Goal: Task Accomplishment & Management: Use online tool/utility

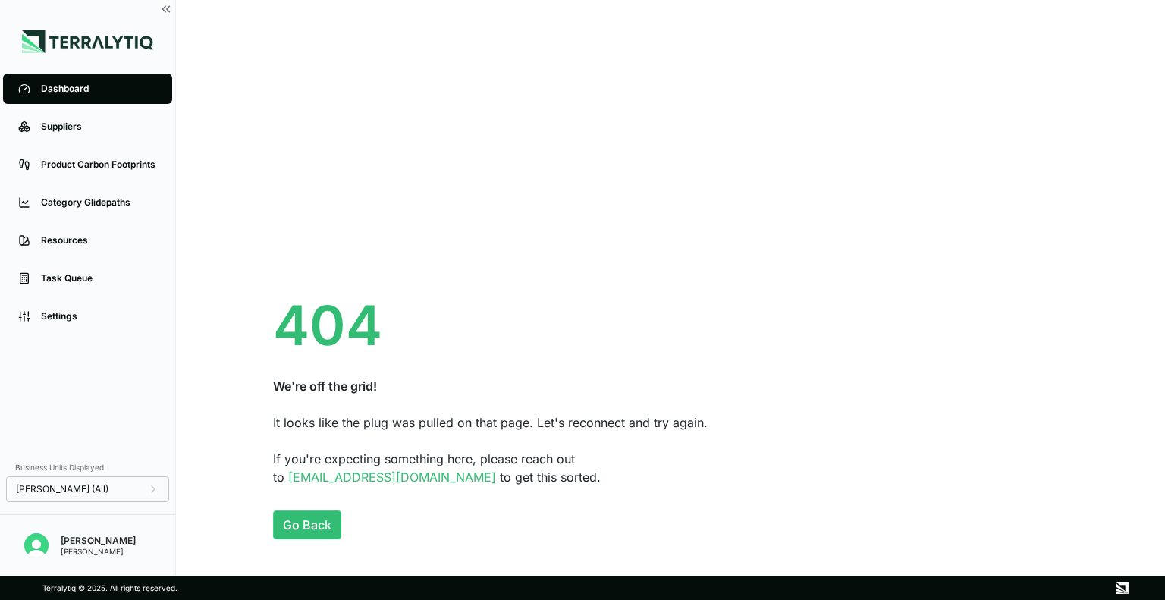
scroll to position [55, 0]
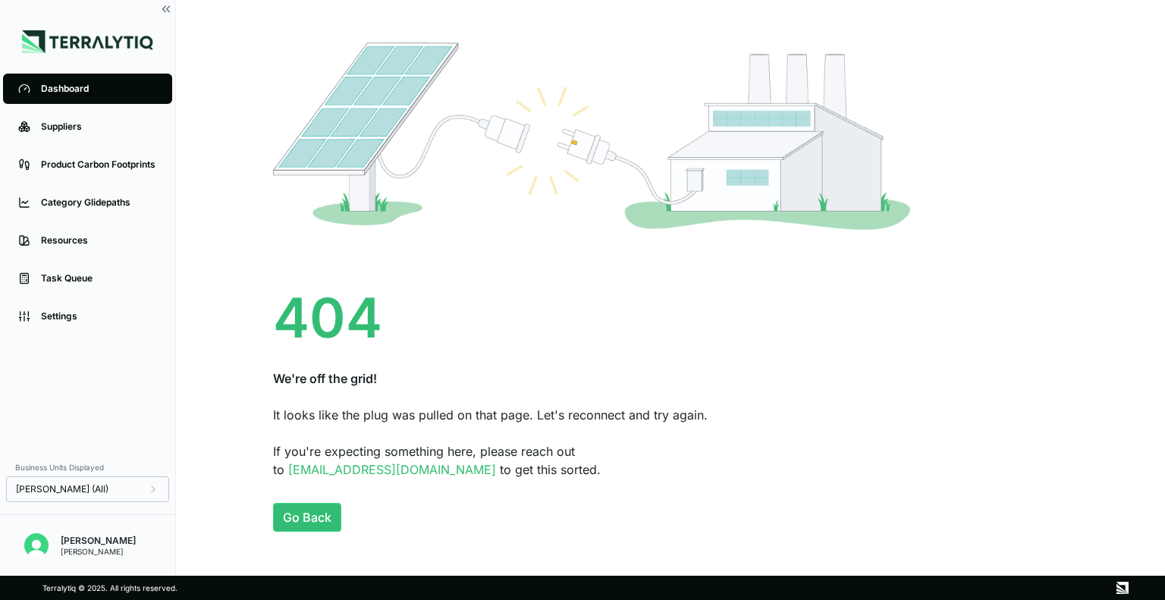
click at [450, 420] on div "It looks like the plug was pulled on that page. Let's reconnect and try again." at bounding box center [670, 415] width 795 height 18
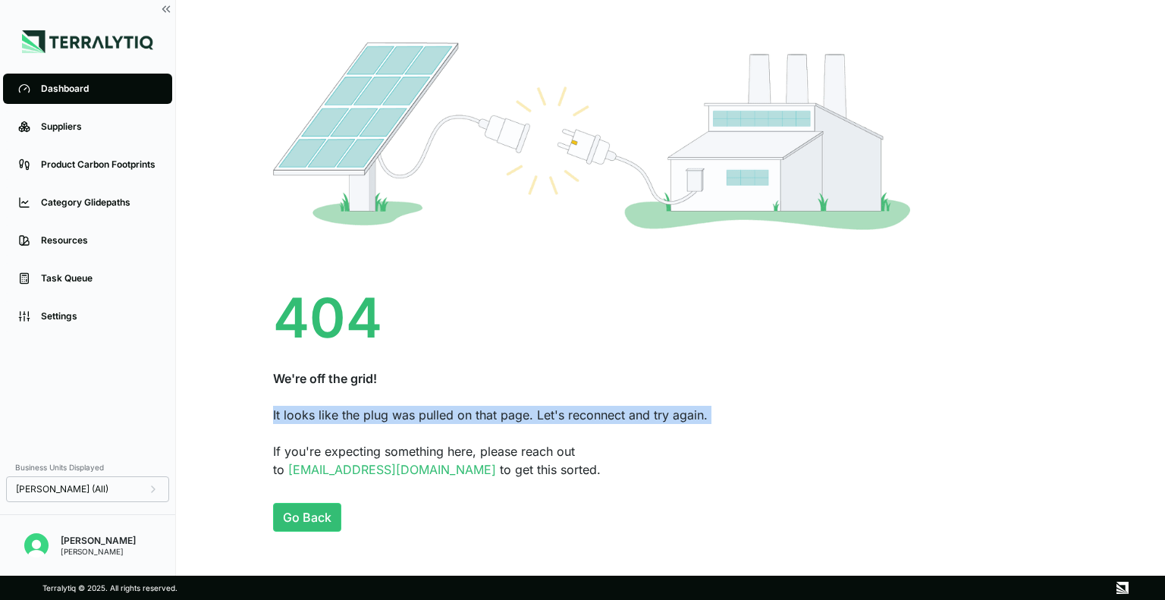
click at [450, 420] on div "It looks like the plug was pulled on that page. Let's reconnect and try again." at bounding box center [670, 415] width 795 height 18
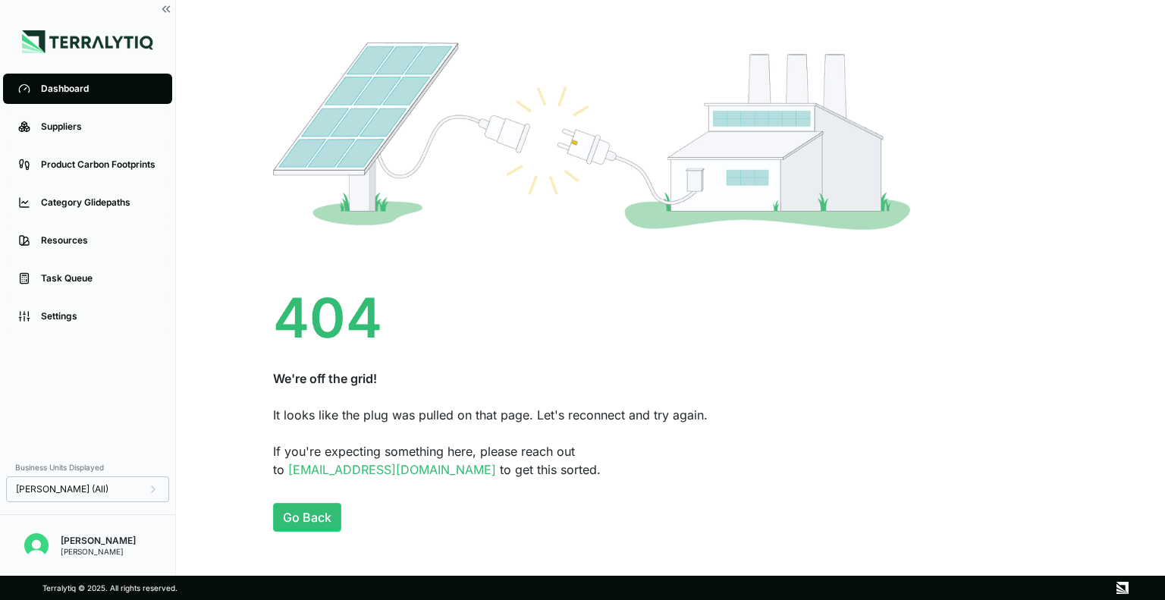
click at [541, 424] on div "404 We're off the grid! It looks like the plug was pulled on that page. Let's r…" at bounding box center [670, 384] width 795 height 188
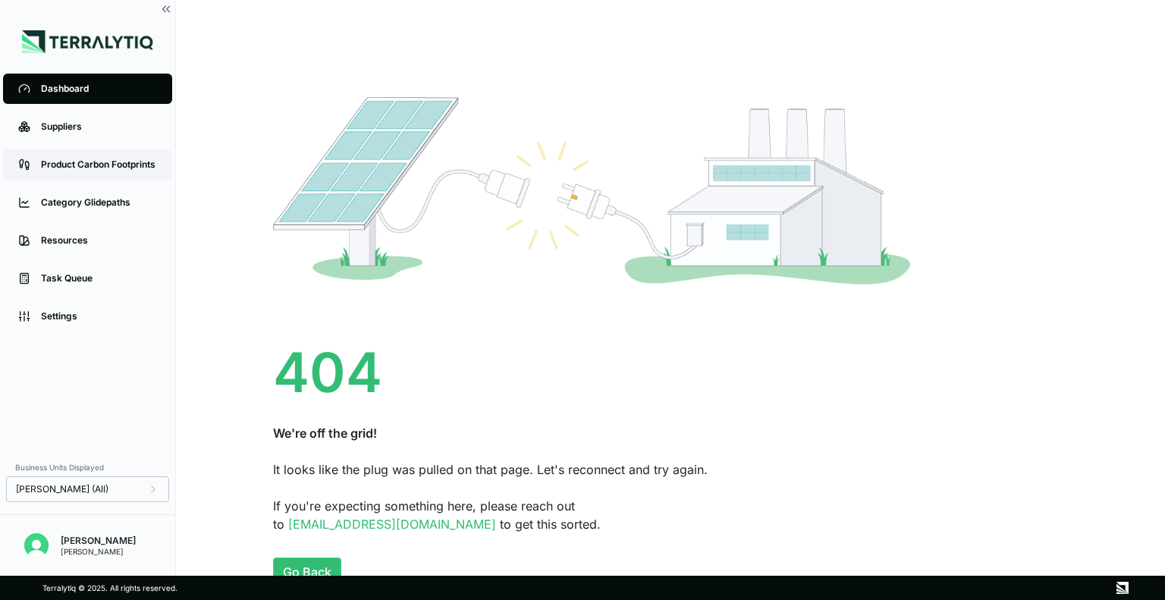
click at [88, 168] on div "Product Carbon Footprints" at bounding box center [99, 164] width 116 height 12
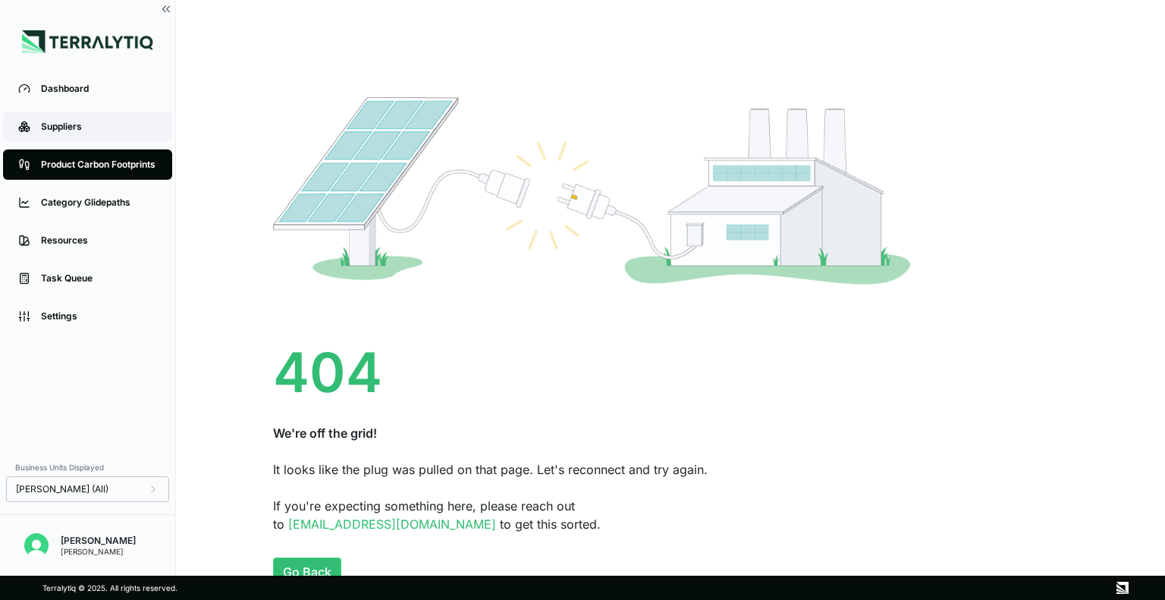
click at [80, 130] on div "Suppliers" at bounding box center [99, 127] width 116 height 12
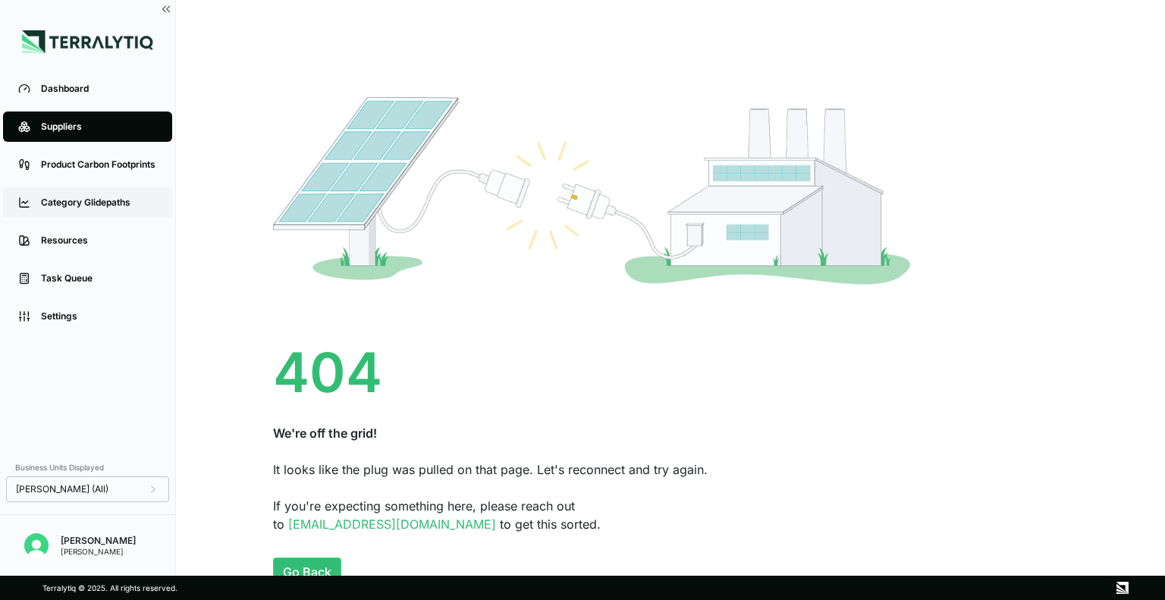
click at [93, 209] on link "Category Glidepaths" at bounding box center [87, 202] width 169 height 30
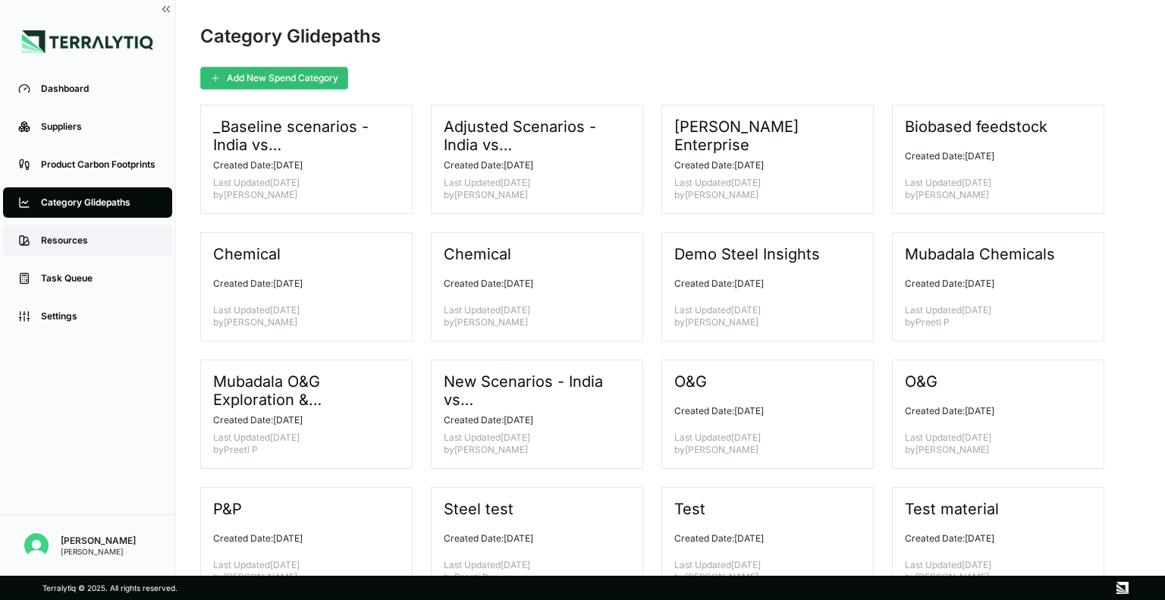
click at [101, 245] on div "Resources" at bounding box center [99, 240] width 116 height 12
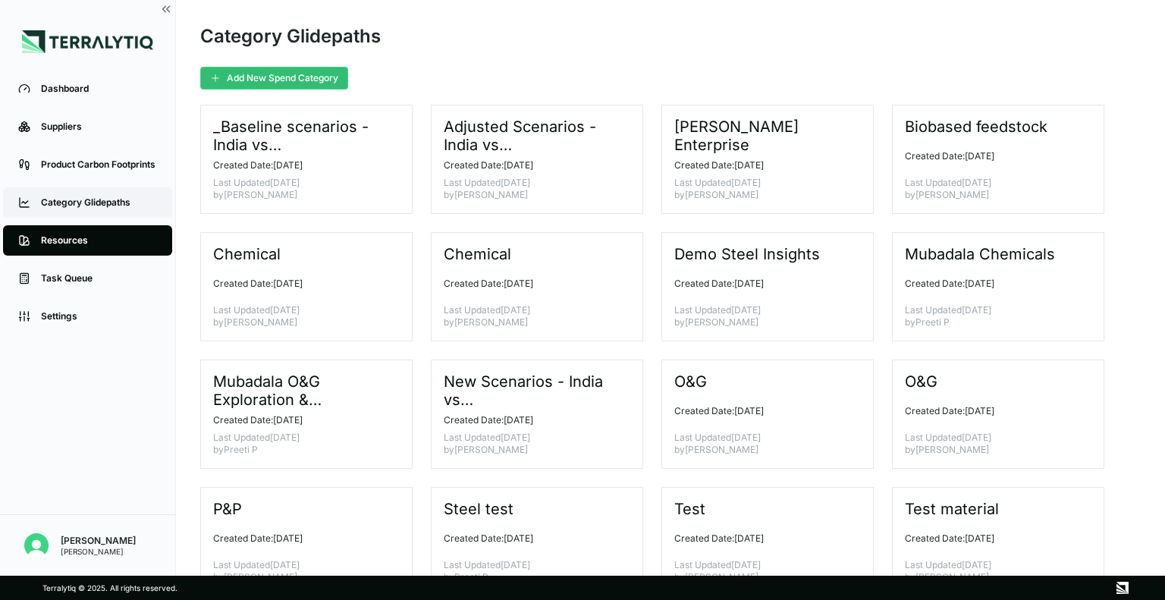
click at [91, 200] on div "Category Glidepaths" at bounding box center [99, 202] width 116 height 12
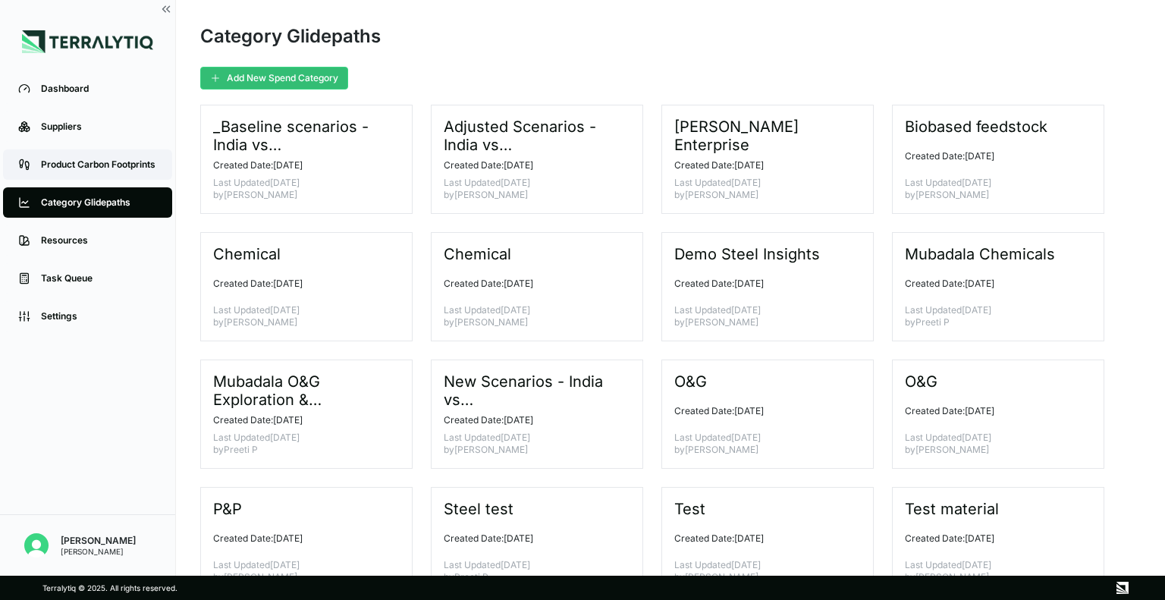
click at [92, 158] on div "Product Carbon Footprints" at bounding box center [99, 164] width 116 height 12
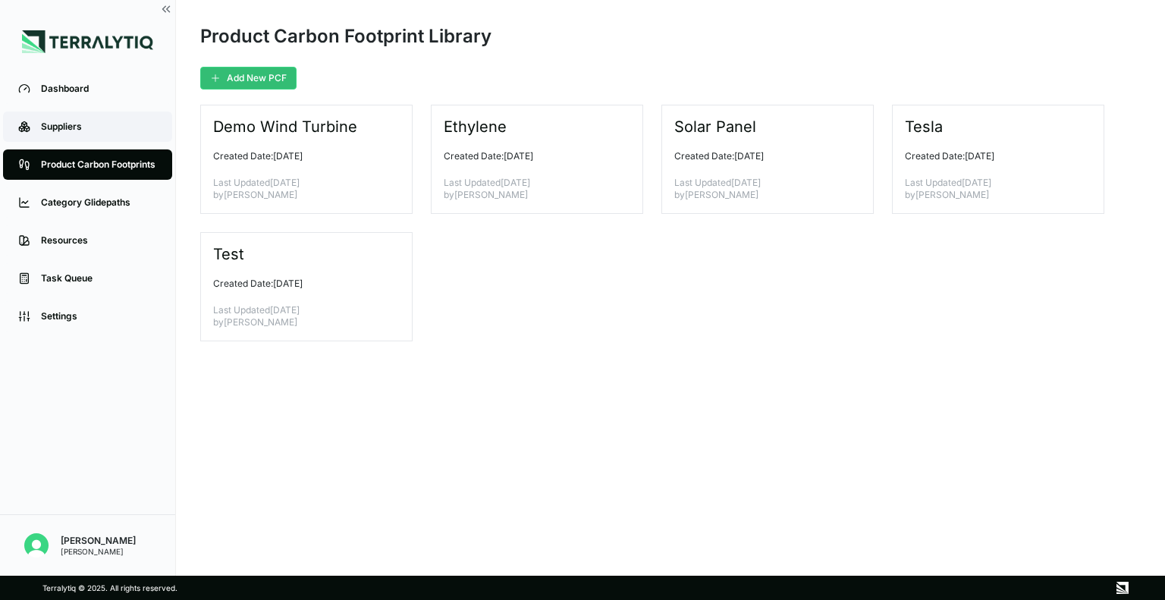
click at [85, 111] on link "Suppliers" at bounding box center [87, 126] width 169 height 30
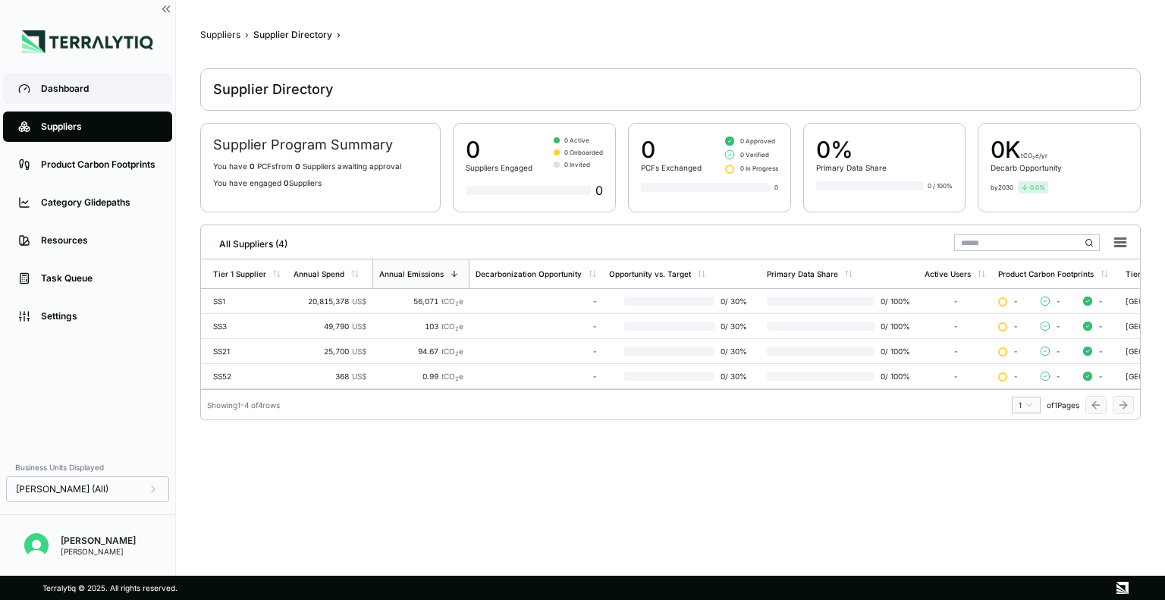
click at [107, 90] on div "Dashboard" at bounding box center [99, 89] width 116 height 12
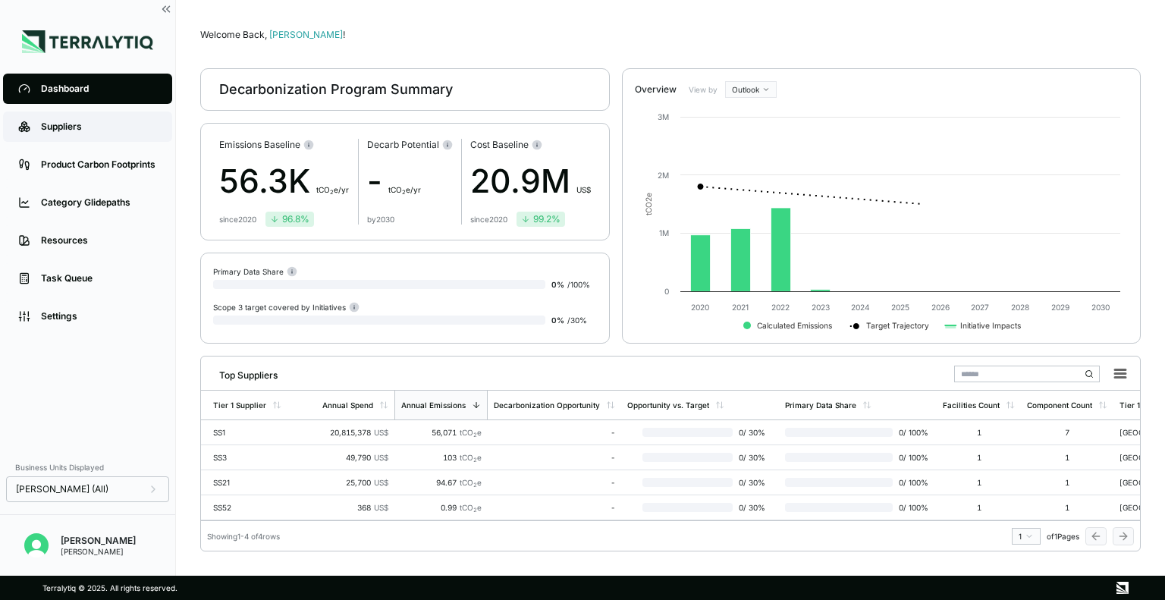
click at [100, 124] on div "Suppliers" at bounding box center [99, 127] width 116 height 12
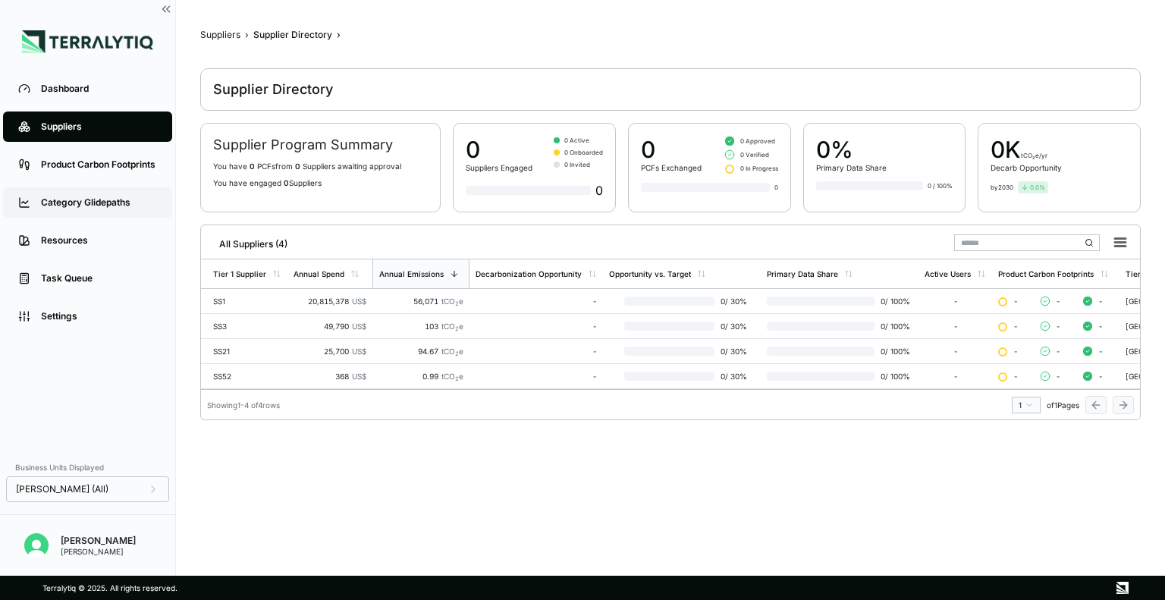
click at [110, 196] on div "Category Glidepaths" at bounding box center [99, 202] width 116 height 12
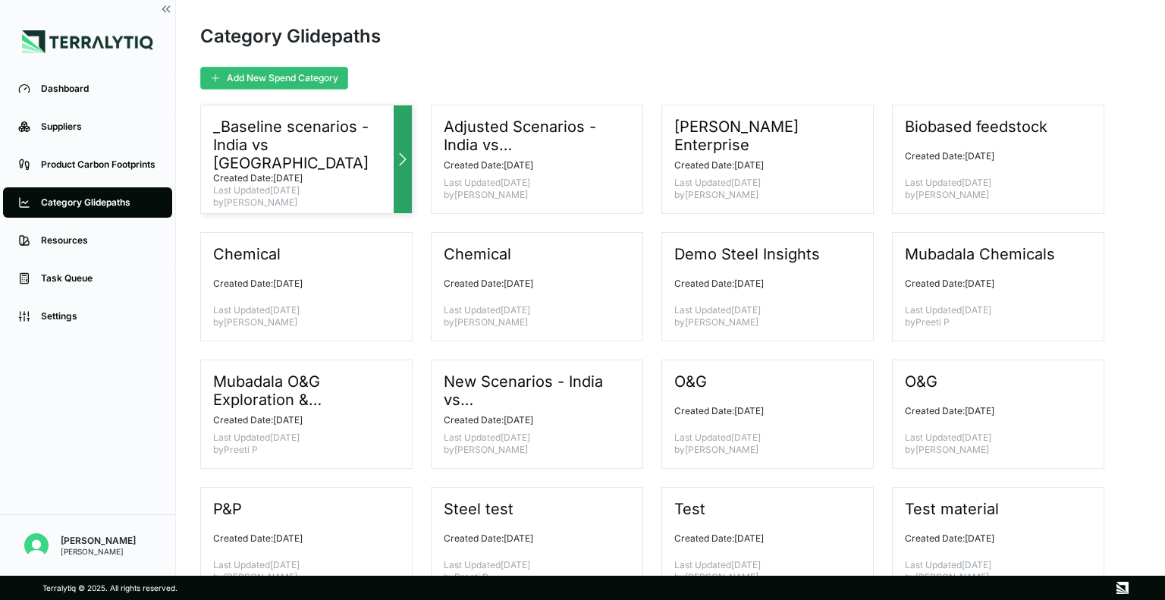
click at [299, 146] on h3 "_Baseline scenarios - India vs China" at bounding box center [300, 145] width 174 height 55
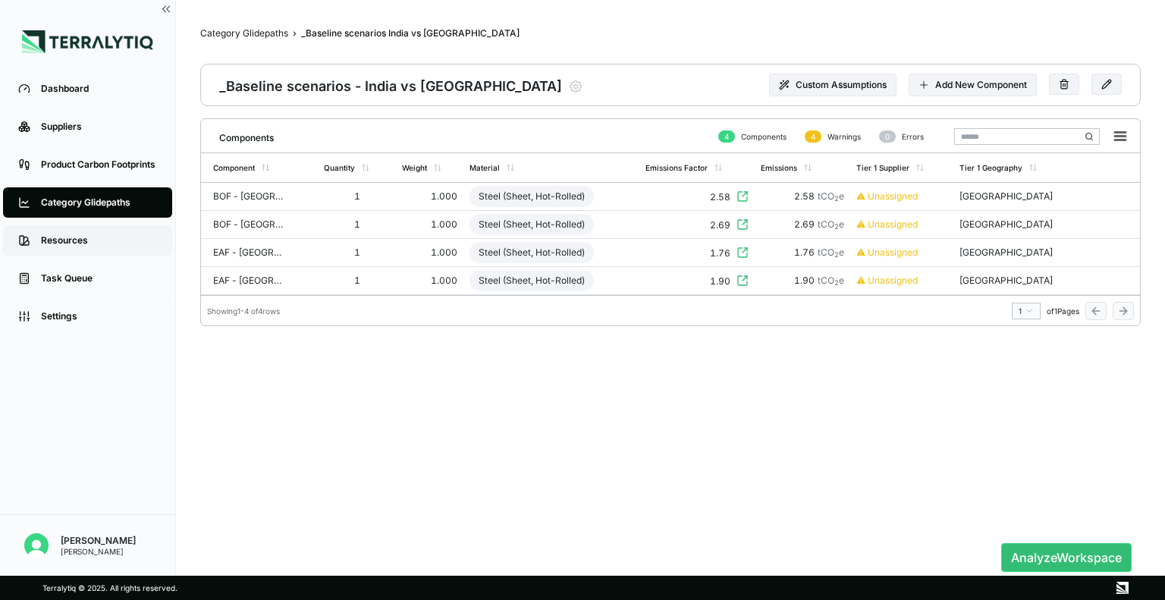
click at [27, 250] on span at bounding box center [24, 240] width 18 height 27
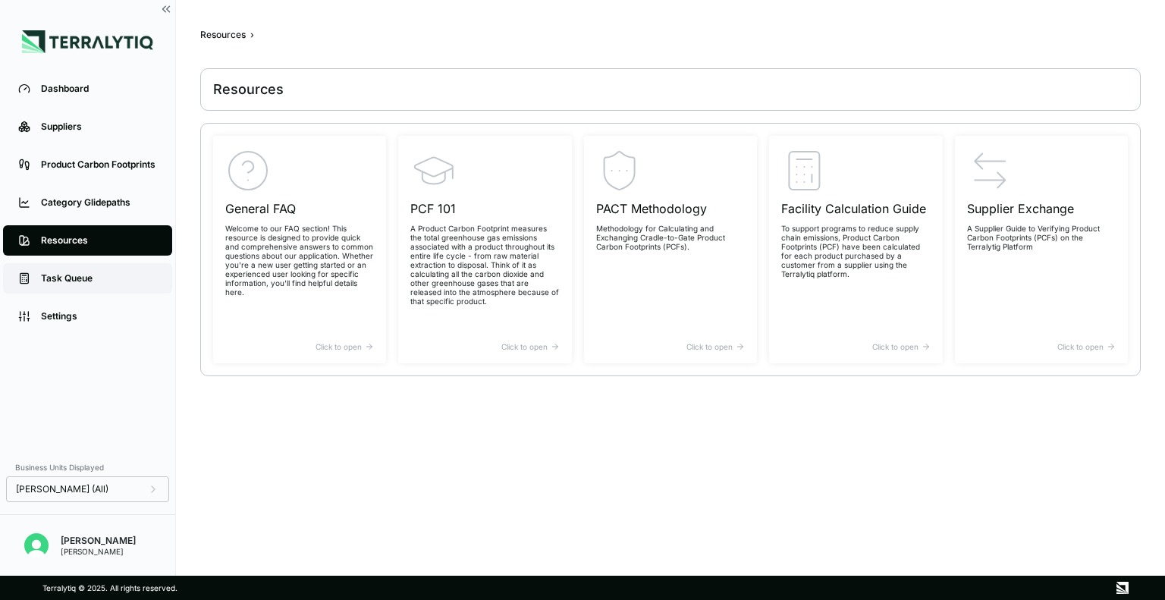
click at [75, 269] on link "Task Queue" at bounding box center [87, 278] width 169 height 30
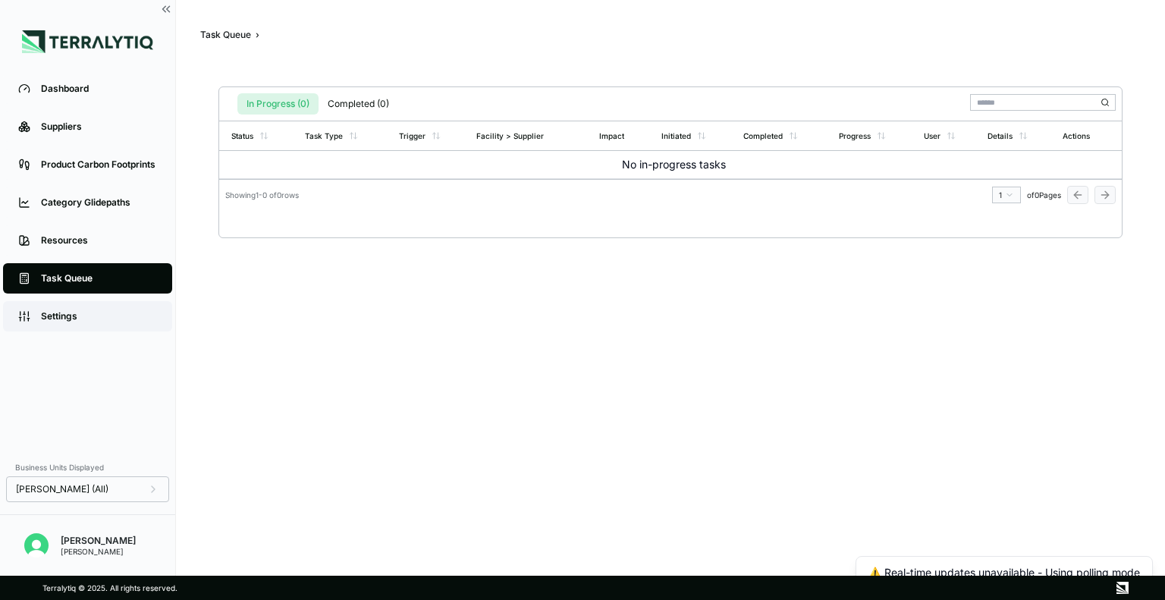
click at [66, 315] on div "Settings" at bounding box center [99, 316] width 116 height 12
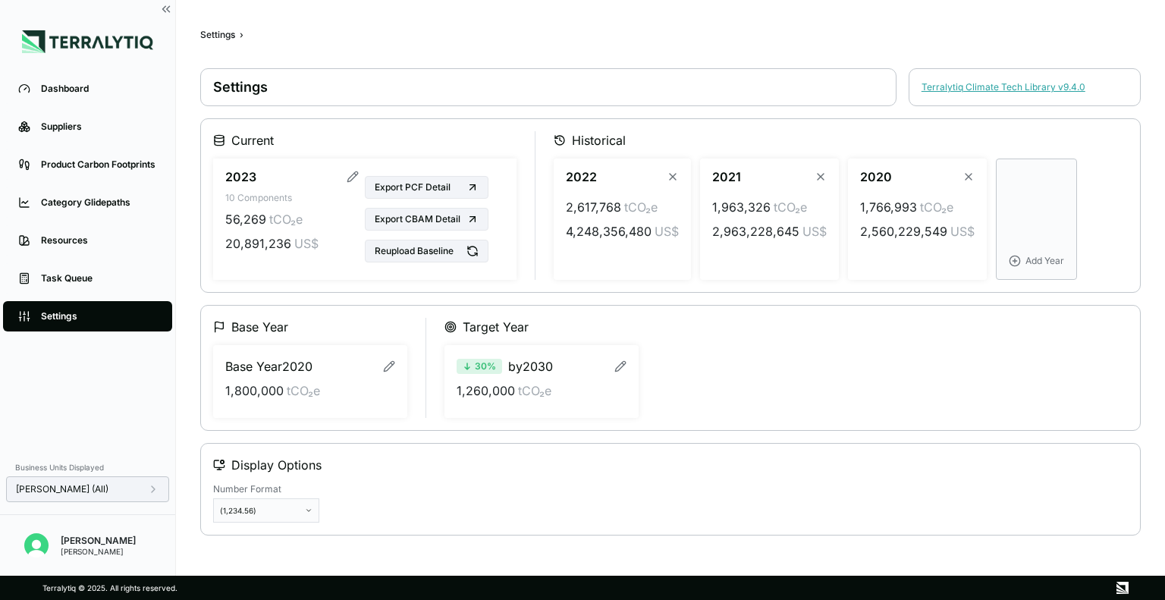
click at [131, 492] on div "Bain (All)" at bounding box center [87, 489] width 143 height 12
click at [104, 366] on div "Dashboard Suppliers Product Carbon Footprints Category Glidepaths Resources Tas…" at bounding box center [87, 261] width 175 height 382
click at [49, 468] on div "Business Units Displayed" at bounding box center [87, 467] width 163 height 18
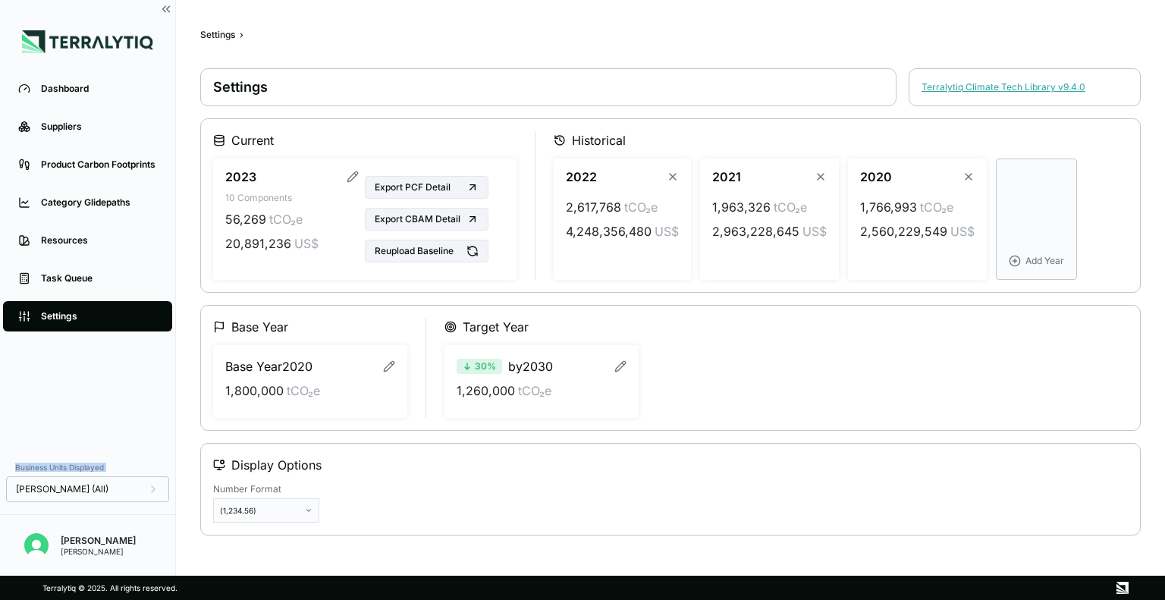
click at [49, 468] on div "Business Units Displayed" at bounding box center [87, 467] width 163 height 18
click at [61, 287] on link "Task Queue" at bounding box center [87, 278] width 169 height 30
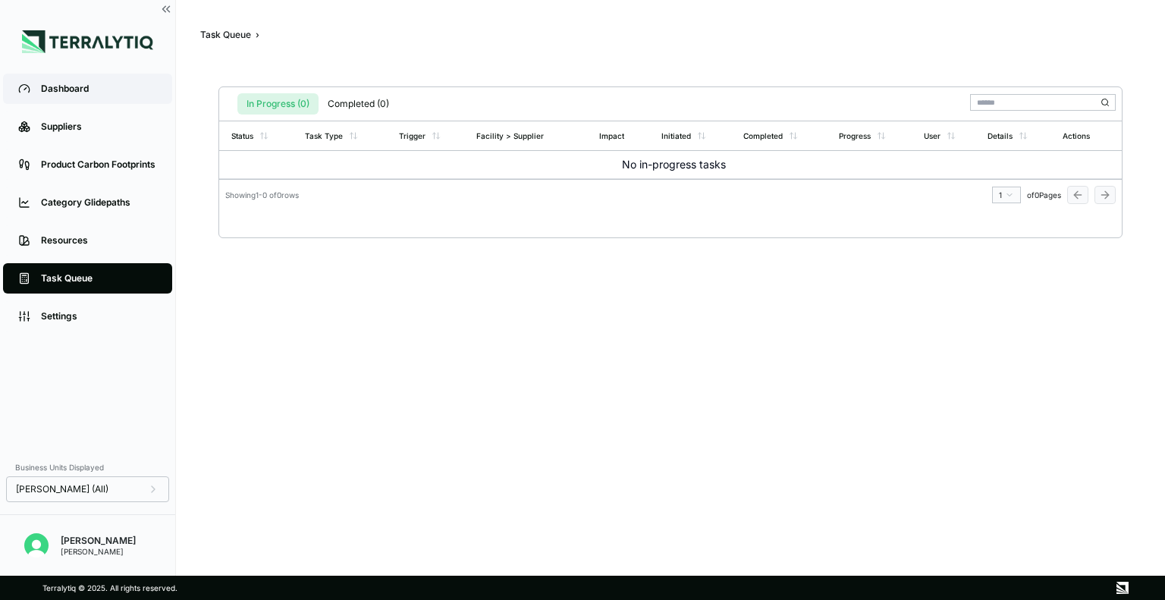
click at [117, 99] on link "Dashboard" at bounding box center [87, 89] width 169 height 30
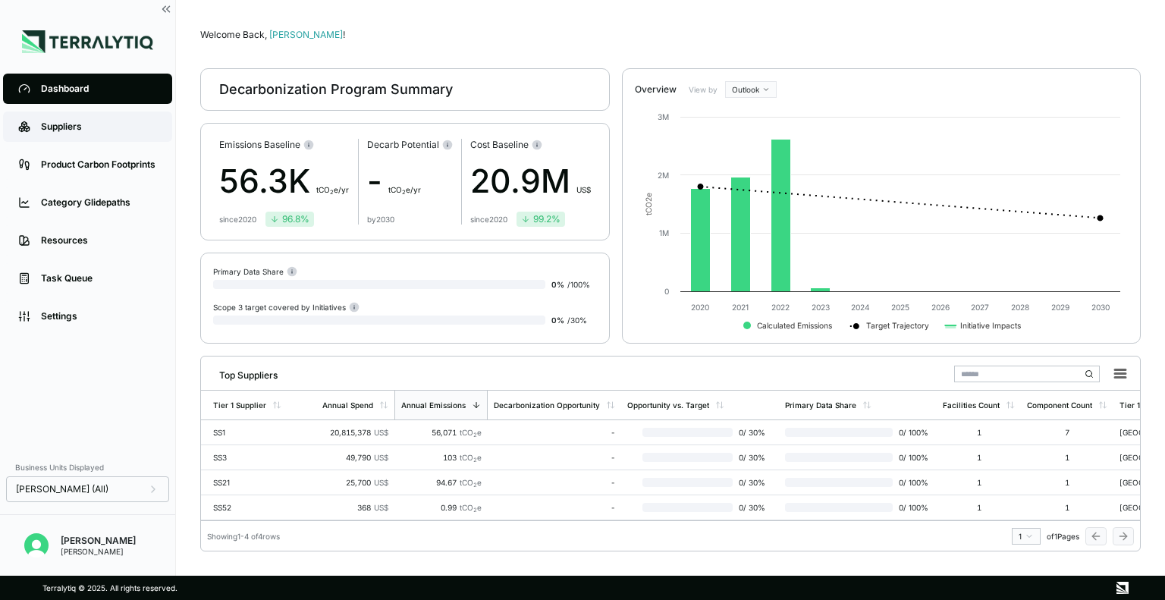
click at [115, 124] on div "Suppliers" at bounding box center [99, 127] width 116 height 12
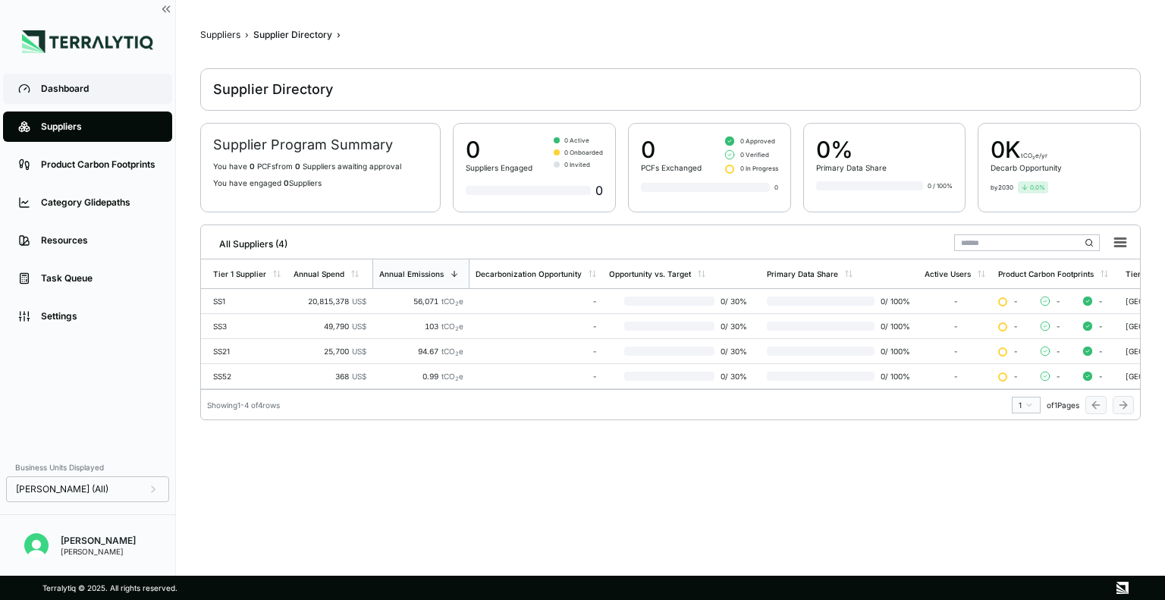
click at [101, 86] on div "Dashboard" at bounding box center [99, 89] width 116 height 12
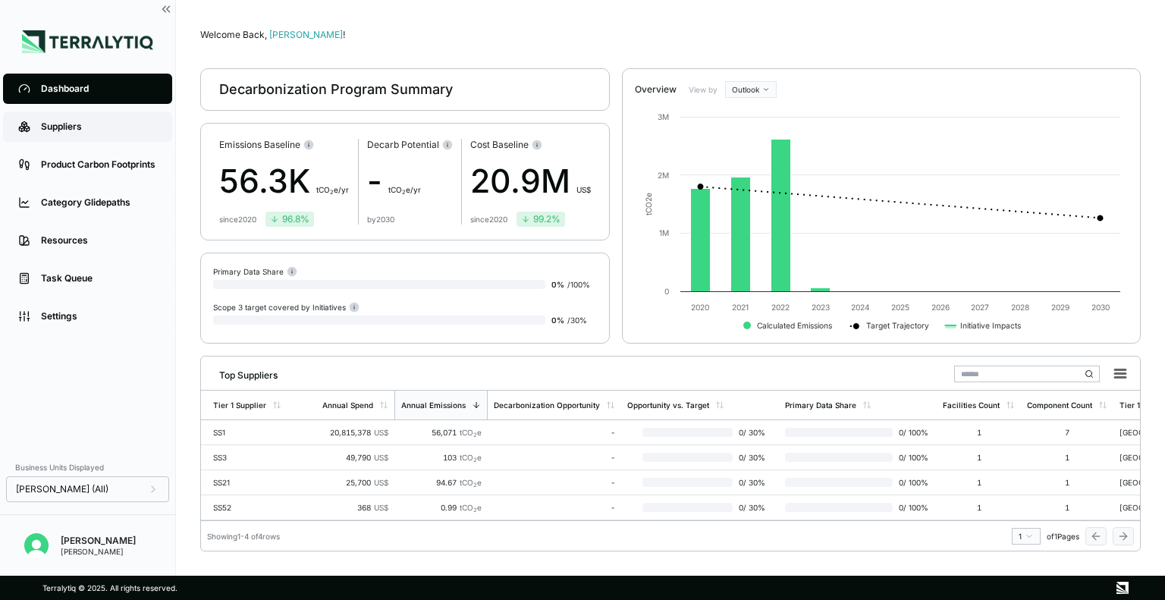
click at [96, 121] on div "Suppliers" at bounding box center [99, 127] width 116 height 12
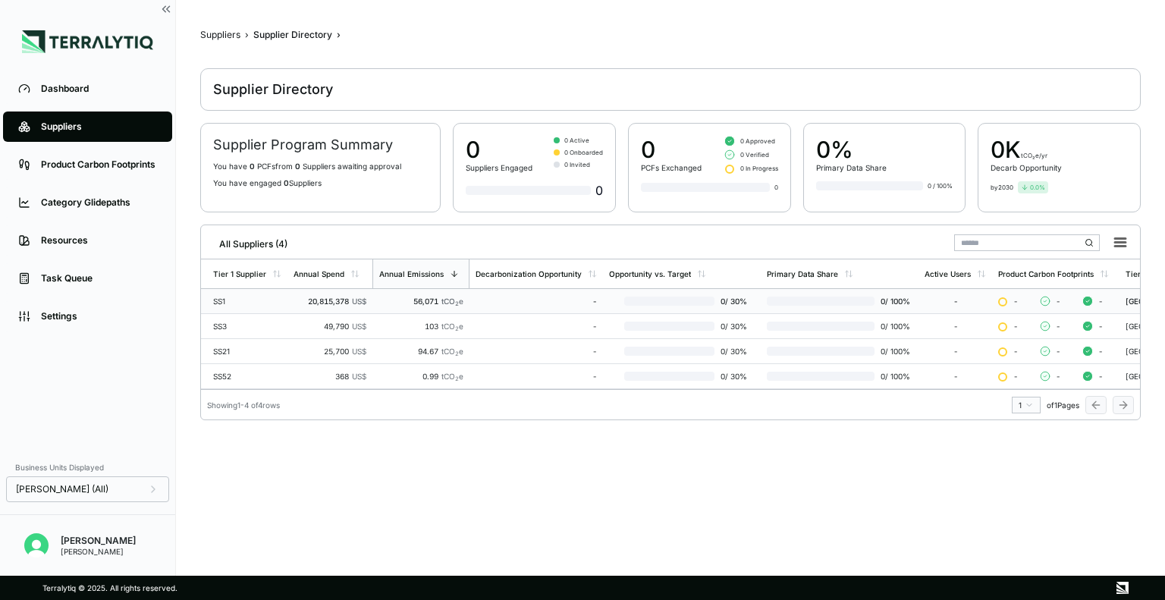
click at [252, 300] on div "SS1" at bounding box center [247, 300] width 68 height 9
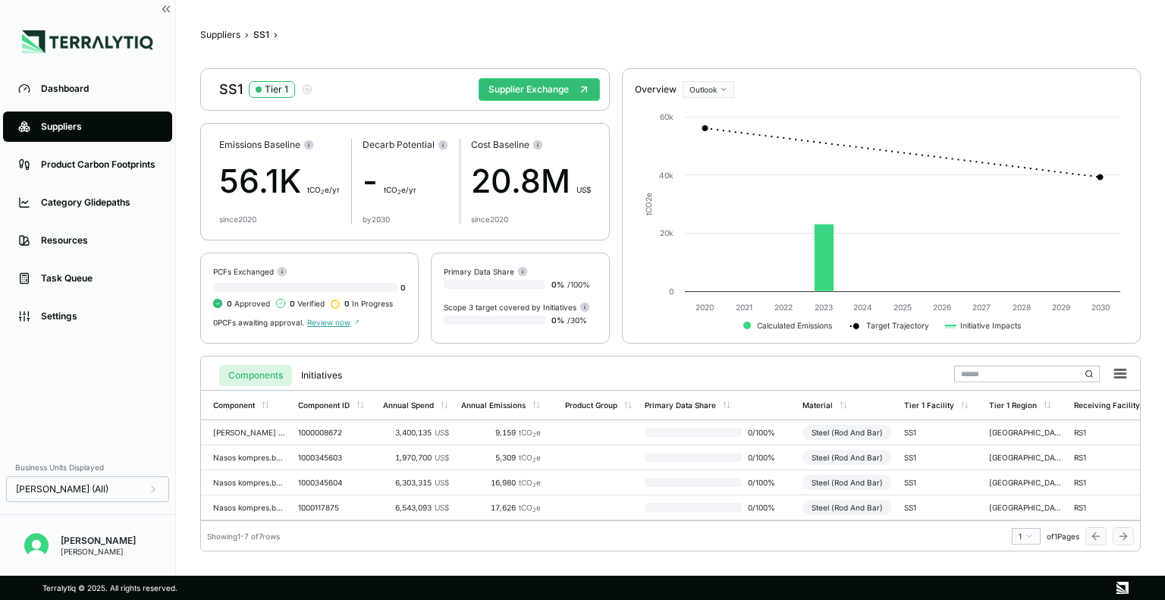
click at [246, 172] on div "56.1K t CO 2 e/yr" at bounding box center [279, 181] width 121 height 49
click at [247, 175] on div "56.1K t CO 2 e/yr" at bounding box center [279, 181] width 121 height 49
click at [248, 175] on div "56.1K t CO 2 e/yr" at bounding box center [279, 181] width 121 height 49
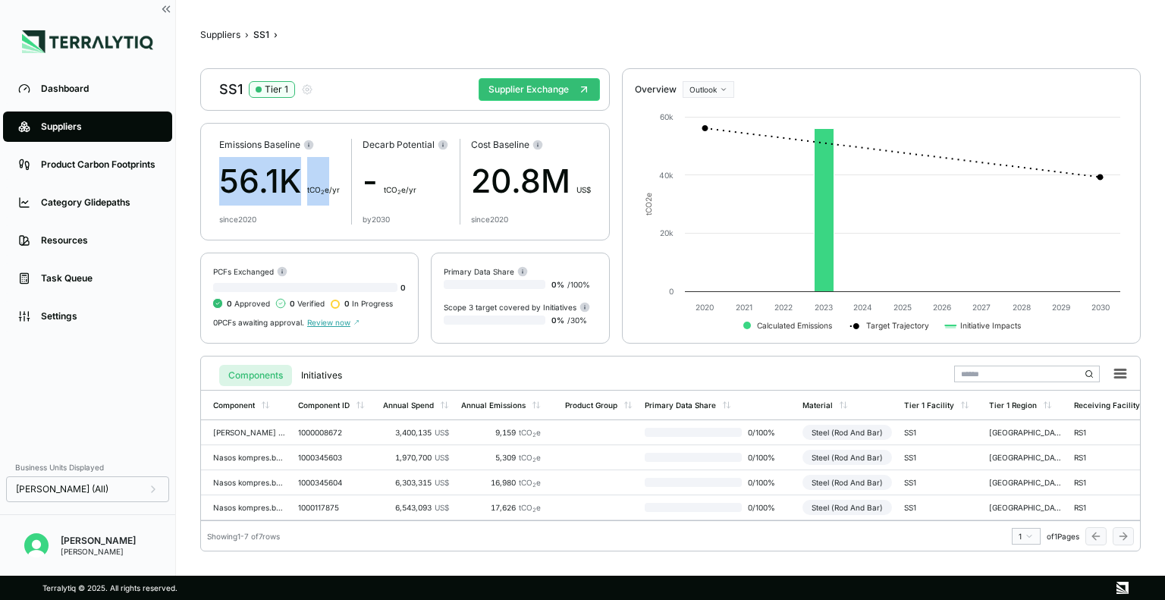
click at [248, 175] on div "56.1K t CO 2 e/yr" at bounding box center [279, 181] width 121 height 49
click at [318, 171] on div "56.1K t CO 2 e/yr" at bounding box center [279, 181] width 121 height 49
click at [506, 172] on div "20.8M US$" at bounding box center [531, 181] width 120 height 49
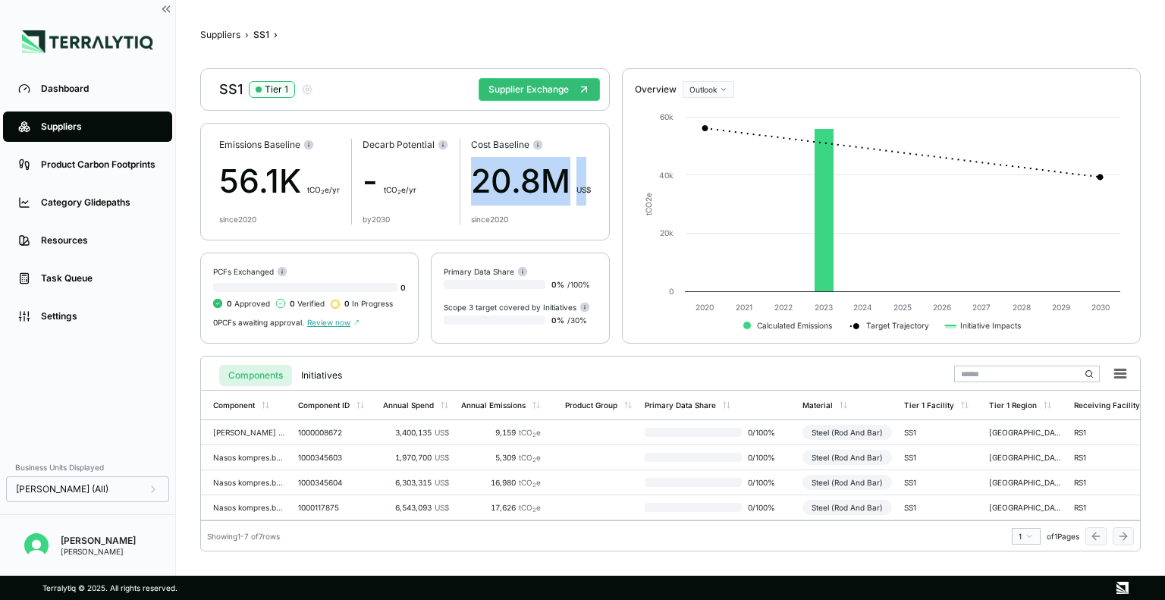
click at [506, 172] on div "20.8M US$" at bounding box center [531, 181] width 120 height 49
click at [561, 174] on div "20.8M US$" at bounding box center [531, 181] width 120 height 49
click at [506, 143] on div "Cost Baseline" at bounding box center [531, 145] width 120 height 12
click at [506, 144] on div "Cost Baseline" at bounding box center [531, 145] width 120 height 12
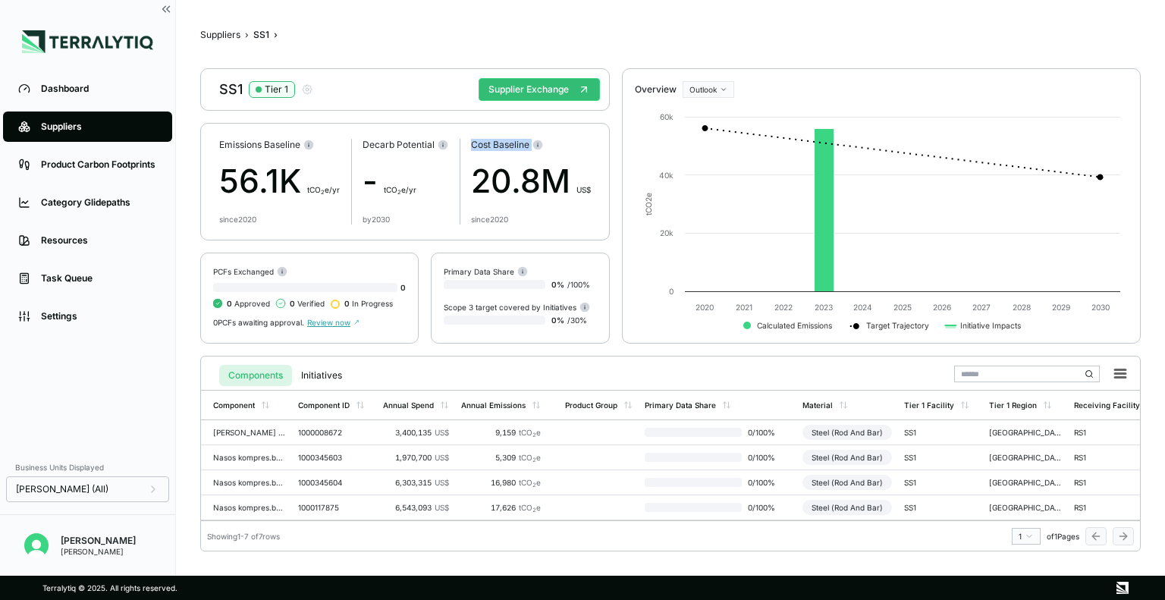
click at [506, 145] on div "Cost Baseline" at bounding box center [531, 145] width 120 height 12
click at [510, 188] on div "20.8M US$" at bounding box center [531, 181] width 120 height 49
click at [500, 149] on div "Cost Baseline" at bounding box center [531, 145] width 120 height 12
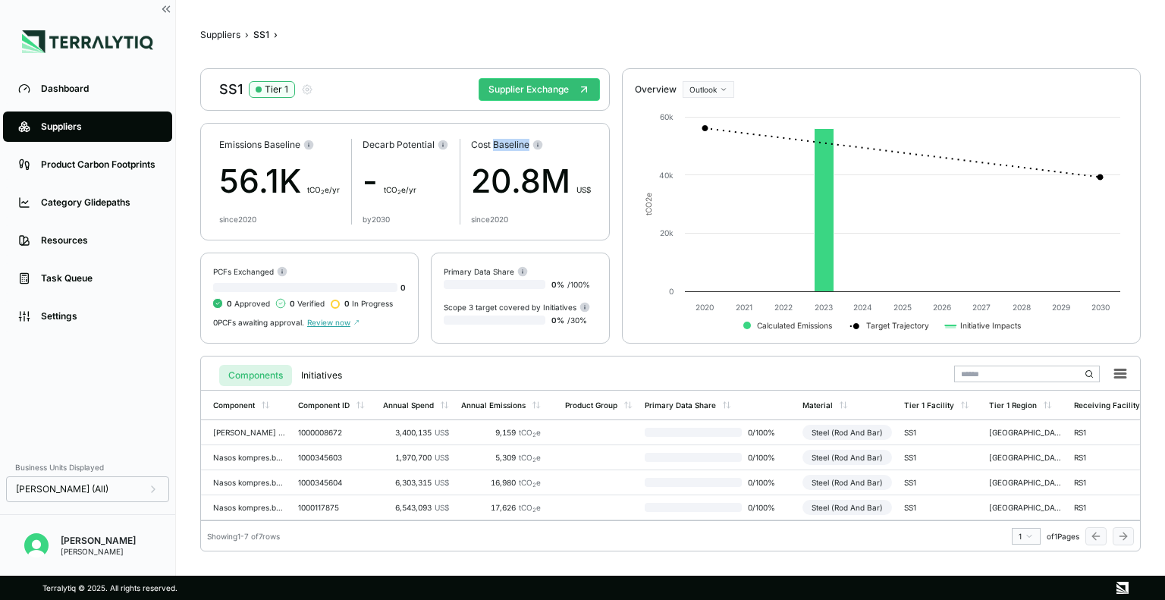
click at [500, 150] on div "Cost Baseline" at bounding box center [531, 145] width 120 height 12
click at [500, 151] on div "Cost Baseline 20.8M US$ since 2020" at bounding box center [531, 182] width 120 height 86
click at [508, 180] on div "20.8M US$" at bounding box center [531, 181] width 120 height 49
click at [267, 188] on div "56.1K t CO 2 e/yr" at bounding box center [279, 181] width 121 height 49
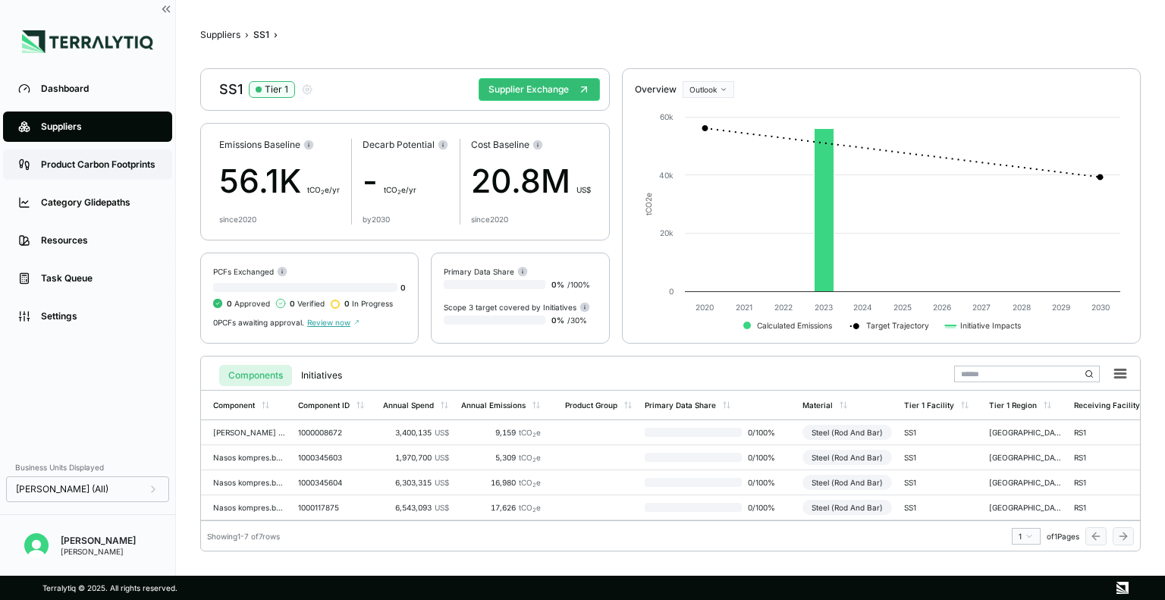
click at [82, 160] on div "Product Carbon Footprints" at bounding box center [99, 164] width 116 height 12
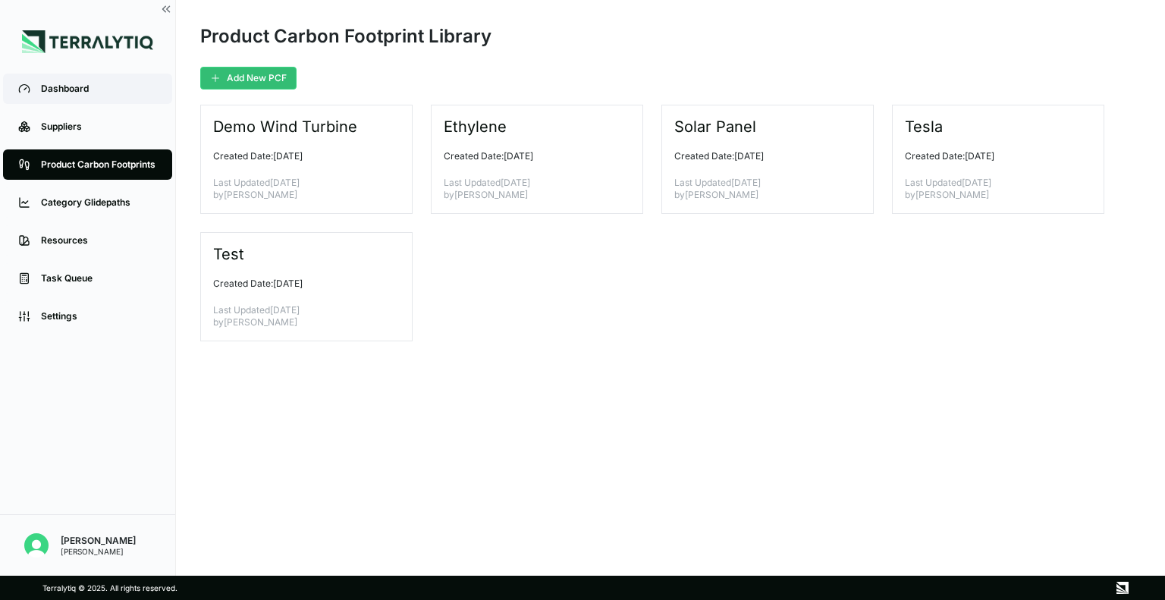
click at [96, 87] on div "Dashboard" at bounding box center [99, 89] width 116 height 12
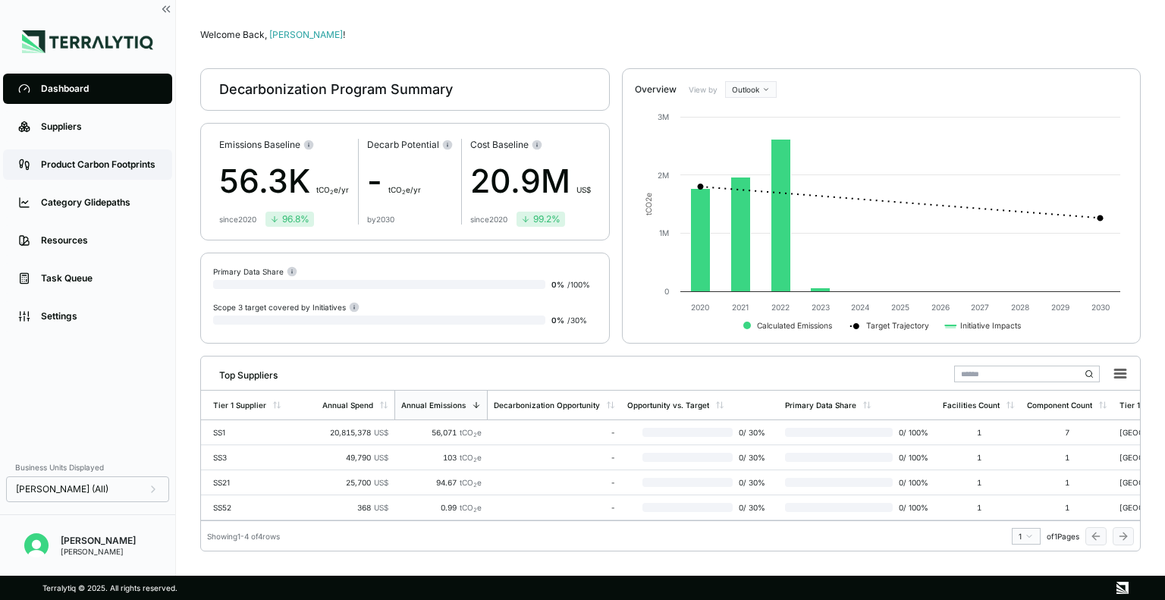
click at [108, 170] on div "Product Carbon Footprints" at bounding box center [99, 164] width 116 height 12
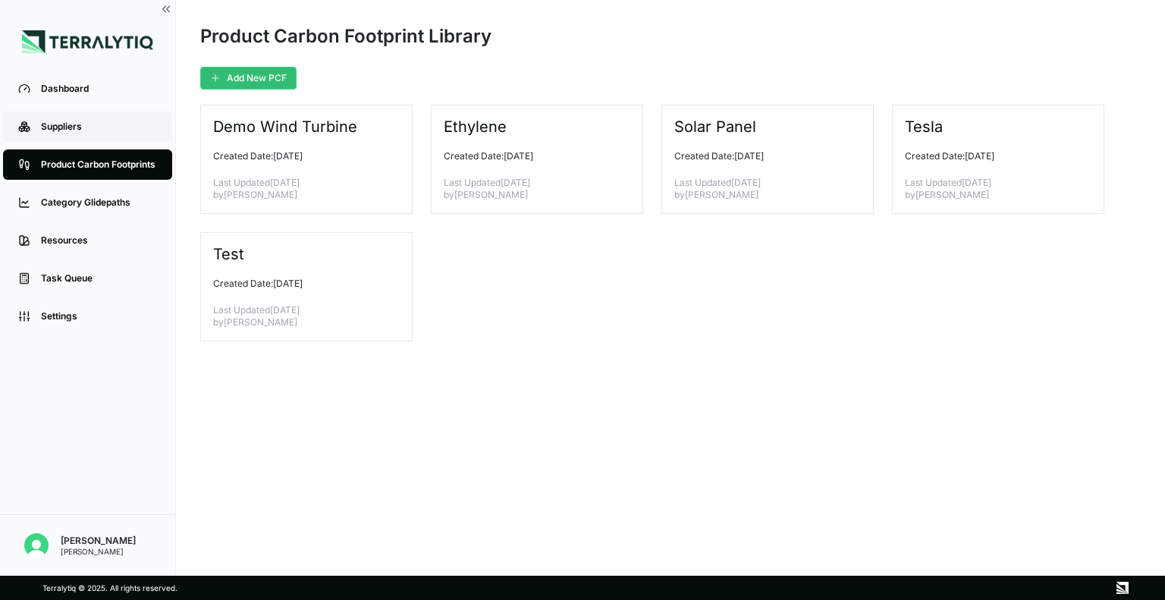
click at [111, 133] on div "Suppliers" at bounding box center [99, 127] width 116 height 12
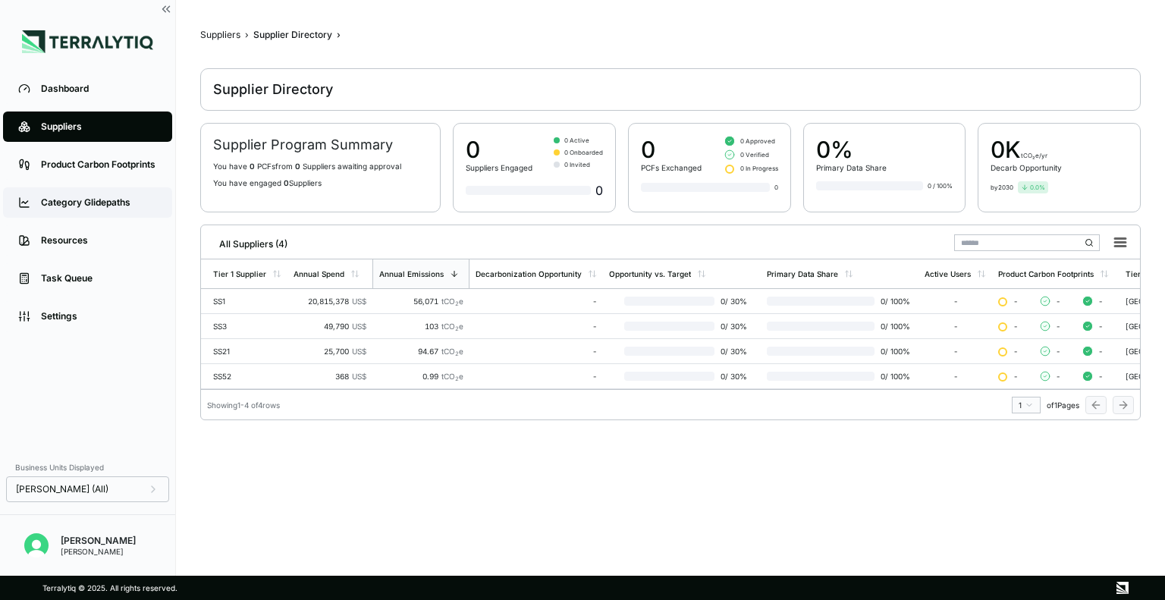
click at [96, 192] on link "Category Glidepaths" at bounding box center [87, 202] width 169 height 30
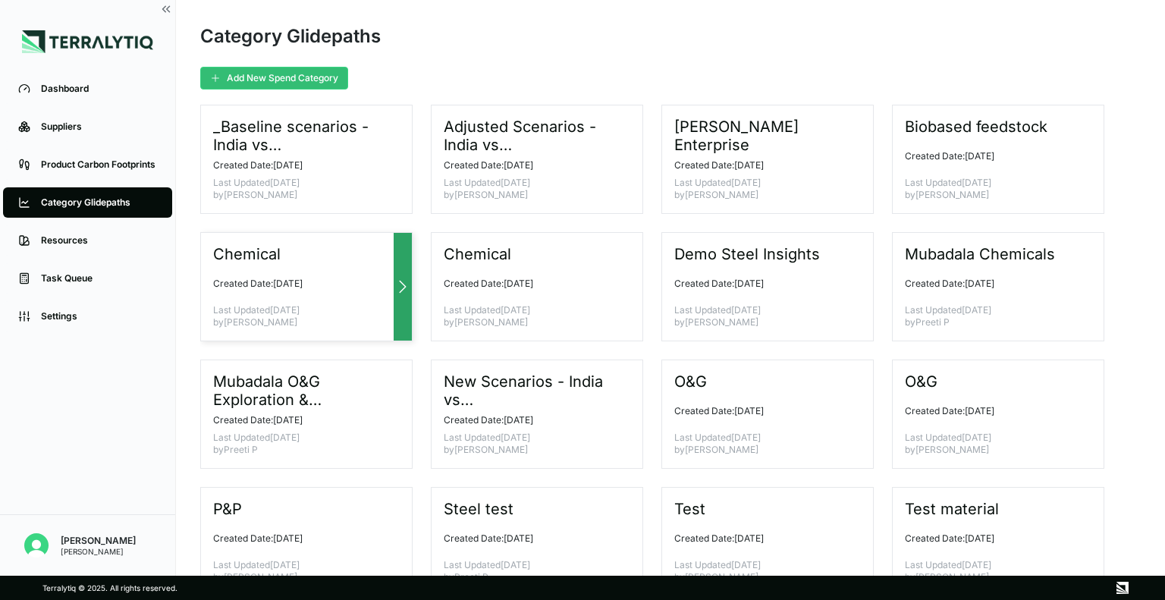
click at [306, 291] on div "Chemical Created Date: June 26, 2025 Last Updated June 26, 2025 by Rajat Pratap" at bounding box center [306, 286] width 212 height 109
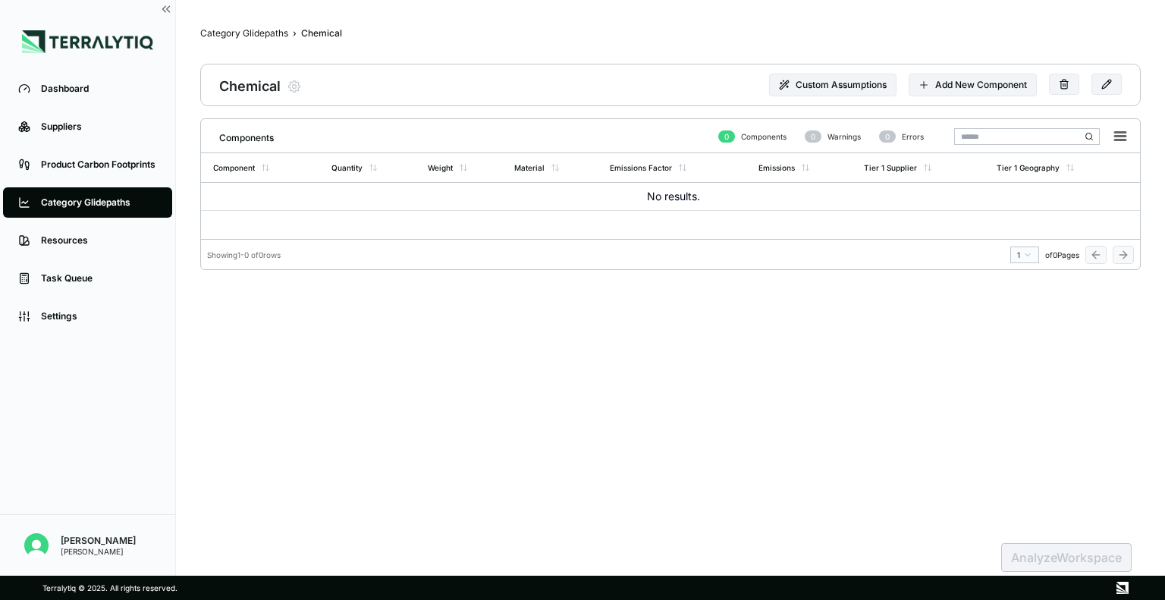
click at [306, 291] on div "Components 0 Components 0 Warnings 0 Errors Component Quantity Weight Material …" at bounding box center [670, 324] width 940 height 412
click at [249, 34] on div "Category Glidepaths" at bounding box center [244, 33] width 88 height 12
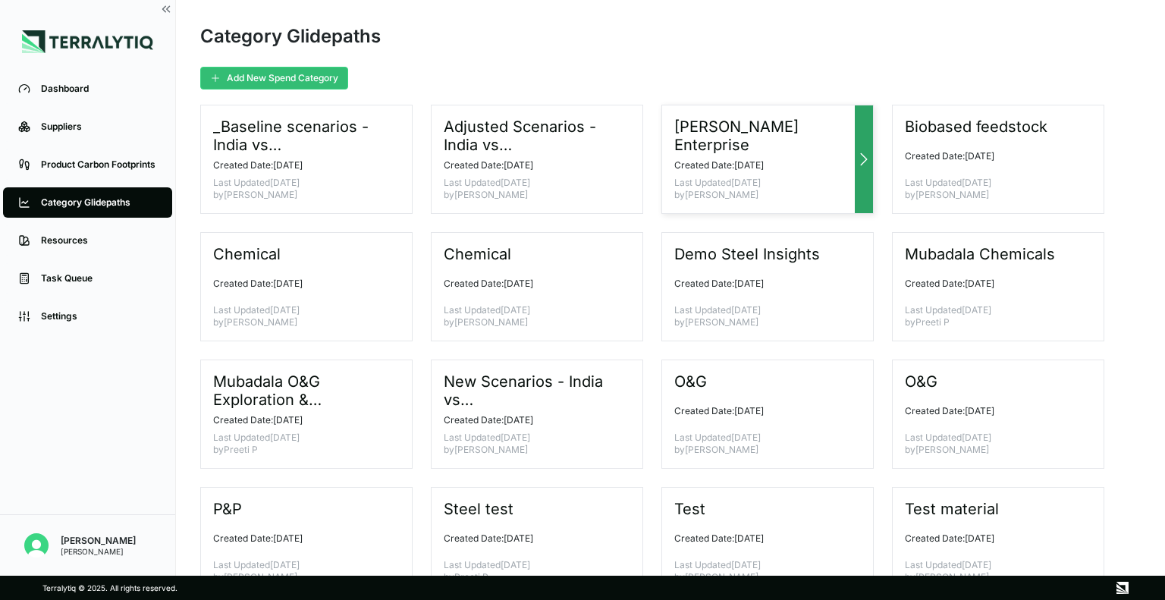
click at [688, 168] on div "Bain Enterprise Created Date: February 2, 2024 Last Updated August 13, 2024 by …" at bounding box center [767, 159] width 212 height 109
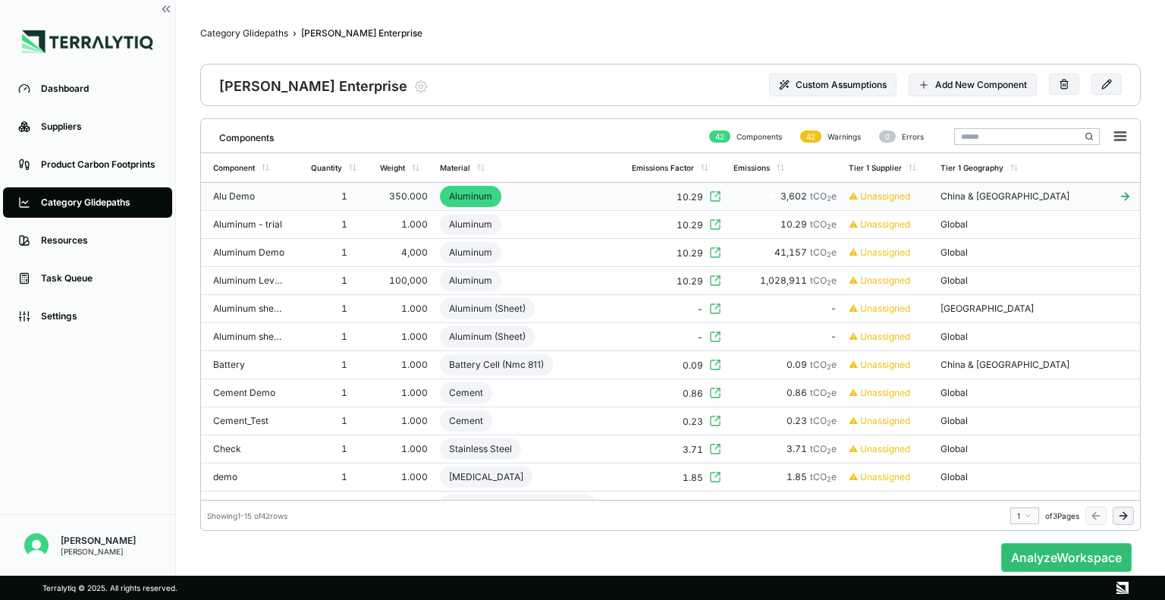
click at [282, 190] on div "Alu Demo" at bounding box center [249, 196] width 73 height 12
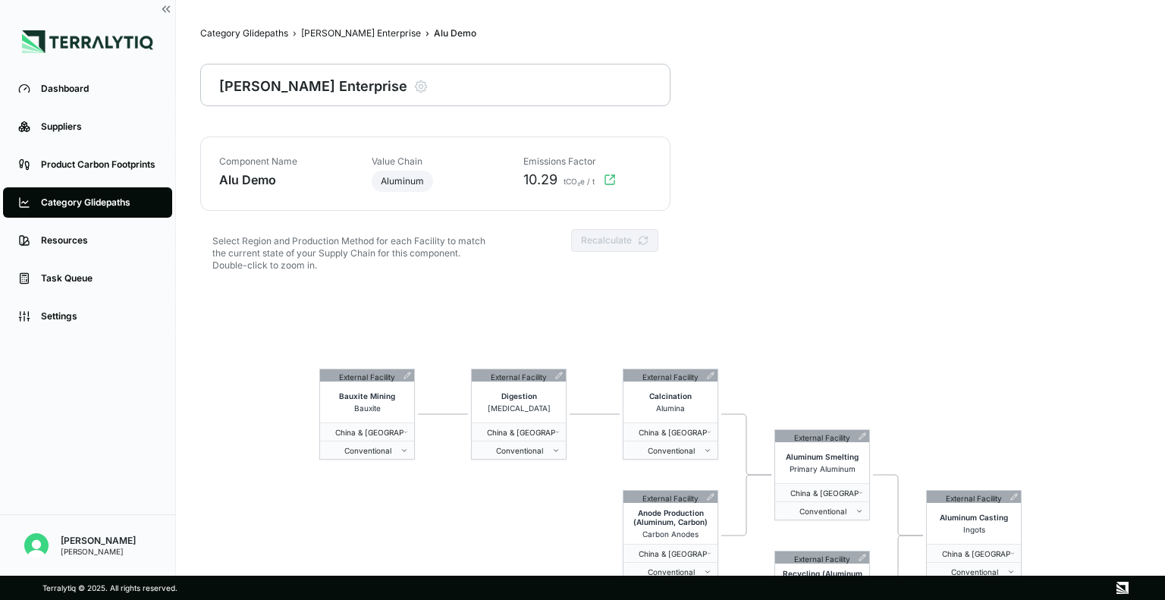
scroll to position [73, 0]
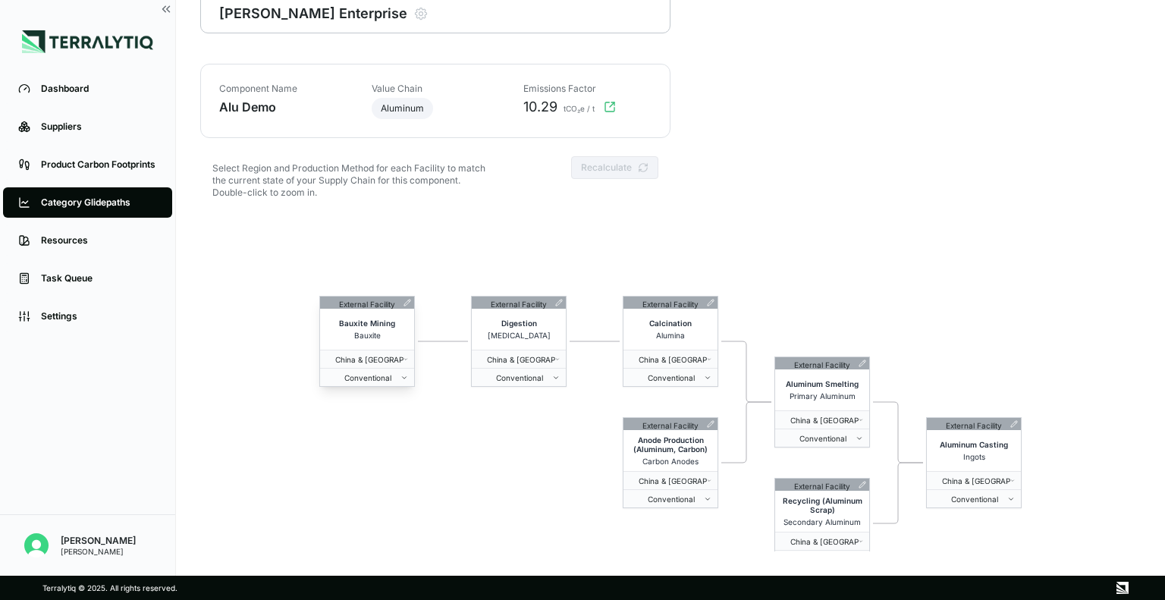
click at [367, 336] on span "Bauxite" at bounding box center [367, 335] width 27 height 9
click at [967, 440] on span "Aluminum Casting" at bounding box center [973, 444] width 68 height 9
click at [864, 240] on div "External Facility Bauxite Mining Bauxite China & Greater Area Conventional Exte…" at bounding box center [670, 432] width 940 height 437
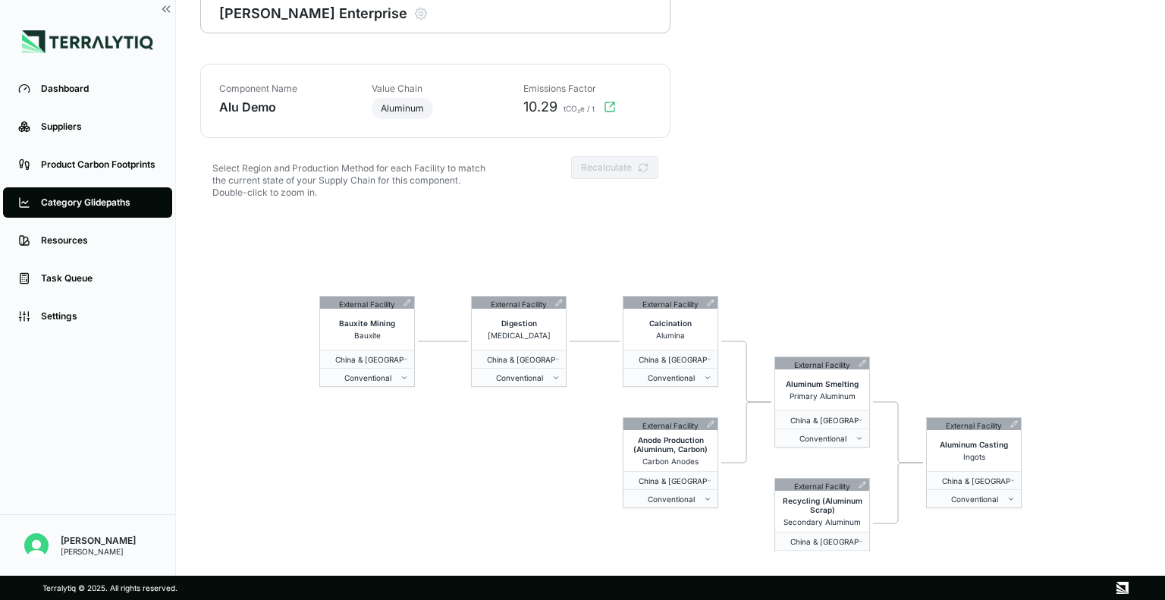
scroll to position [0, 0]
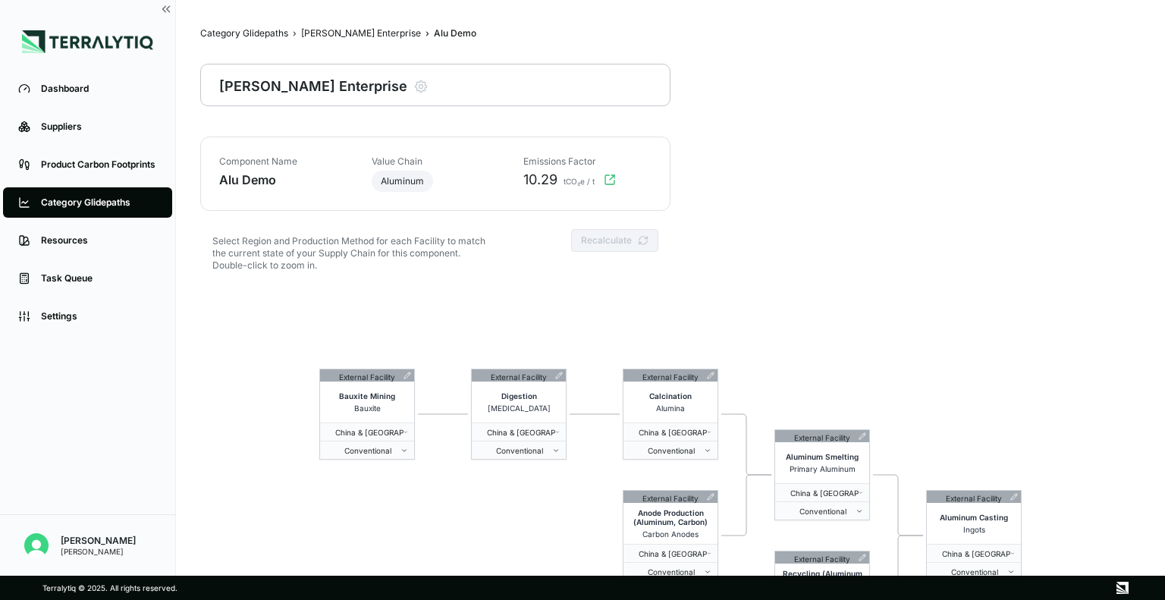
click at [303, 76] on div "Bain Enterprise" at bounding box center [313, 84] width 188 height 21
drag, startPoint x: 303, startPoint y: 76, endPoint x: 328, endPoint y: 86, distance: 26.9
click at [328, 86] on div "Bain Enterprise Modify Product" at bounding box center [323, 84] width 209 height 21
click at [413, 86] on icon "button" at bounding box center [420, 86] width 15 height 15
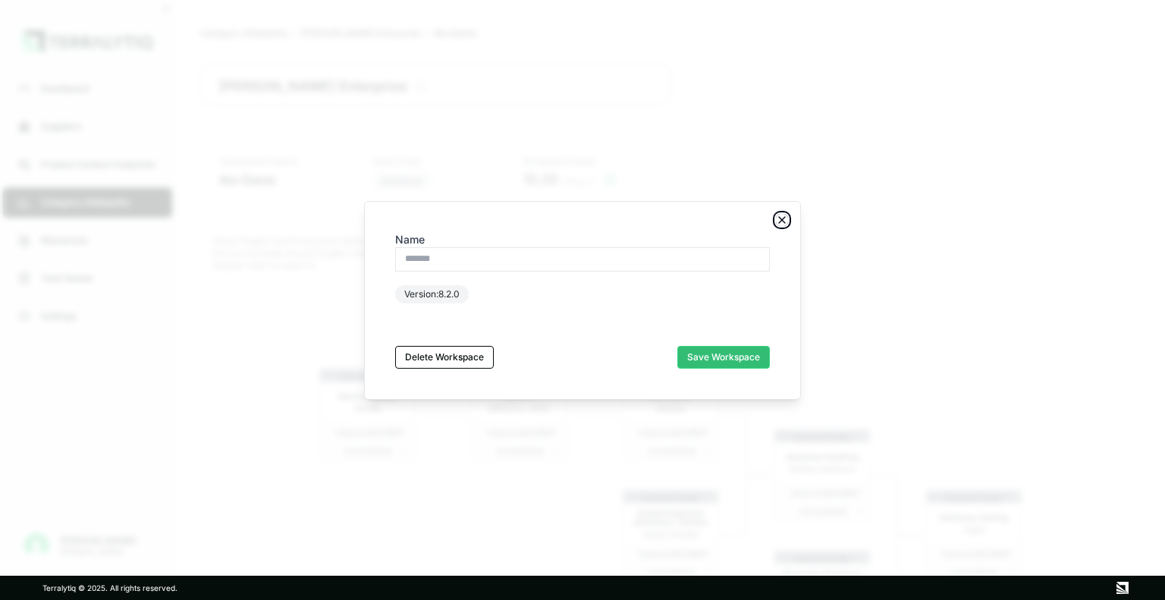
click at [786, 219] on icon "button" at bounding box center [782, 220] width 12 height 12
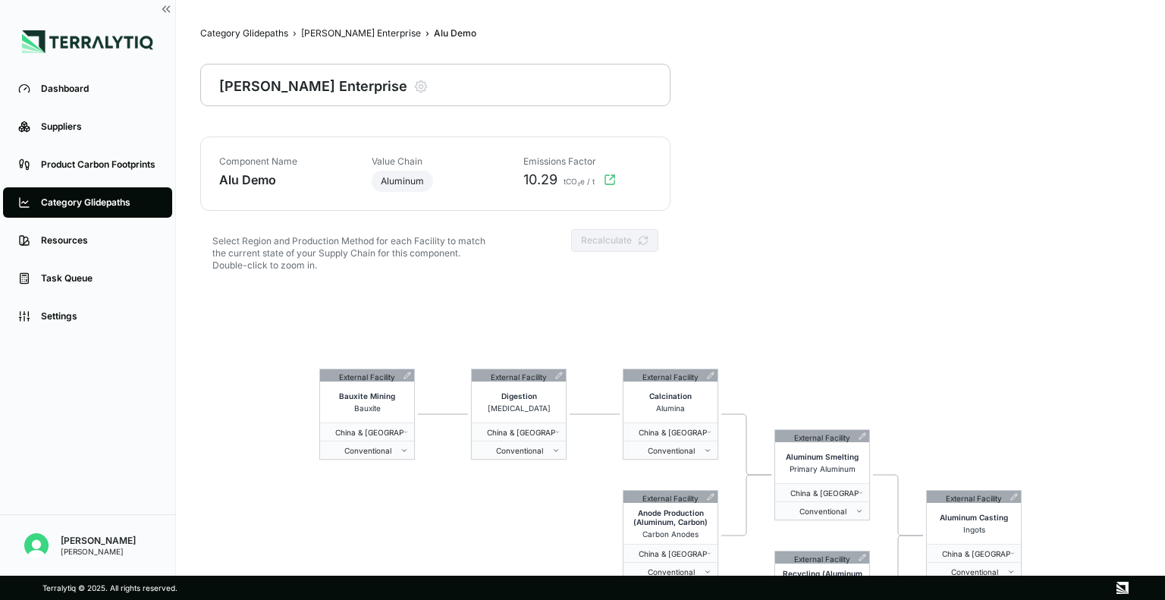
scroll to position [73, 0]
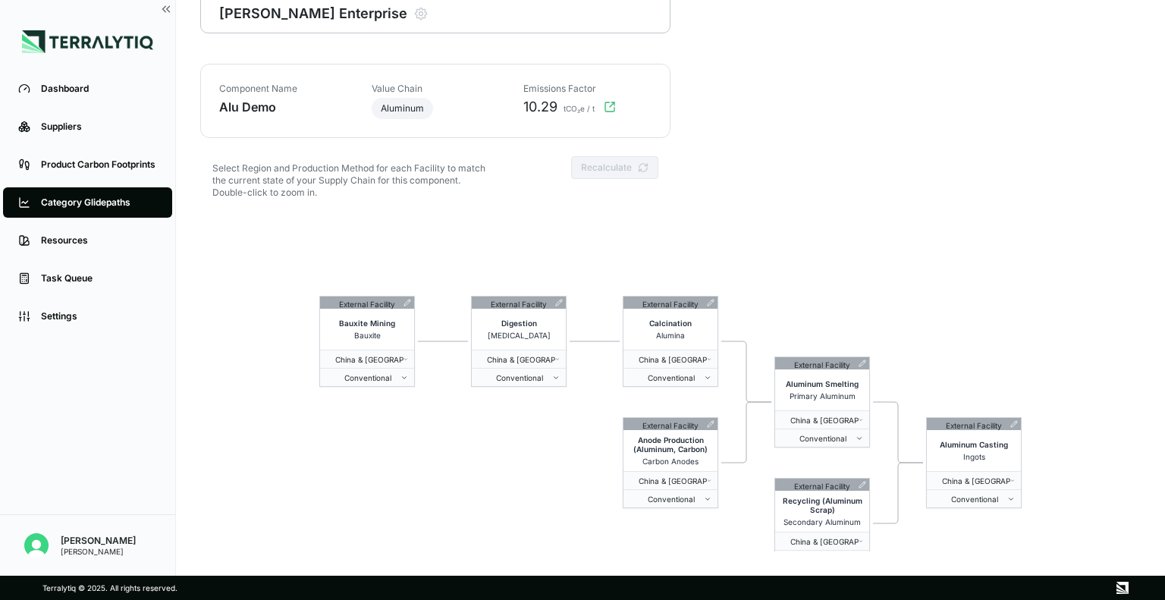
click at [592, 169] on div "Recalculate" at bounding box center [614, 167] width 87 height 23
click at [408, 356] on div "China & Greater Area" at bounding box center [367, 359] width 94 height 9
click at [396, 429] on div "Advanced Asia & Oceania" at bounding box center [418, 423] width 189 height 18
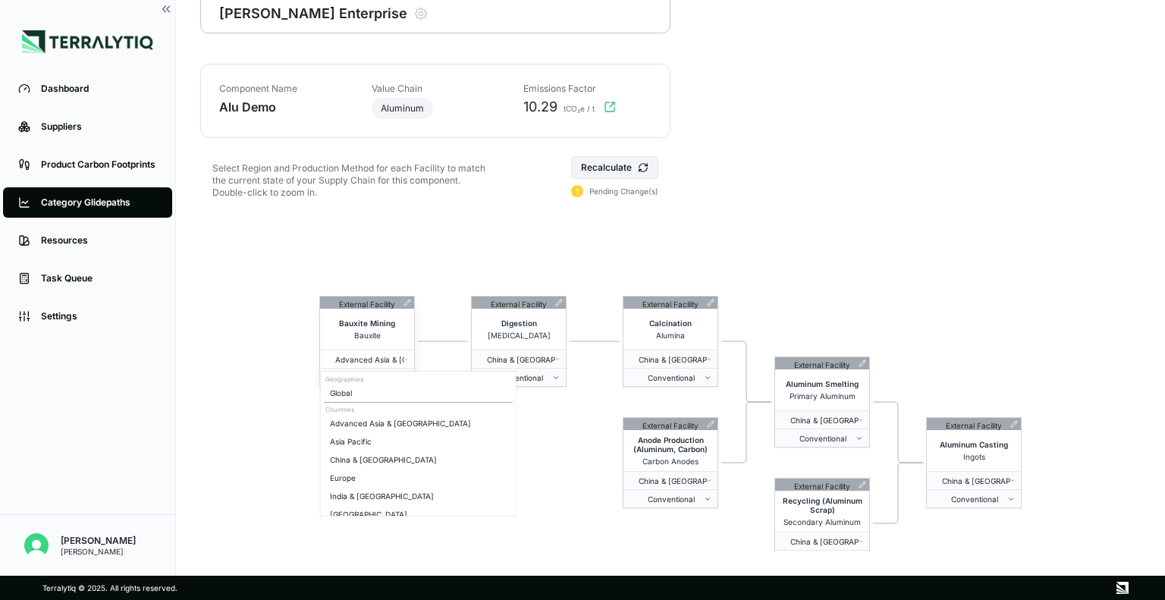
click at [394, 366] on button "Advanced Asia & Oceania" at bounding box center [367, 359] width 94 height 18
click at [243, 352] on html "Dashboard Suppliers Product Carbon Footprints Category Glidepaths Resources Tas…" at bounding box center [582, 300] width 1165 height 600
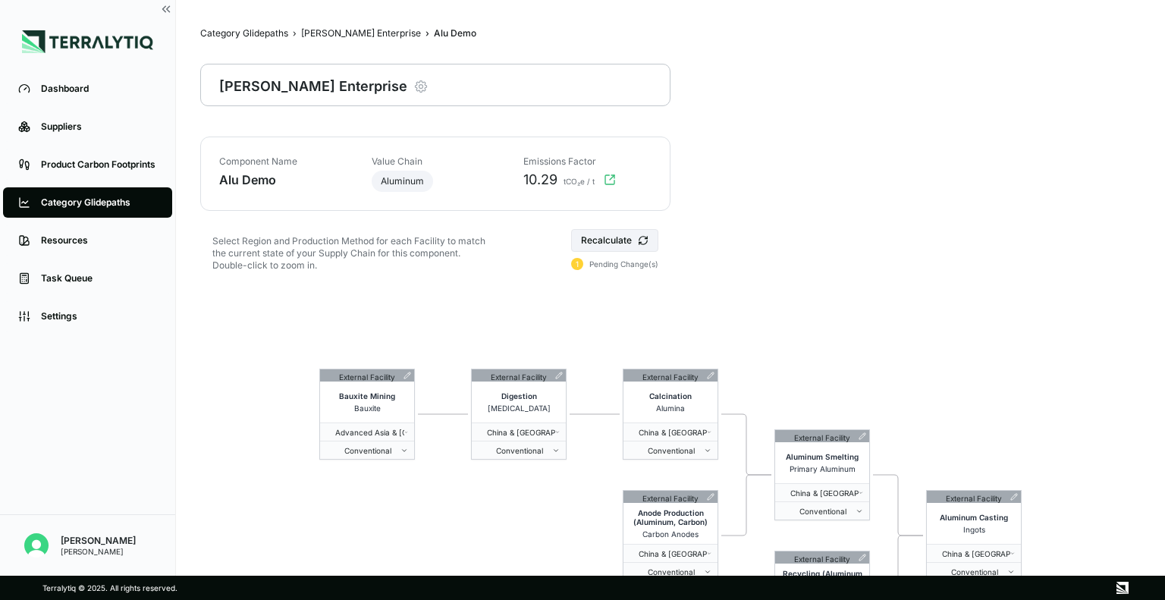
click at [413, 90] on icon "button" at bounding box center [420, 86] width 15 height 15
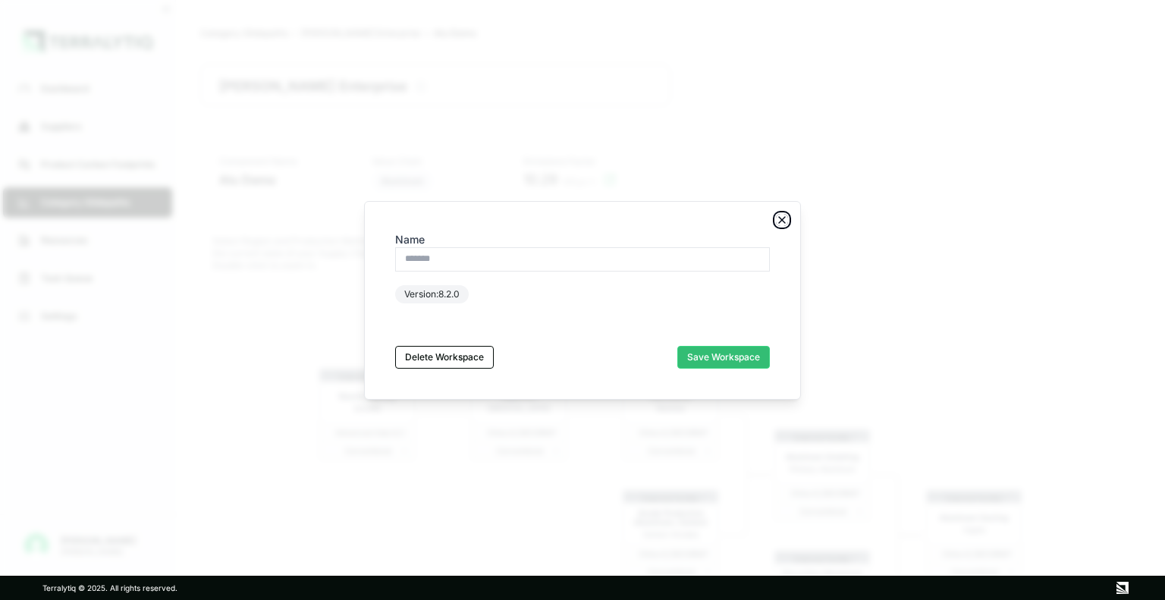
click at [781, 221] on icon "button" at bounding box center [782, 220] width 6 height 6
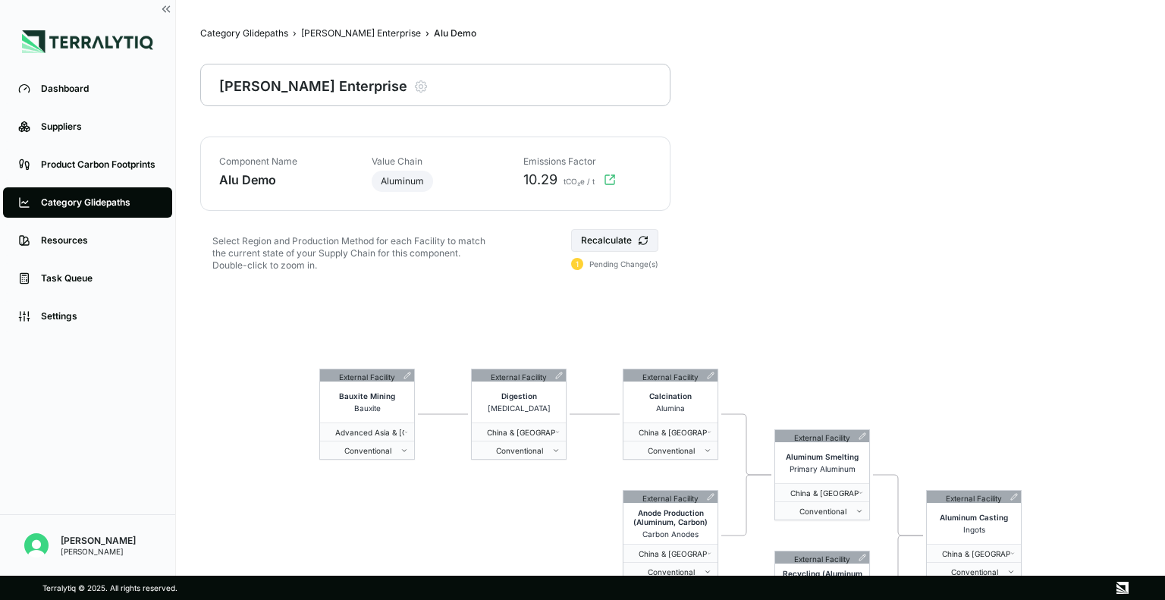
click at [375, 256] on div "Select Region and Production Method for each Facility to match the current stat…" at bounding box center [348, 250] width 297 height 42
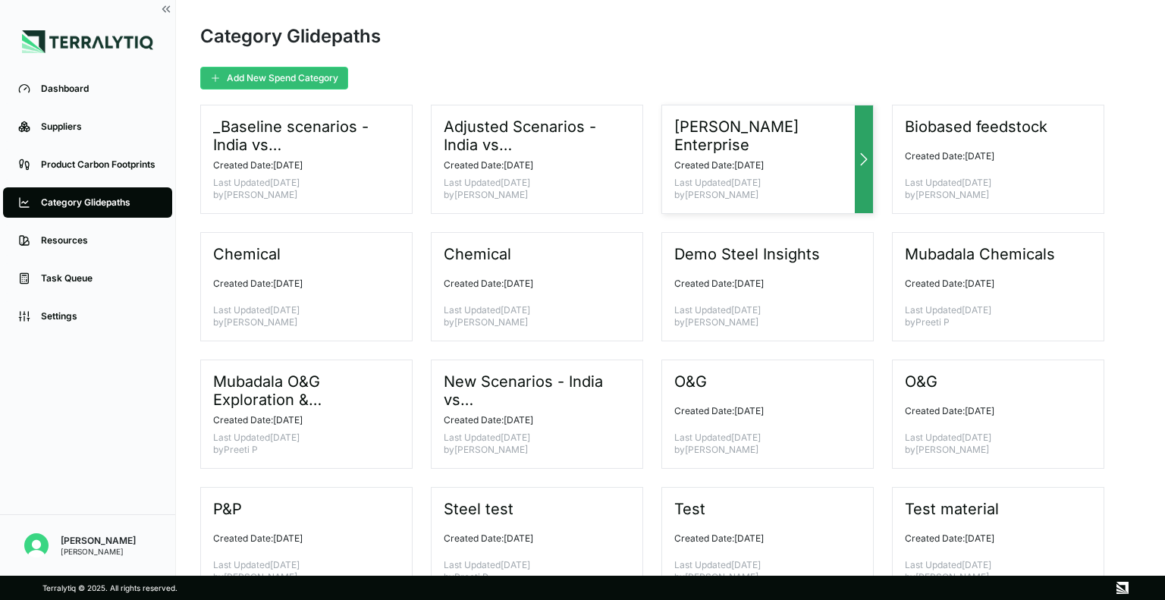
click at [839, 183] on p "Last Updated August 13, 2024 by Lisa Schold" at bounding box center [761, 189] width 174 height 24
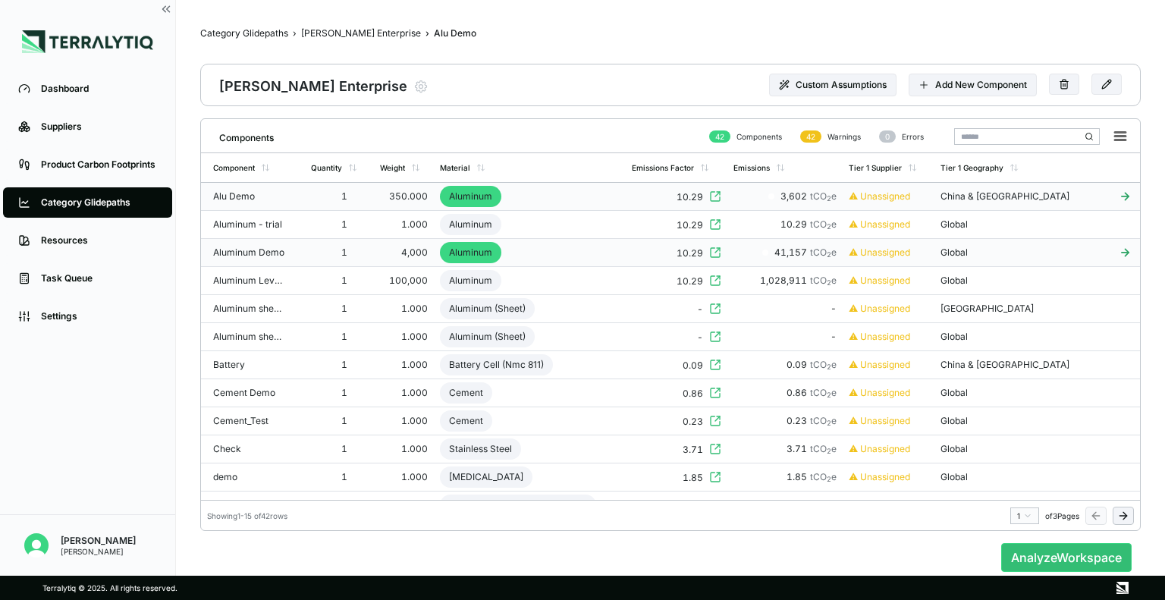
click at [337, 199] on div "1" at bounding box center [335, 196] width 49 height 12
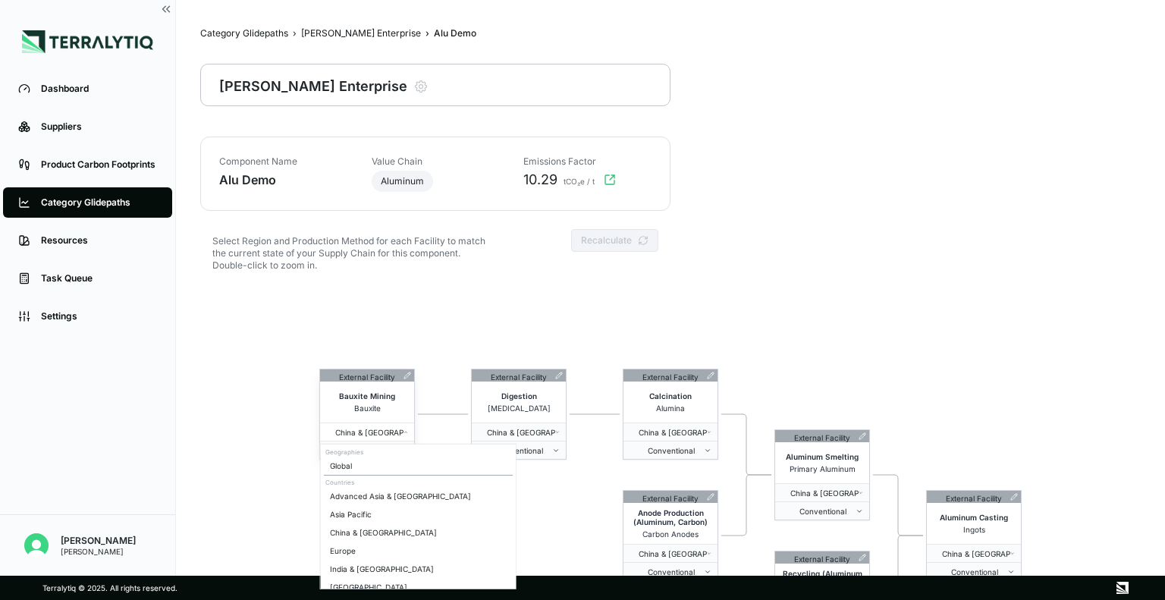
click at [390, 433] on span "China & Greater Area" at bounding box center [364, 432] width 77 height 9
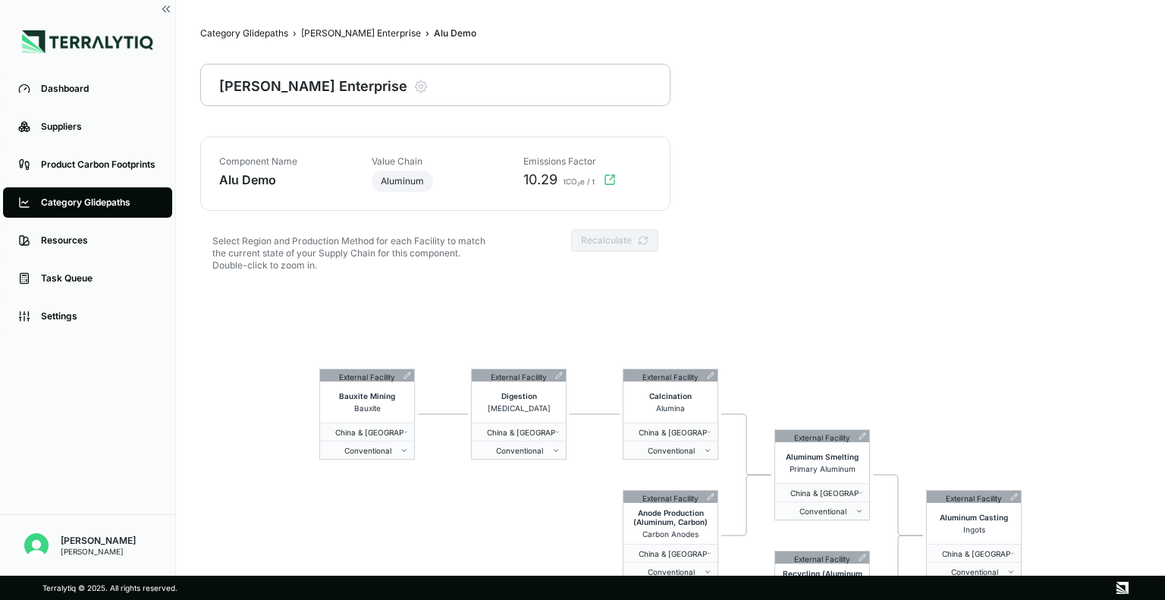
click at [649, 252] on html "Dashboard Suppliers Product Carbon Footprints Category Glidepaths Resources Tas…" at bounding box center [582, 300] width 1165 height 600
click at [373, 372] on div "External Facility" at bounding box center [367, 375] width 56 height 12
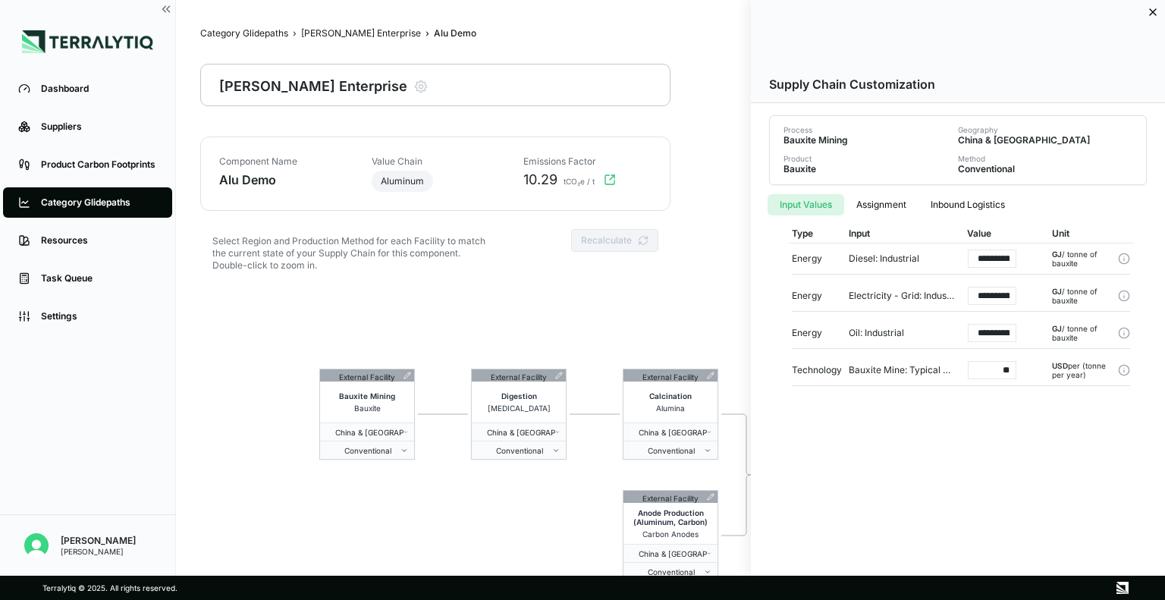
click at [998, 256] on input "**********" at bounding box center [992, 258] width 49 height 18
click at [1126, 254] on circle at bounding box center [1123, 258] width 10 height 10
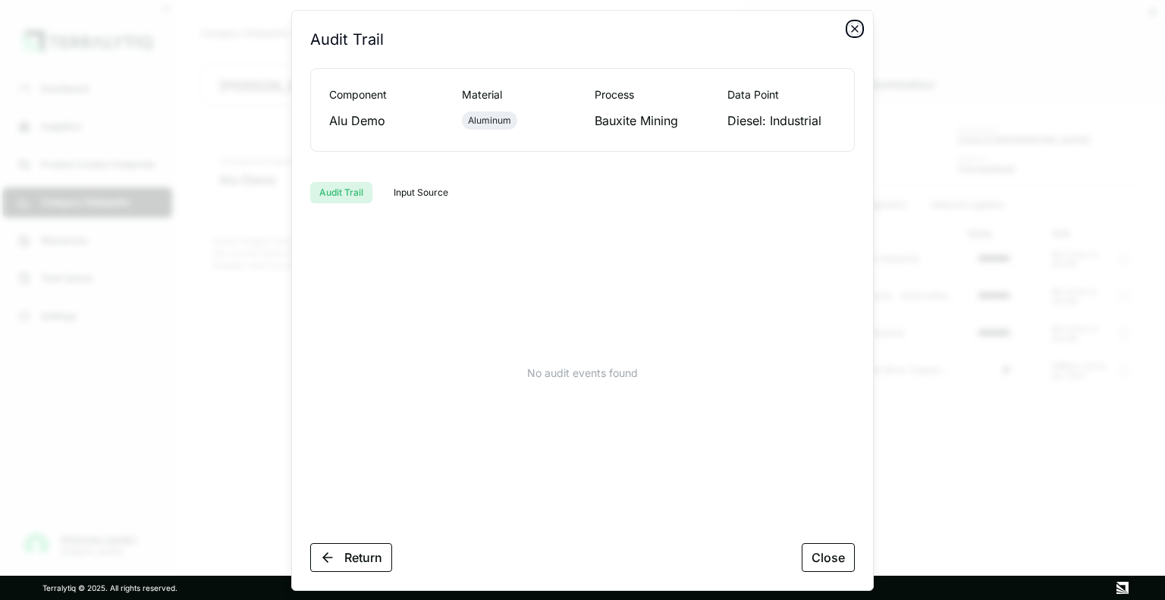
click at [854, 32] on icon "button" at bounding box center [854, 29] width 12 height 12
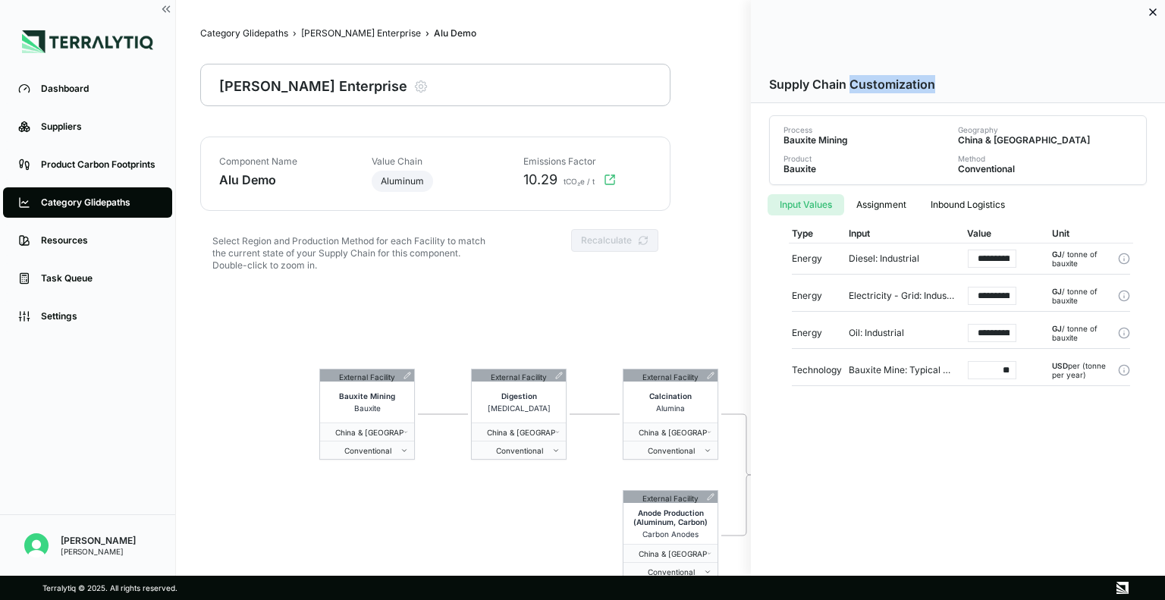
click at [854, 32] on div "Supply Chain Customization" at bounding box center [958, 60] width 414 height 85
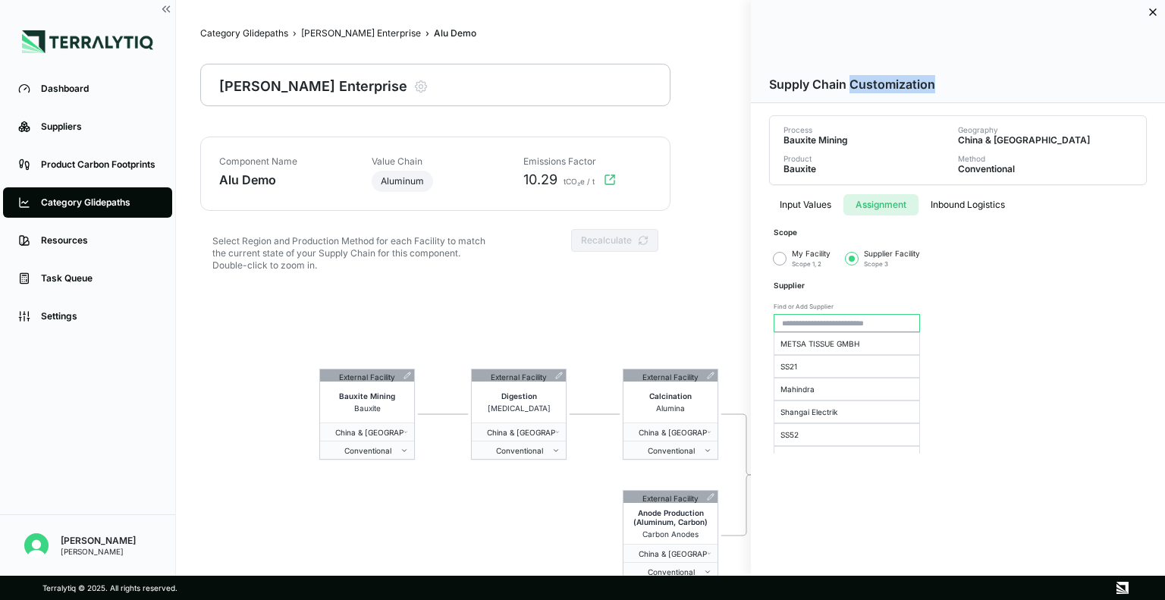
click at [878, 196] on button "Assignment" at bounding box center [880, 204] width 75 height 21
click at [782, 268] on div "My Facility Scope 1, 2" at bounding box center [801, 259] width 57 height 20
drag, startPoint x: 782, startPoint y: 252, endPoint x: 775, endPoint y: 265, distance: 15.3
click at [775, 265] on div "My Facility Scope 1, 2" at bounding box center [801, 259] width 57 height 20
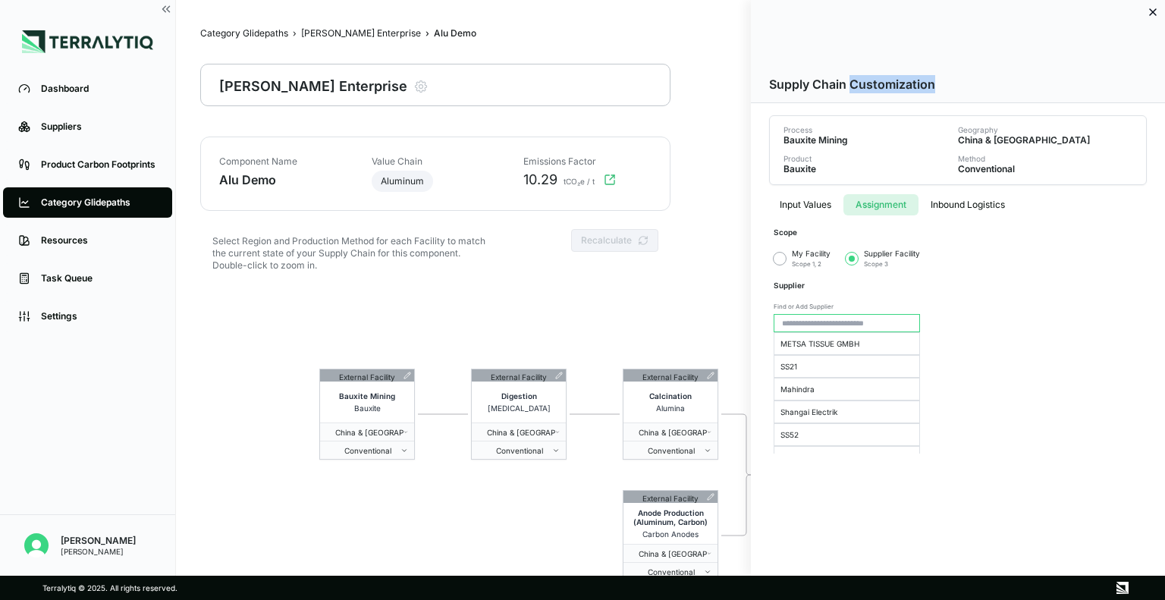
click at [775, 265] on div "My Facility Scope 1, 2" at bounding box center [801, 259] width 57 height 20
click at [779, 263] on button "button" at bounding box center [779, 258] width 12 height 12
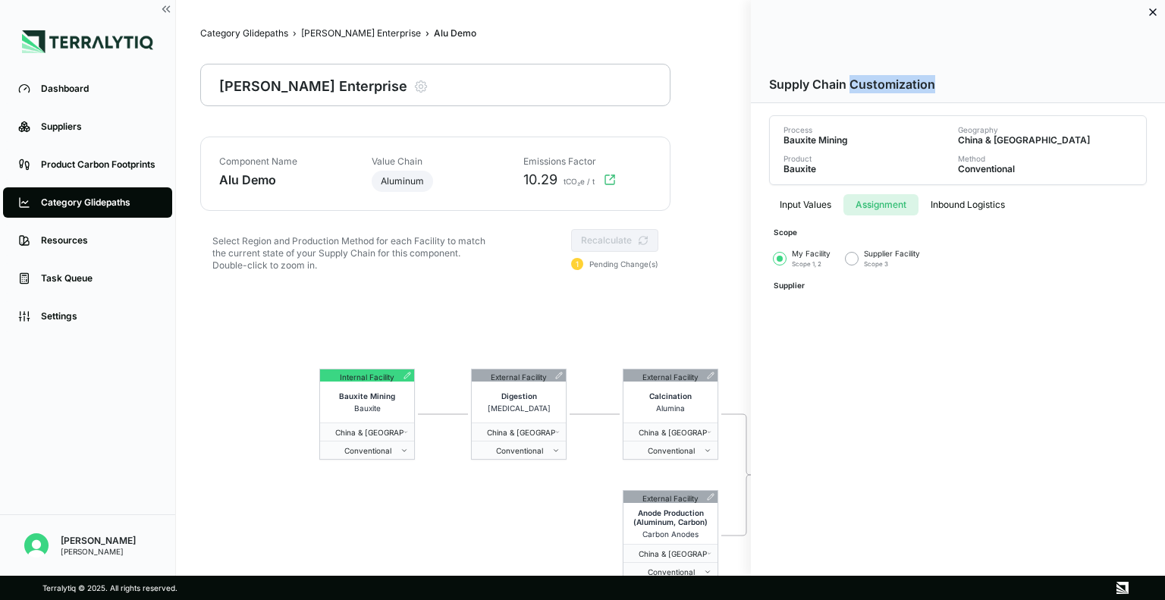
click at [779, 263] on span "button" at bounding box center [779, 258] width 12 height 12
click at [855, 254] on button "button" at bounding box center [851, 258] width 12 height 12
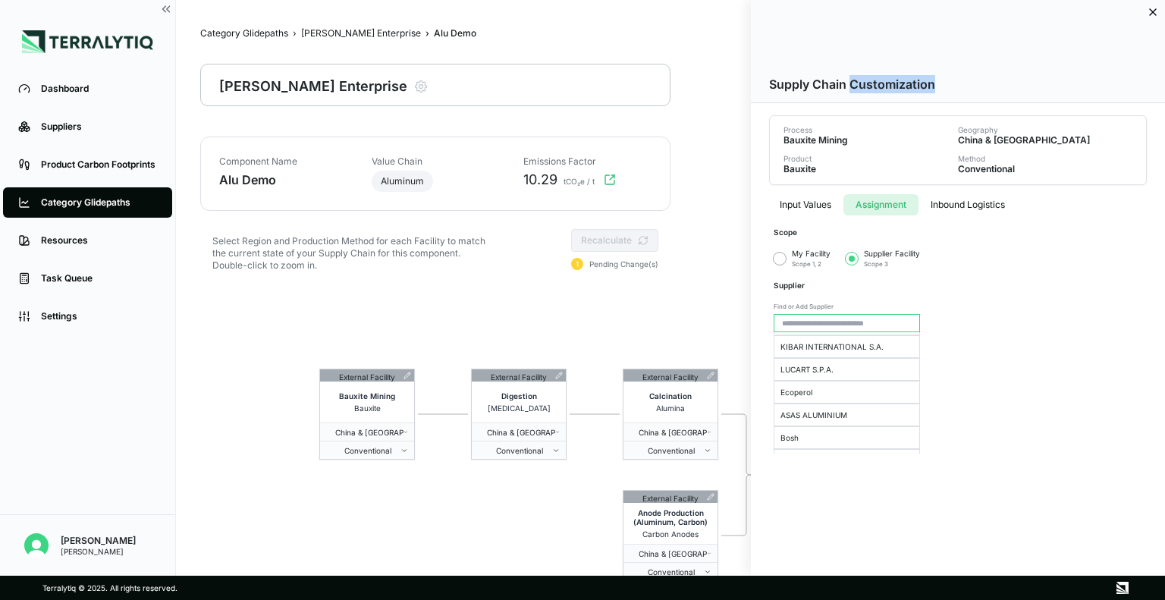
scroll to position [843, 0]
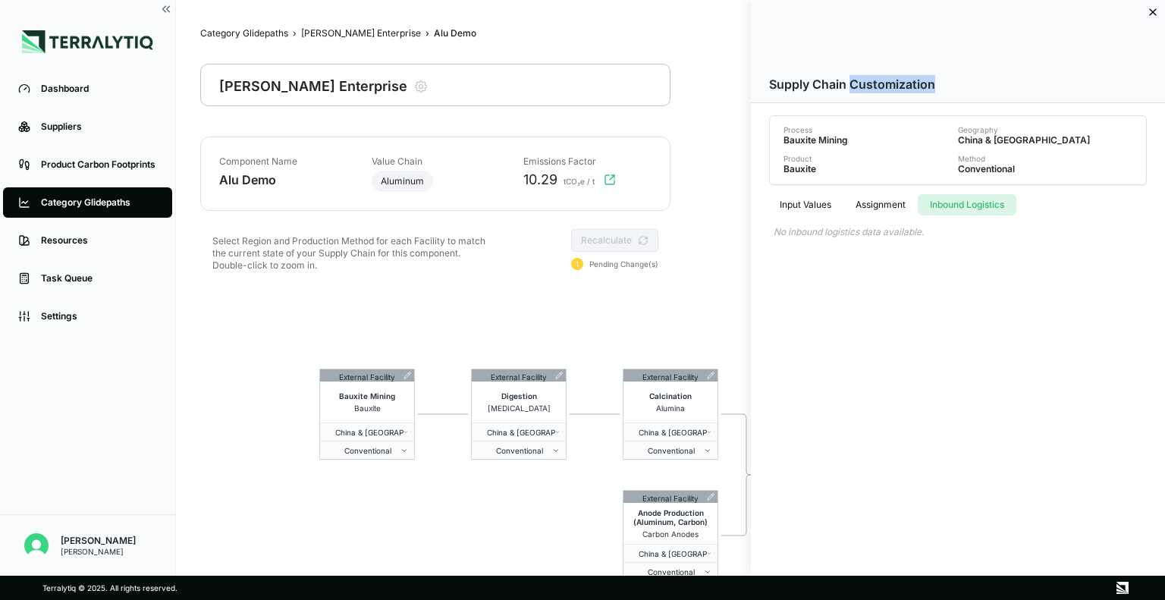
click at [976, 199] on button "Inbound Logistics" at bounding box center [966, 204] width 99 height 21
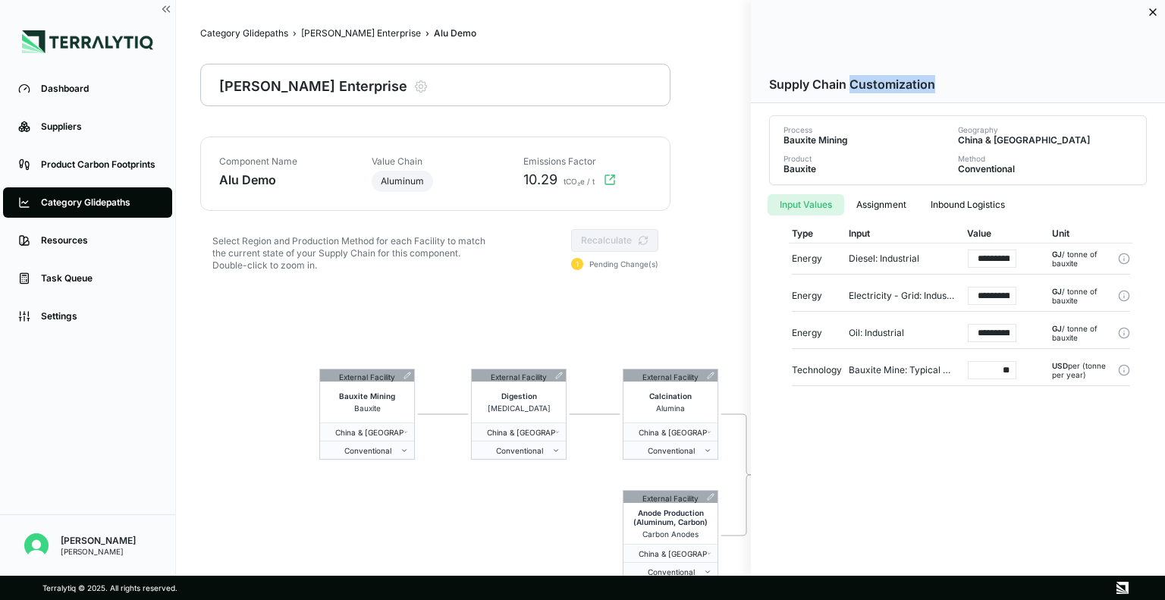
click at [806, 212] on button "Input Values" at bounding box center [805, 204] width 77 height 21
click at [942, 218] on div "**********" at bounding box center [957, 294] width 393 height 219
click at [507, 279] on div at bounding box center [582, 300] width 1165 height 600
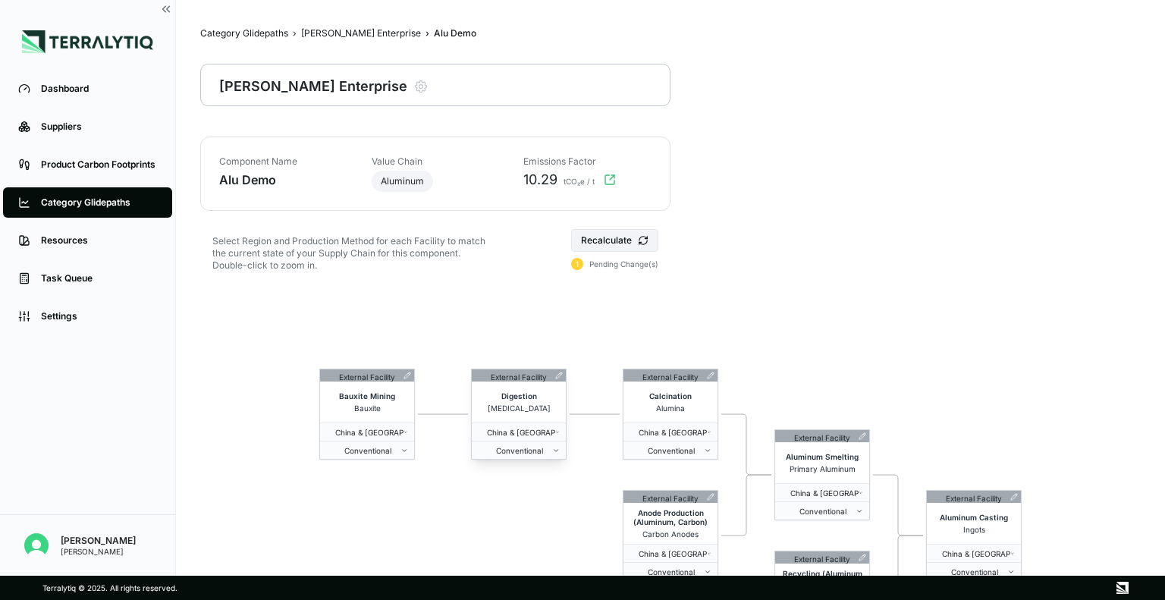
click at [522, 398] on span "Digestion" at bounding box center [519, 395] width 36 height 9
click at [510, 397] on span "Digestion" at bounding box center [519, 395] width 36 height 9
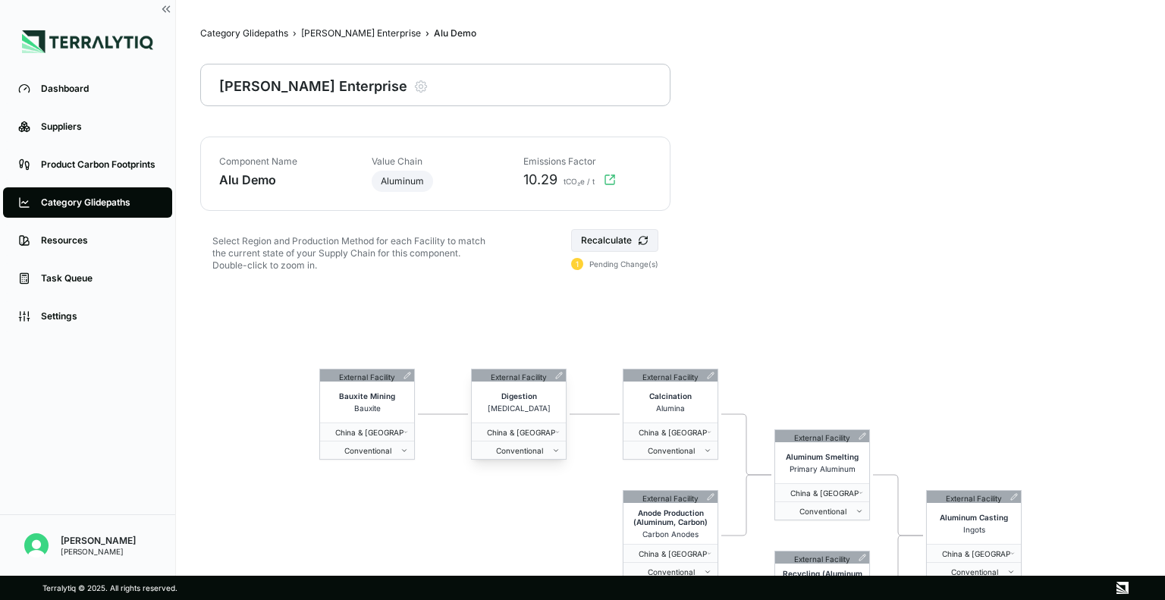
click at [510, 397] on span "Digestion" at bounding box center [519, 395] width 36 height 9
click at [558, 378] on icon at bounding box center [559, 376] width 8 height 8
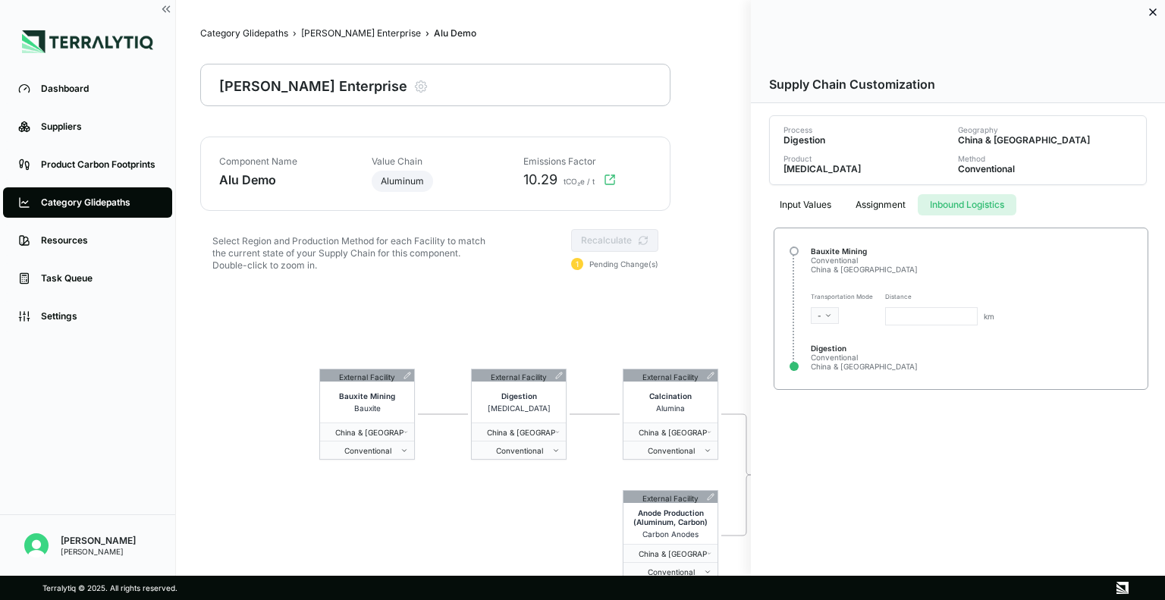
click at [982, 208] on button "Inbound Logistics" at bounding box center [966, 204] width 99 height 21
click at [1037, 312] on html "Dashboard Suppliers Product Carbon Footprints Category Glidepaths Resources Tas…" at bounding box center [582, 300] width 1165 height 600
click at [994, 315] on span "km" at bounding box center [988, 316] width 11 height 9
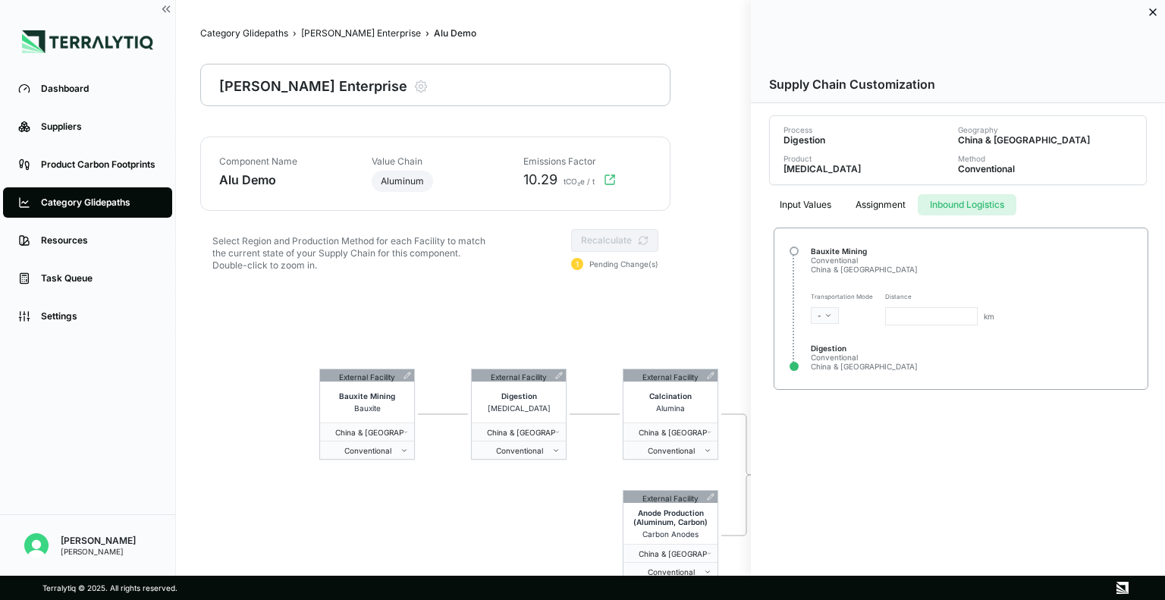
click at [994, 315] on span "km" at bounding box center [988, 316] width 11 height 9
click at [842, 341] on div "Air Freight" at bounding box center [858, 340] width 89 height 18
click at [640, 231] on div at bounding box center [582, 300] width 1165 height 600
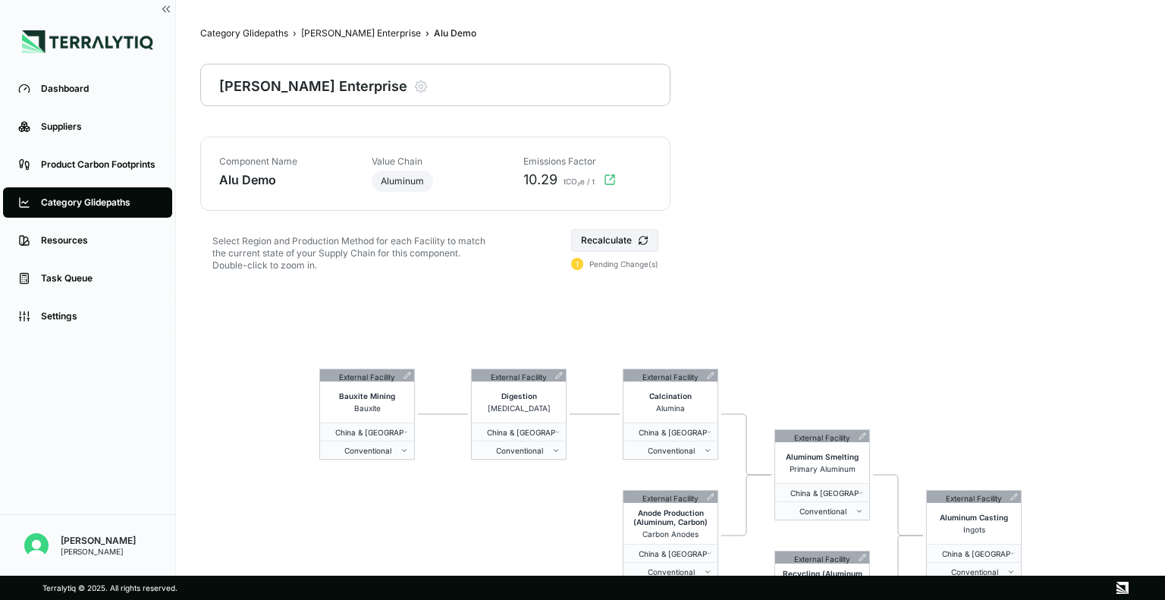
click at [784, 73] on main "Category Glidepaths › Bain Enterprise › Alu Demo Alu Demo Bain Enterprise Modif…" at bounding box center [670, 324] width 940 height 600
click at [74, 97] on link "Dashboard" at bounding box center [87, 89] width 169 height 30
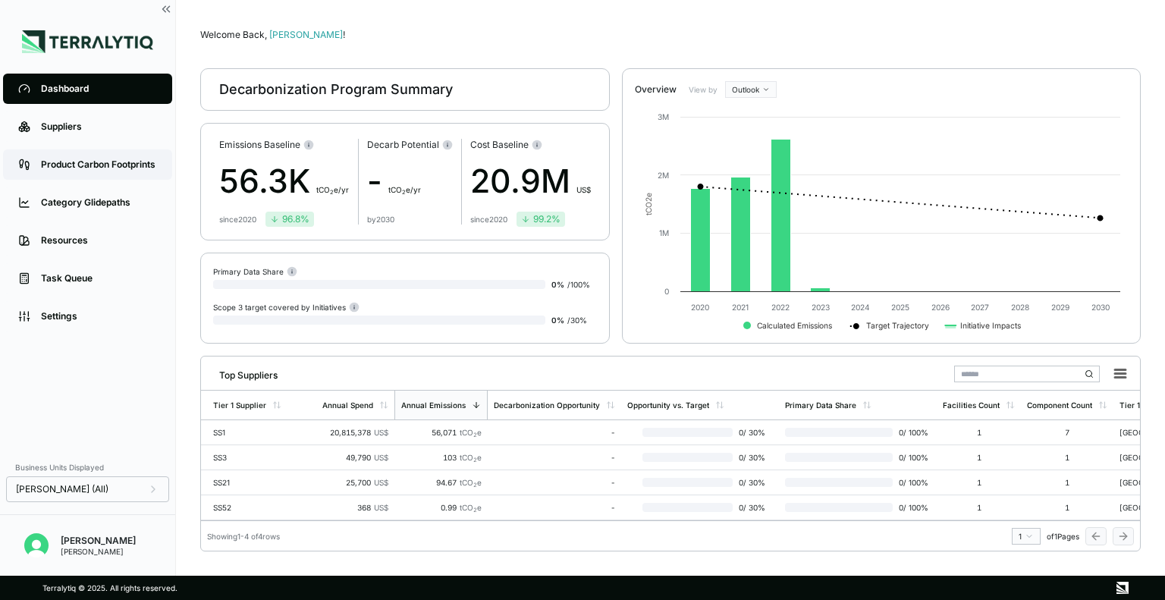
click at [92, 169] on div "Product Carbon Footprints" at bounding box center [99, 164] width 116 height 12
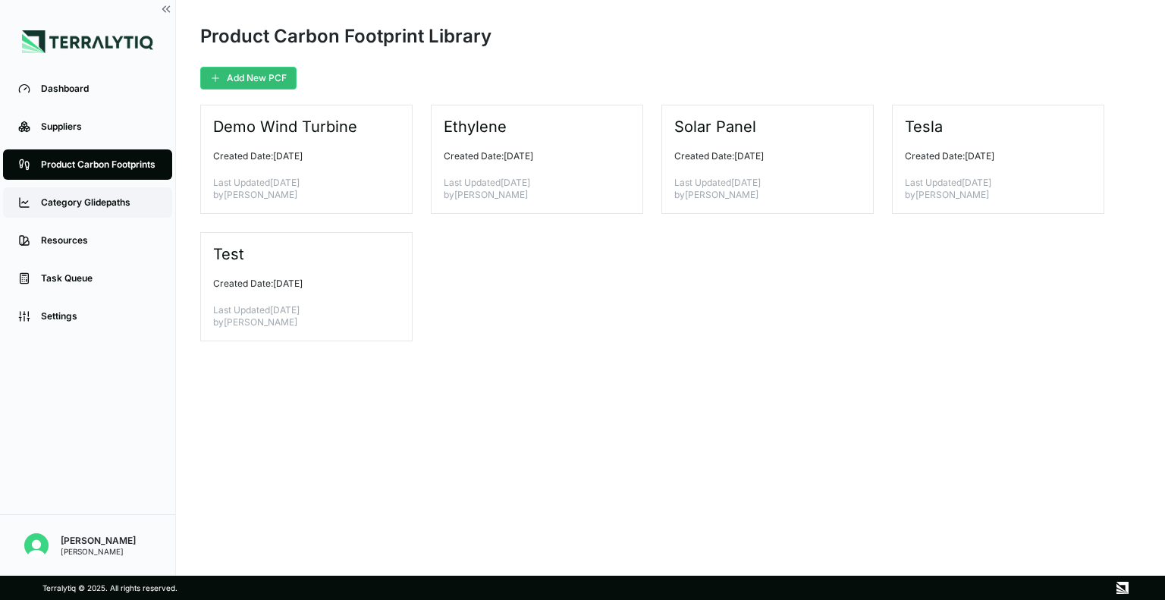
click at [97, 205] on div "Category Glidepaths" at bounding box center [99, 202] width 116 height 12
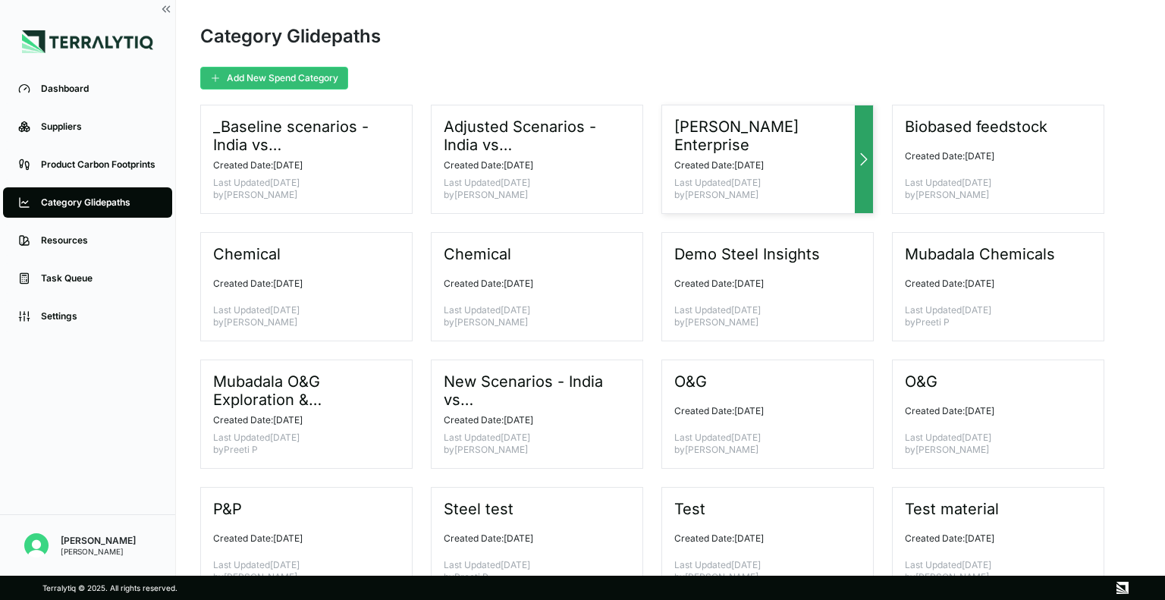
click at [713, 111] on div "Bain Enterprise Created Date: February 2, 2024 Last Updated August 13, 2024 by …" at bounding box center [767, 159] width 212 height 109
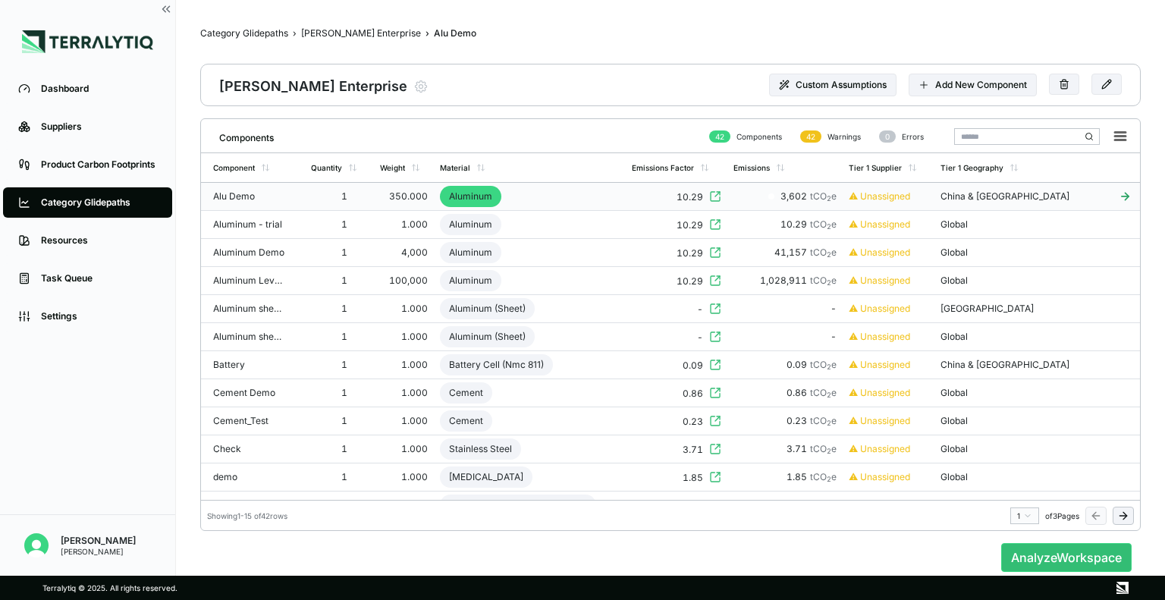
click at [276, 199] on div "Alu Demo" at bounding box center [249, 196] width 73 height 12
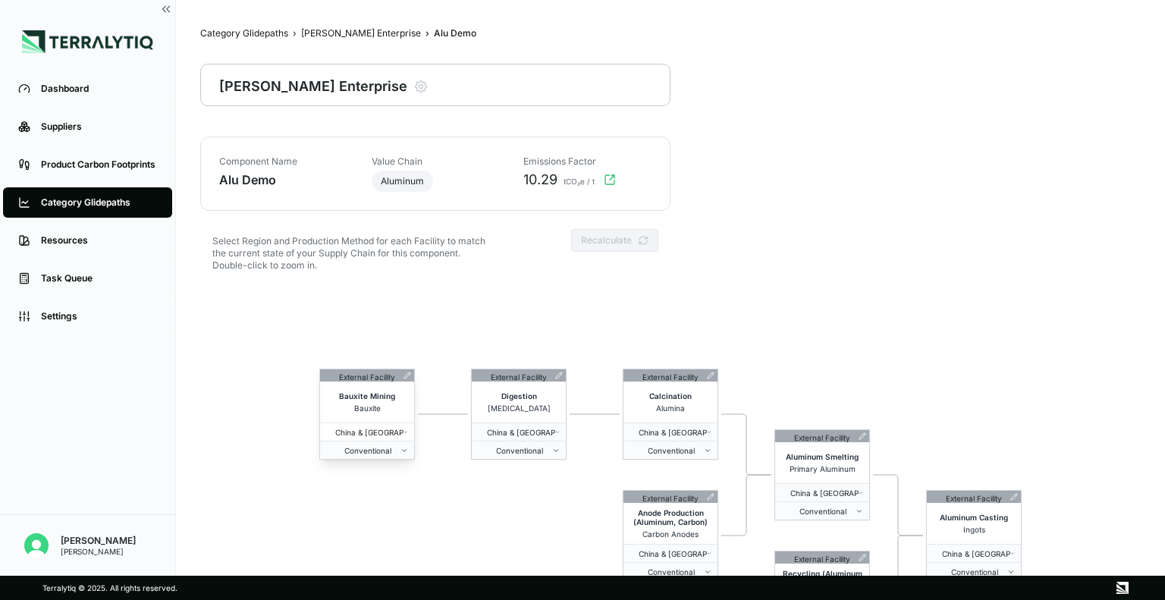
click at [387, 433] on span "China & Greater Area" at bounding box center [364, 432] width 77 height 9
click at [566, 372] on div "External Facility Digestion Aluminum Hydroxide China & Greater Area Conventional" at bounding box center [519, 413] width 96 height 91
click at [775, 417] on div "External Facility Bauxite Mining Bauxite China & Greater Area Conventional Exte…" at bounding box center [670, 505] width 940 height 437
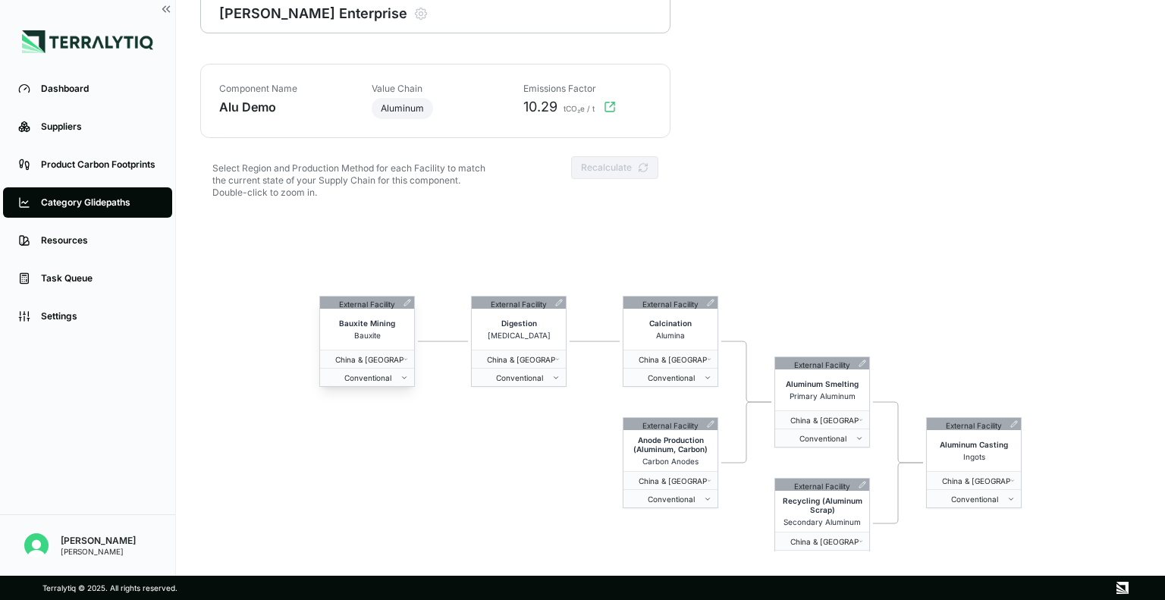
click at [407, 309] on div "Bauxite Mining Bauxite" at bounding box center [367, 329] width 94 height 41
click at [408, 299] on icon at bounding box center [407, 303] width 8 height 8
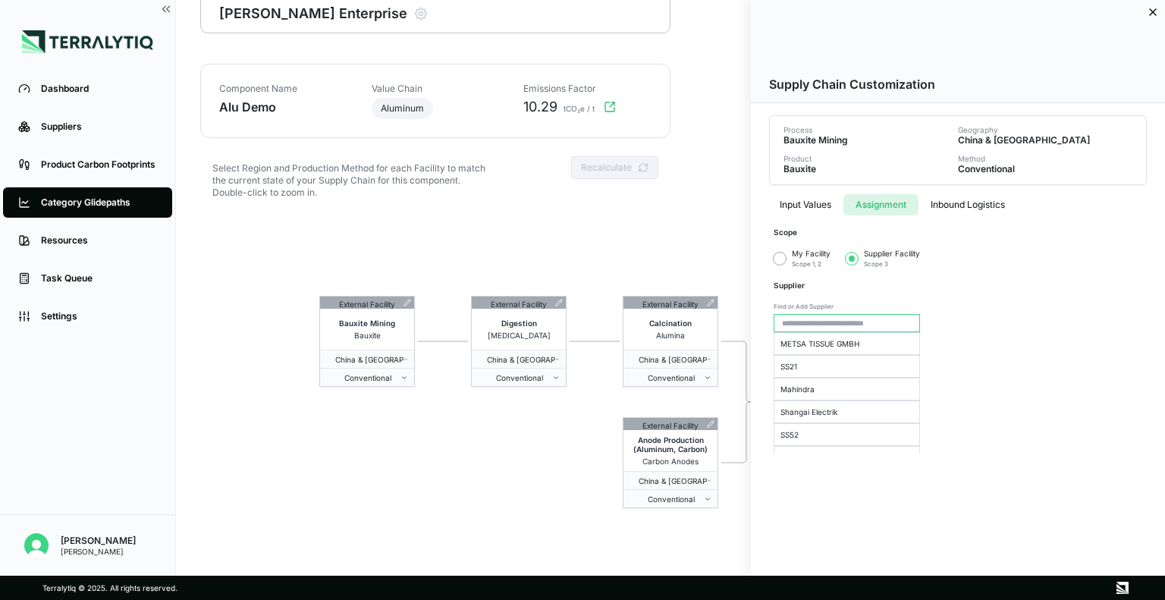
click at [879, 199] on button "Assignment" at bounding box center [880, 204] width 75 height 21
click at [773, 263] on div "My Facility Scope 1, 2" at bounding box center [801, 259] width 57 height 20
click at [779, 257] on button "button" at bounding box center [779, 258] width 12 height 12
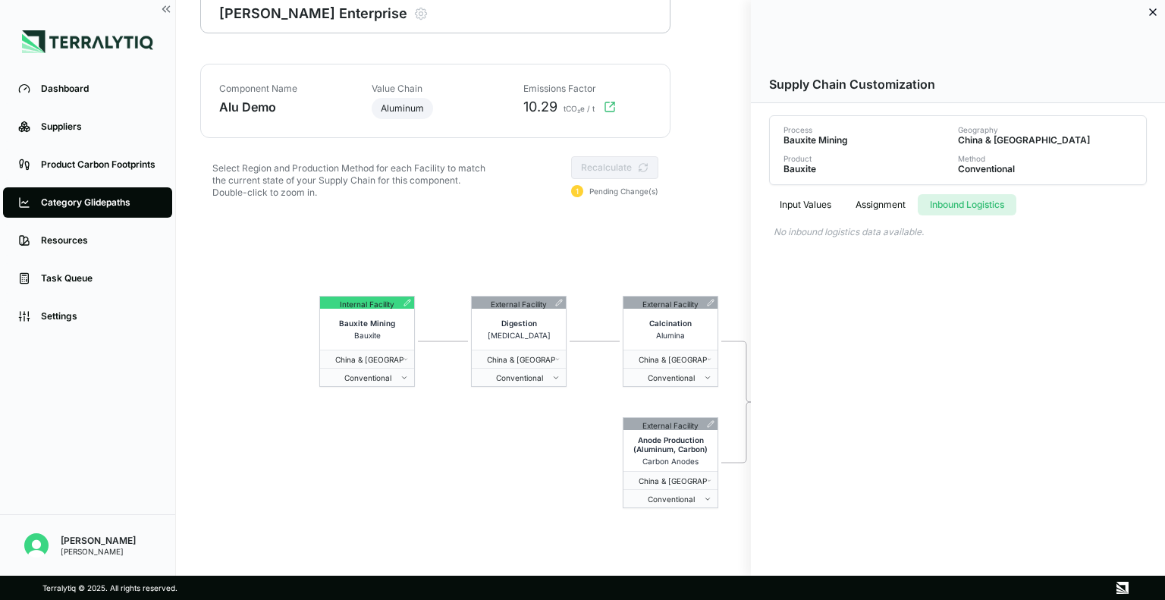
click at [955, 205] on button "Inbound Logistics" at bounding box center [966, 204] width 99 height 21
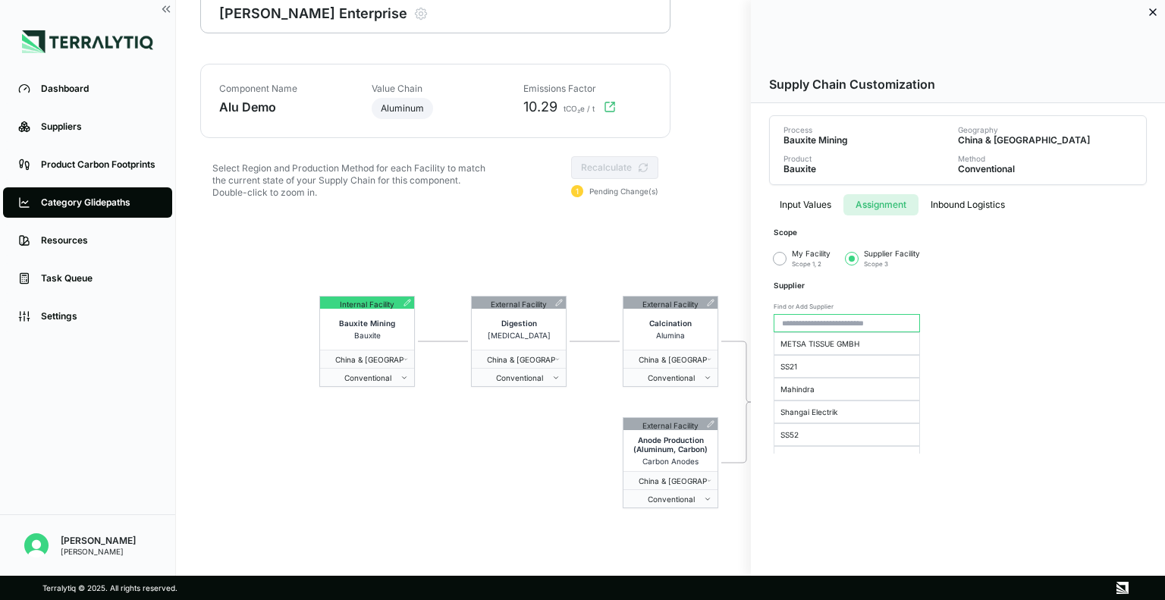
click at [880, 205] on button "Assignment" at bounding box center [880, 204] width 75 height 21
click at [510, 271] on div at bounding box center [582, 300] width 1165 height 600
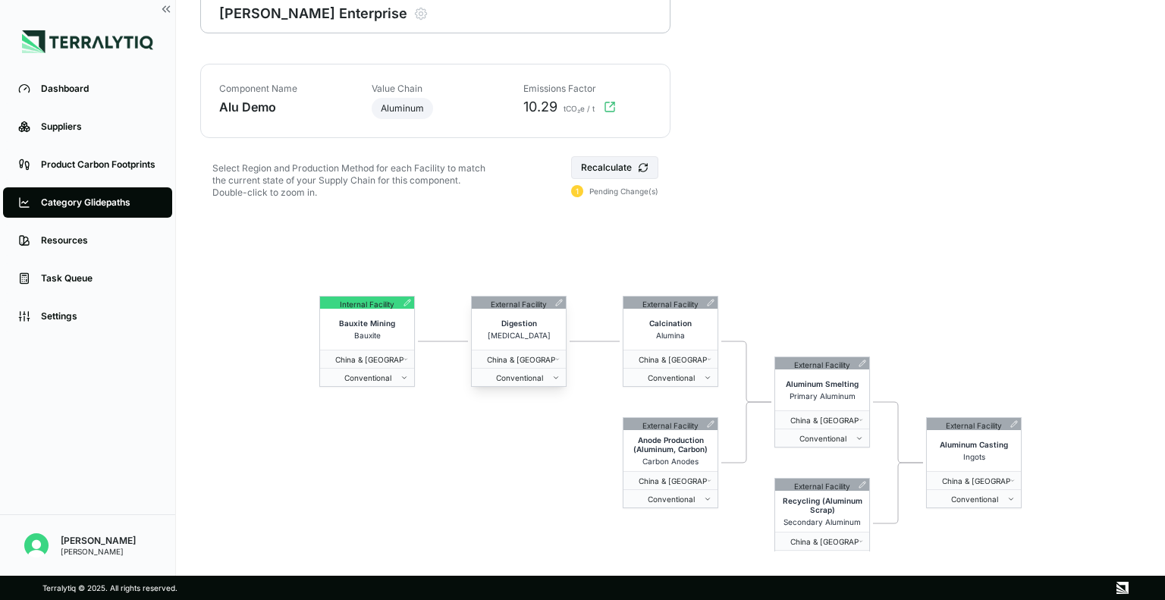
click at [516, 329] on div "Digestion" at bounding box center [519, 324] width 88 height 12
click at [558, 311] on div "Digestion Aluminum Hydroxide" at bounding box center [519, 329] width 94 height 41
click at [408, 303] on icon at bounding box center [407, 303] width 8 height 8
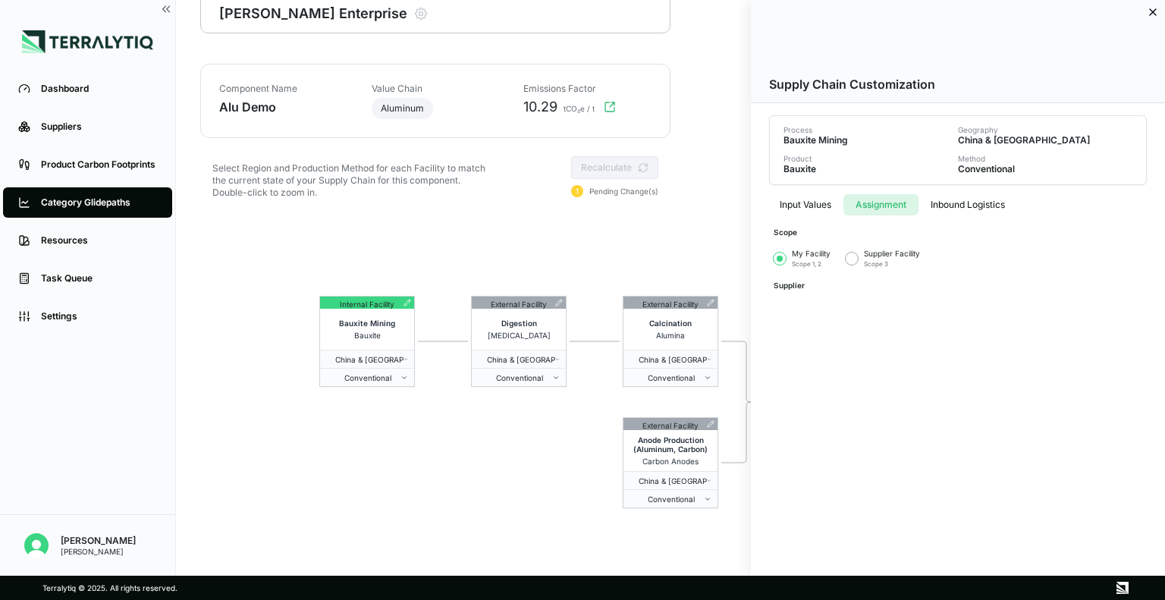
click at [858, 209] on button "Assignment" at bounding box center [880, 204] width 75 height 21
click at [847, 257] on button "button" at bounding box center [851, 258] width 12 height 12
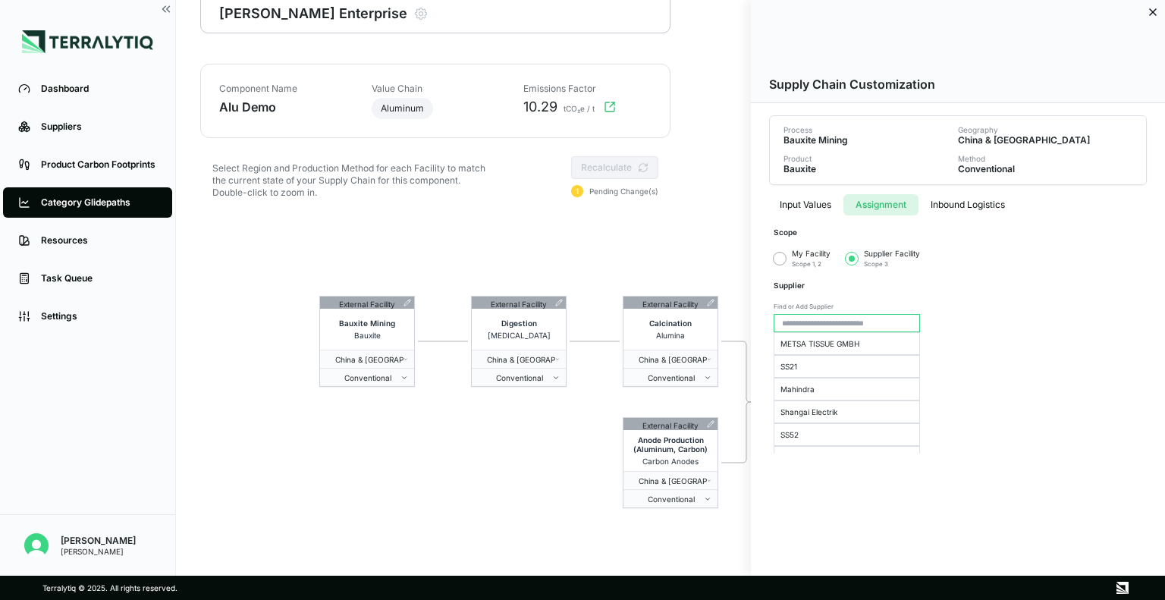
click at [587, 259] on div at bounding box center [582, 300] width 1165 height 600
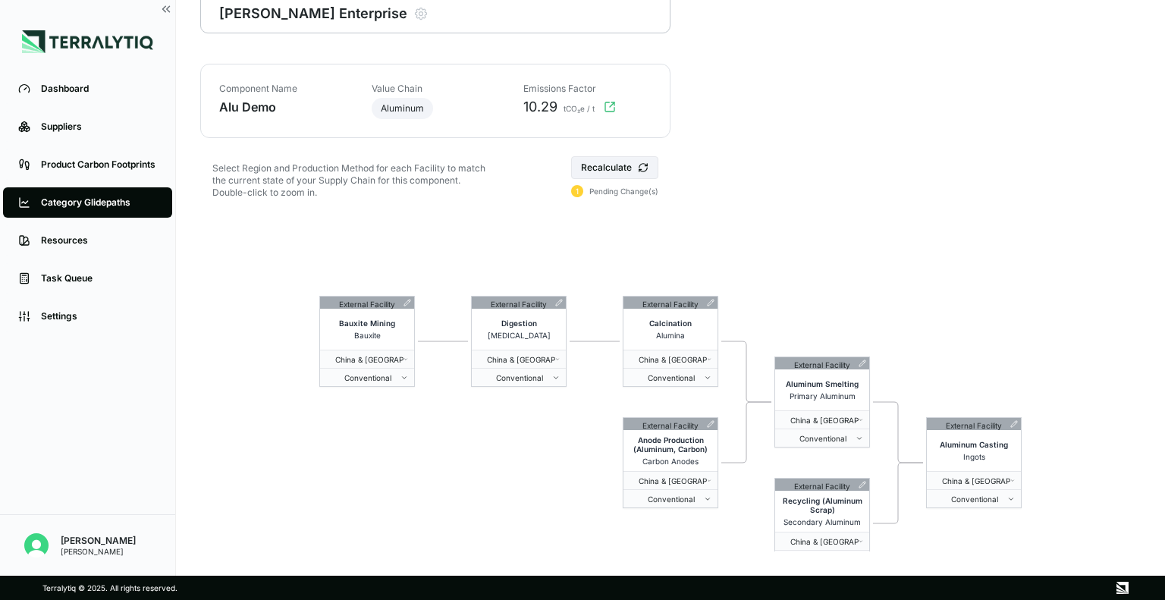
click at [592, 197] on div "Select Region and Production Method for each Facility to match the current stat…" at bounding box center [435, 185] width 470 height 58
click at [613, 197] on div "Select Region and Production Method for each Facility to match the current stat…" at bounding box center [435, 185] width 470 height 58
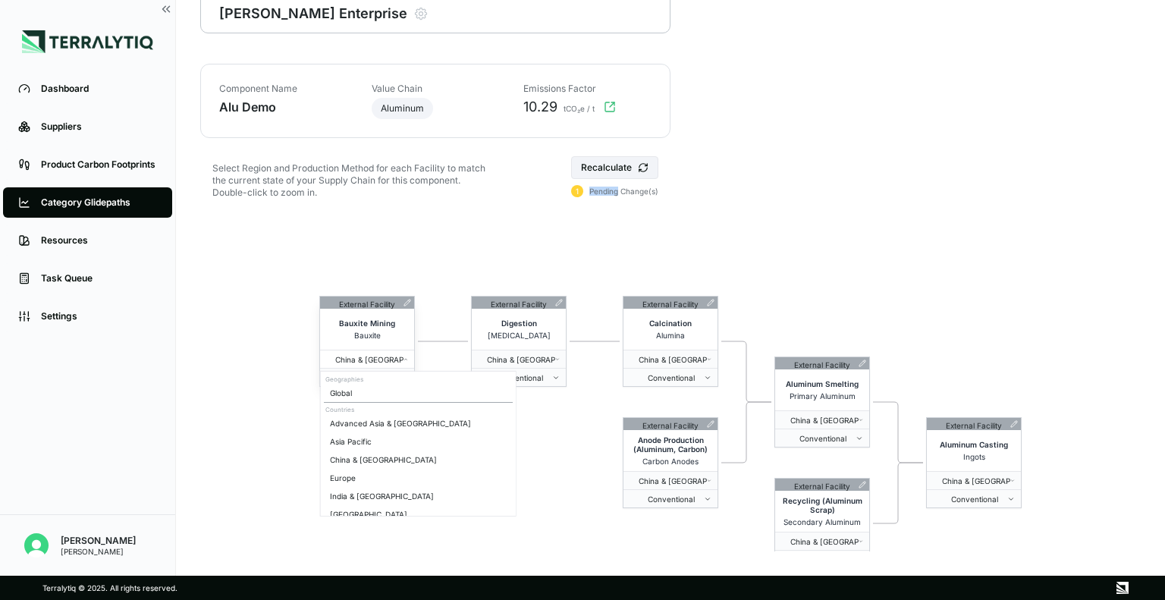
click at [403, 363] on div "China & Greater Area" at bounding box center [367, 359] width 94 height 9
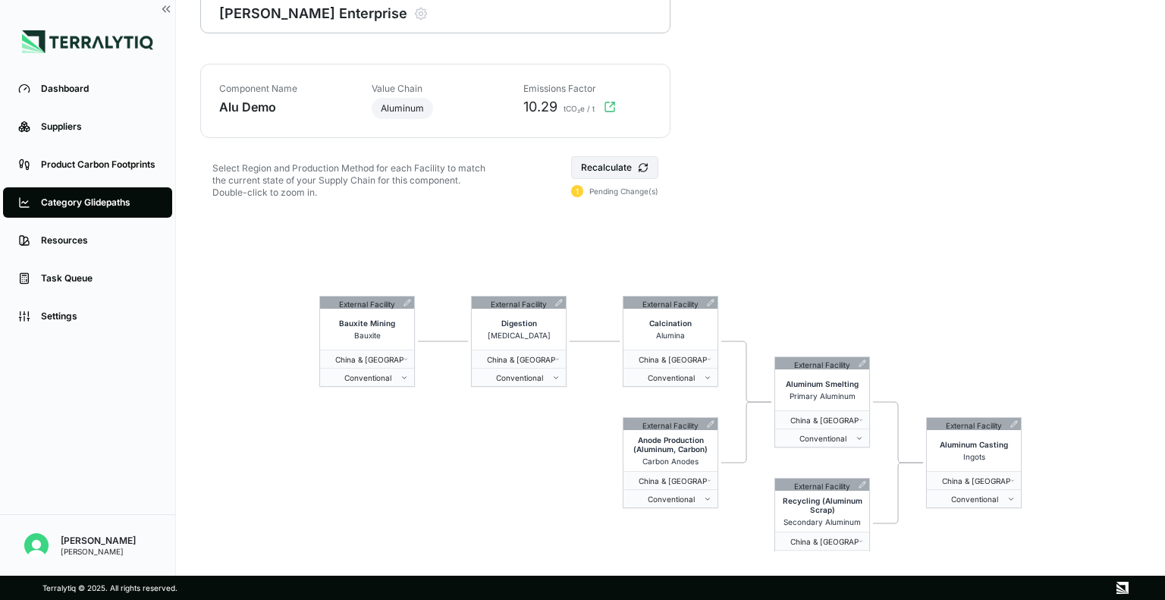
click at [440, 277] on html "Dashboard Suppliers Product Carbon Footprints Category Glidepaths Resources Tas…" at bounding box center [582, 300] width 1165 height 600
click at [403, 99] on div "Aluminum" at bounding box center [402, 108] width 61 height 21
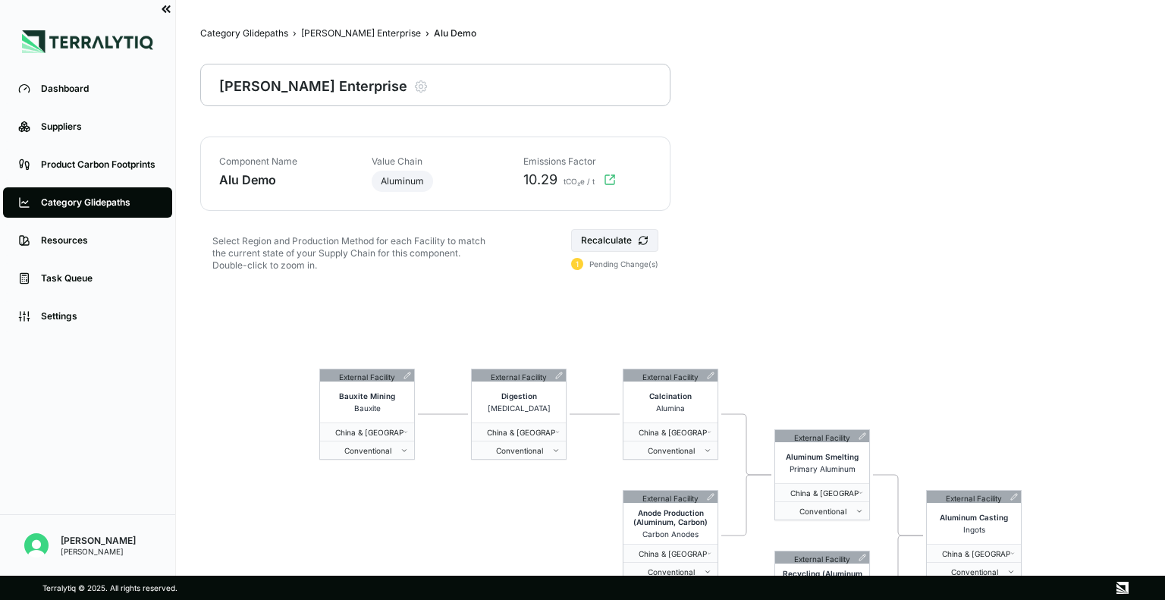
click at [164, 4] on icon at bounding box center [166, 9] width 14 height 14
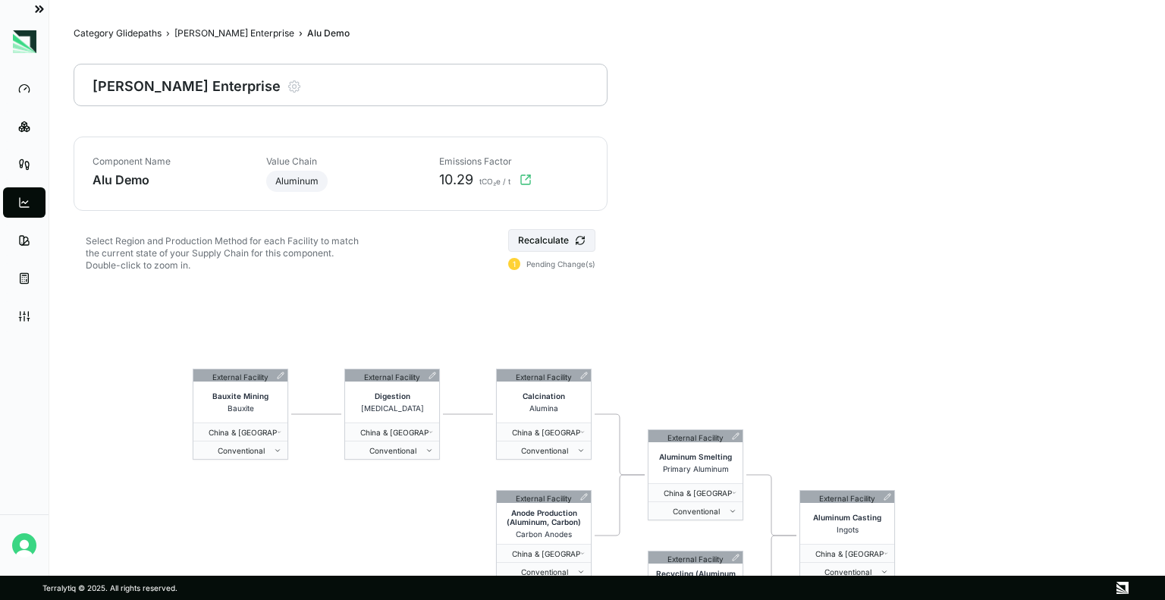
click at [38, 9] on icon at bounding box center [37, 9] width 3 height 6
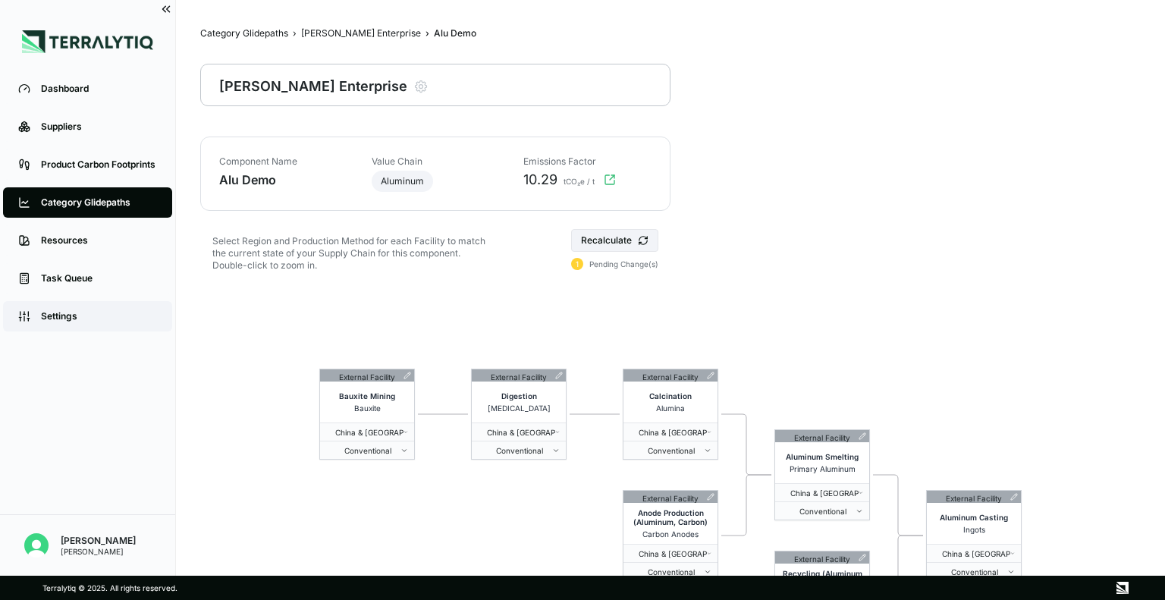
click at [82, 320] on div "Settings" at bounding box center [99, 316] width 116 height 12
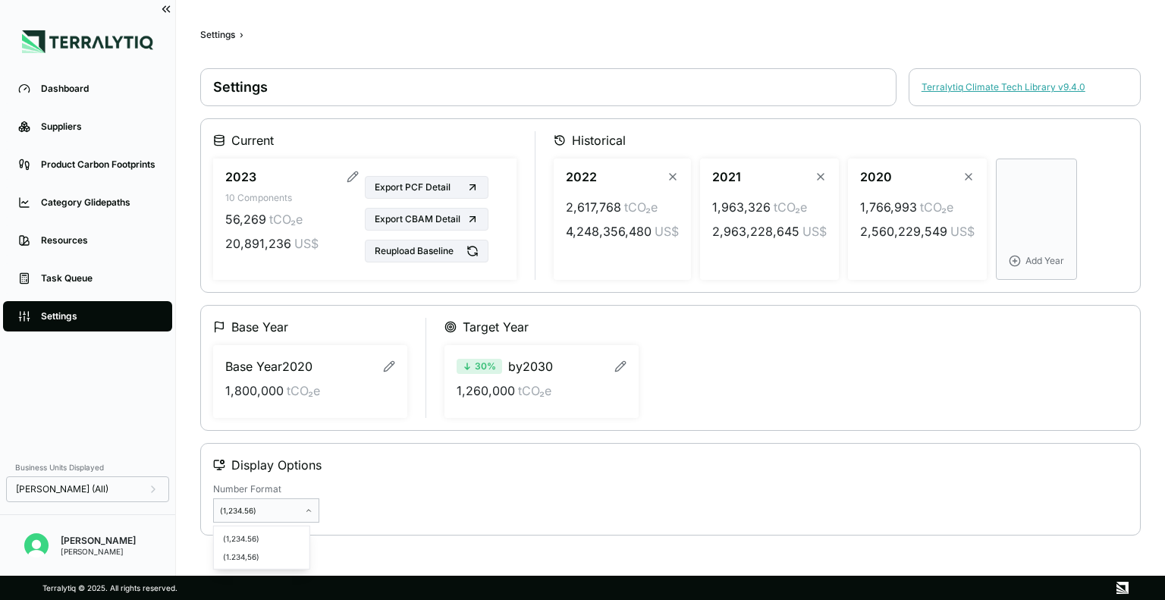
click at [273, 509] on html "Dashboard Suppliers Product Carbon Footprints Category Glidepaths Resources Tas…" at bounding box center [582, 300] width 1165 height 600
click at [264, 558] on div "(1.234,56)" at bounding box center [261, 556] width 89 height 18
click at [274, 508] on html "Dashboard Suppliers Product Carbon Footprints Category Glidepaths Resources Tas…" at bounding box center [582, 300] width 1165 height 600
click at [255, 538] on div "(1,234.56)" at bounding box center [261, 538] width 89 height 18
click at [381, 485] on div "Number Format (1,234.56)" at bounding box center [670, 502] width 914 height 39
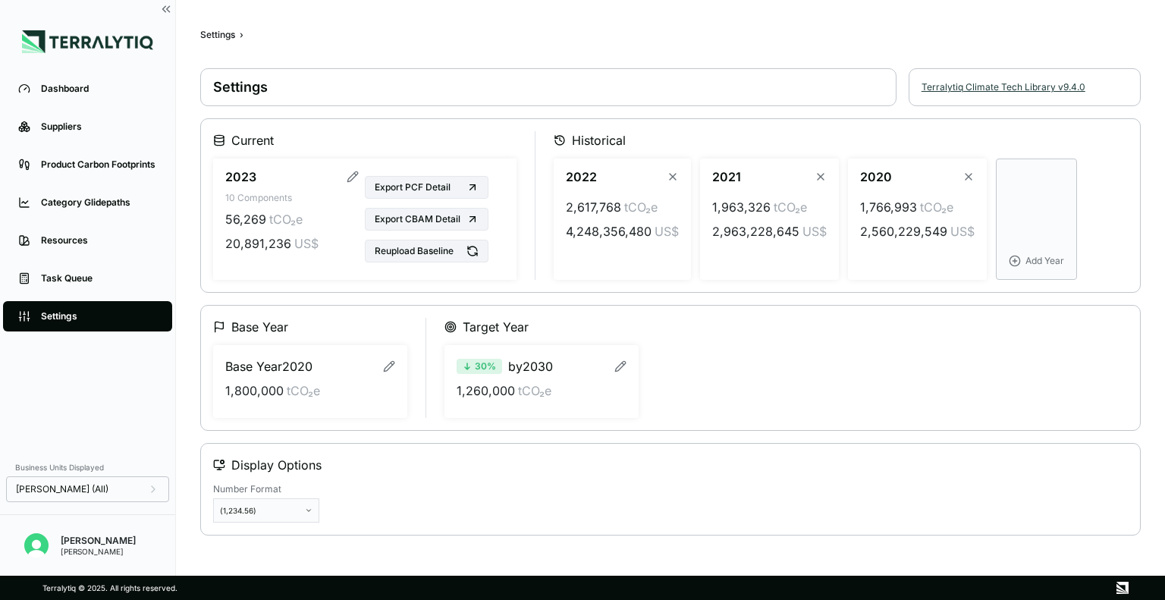
click at [986, 90] on link "Terralytiq Climate Tech Library v 9.4.0" at bounding box center [1003, 87] width 164 height 12
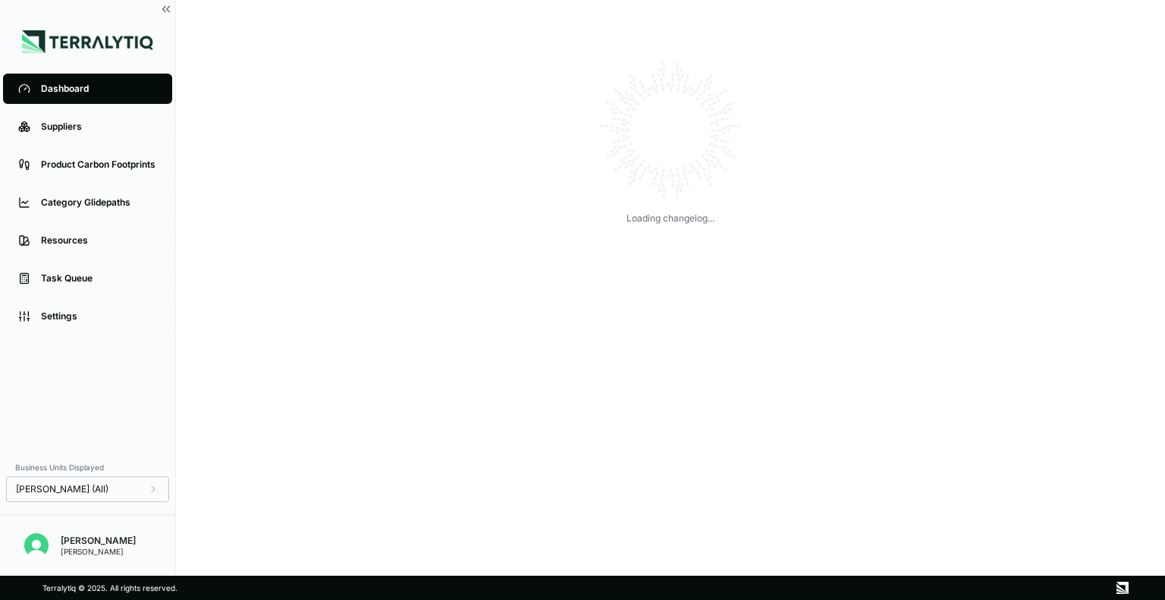
click at [986, 90] on div "Loading changelog..." at bounding box center [671, 140] width 880 height 170
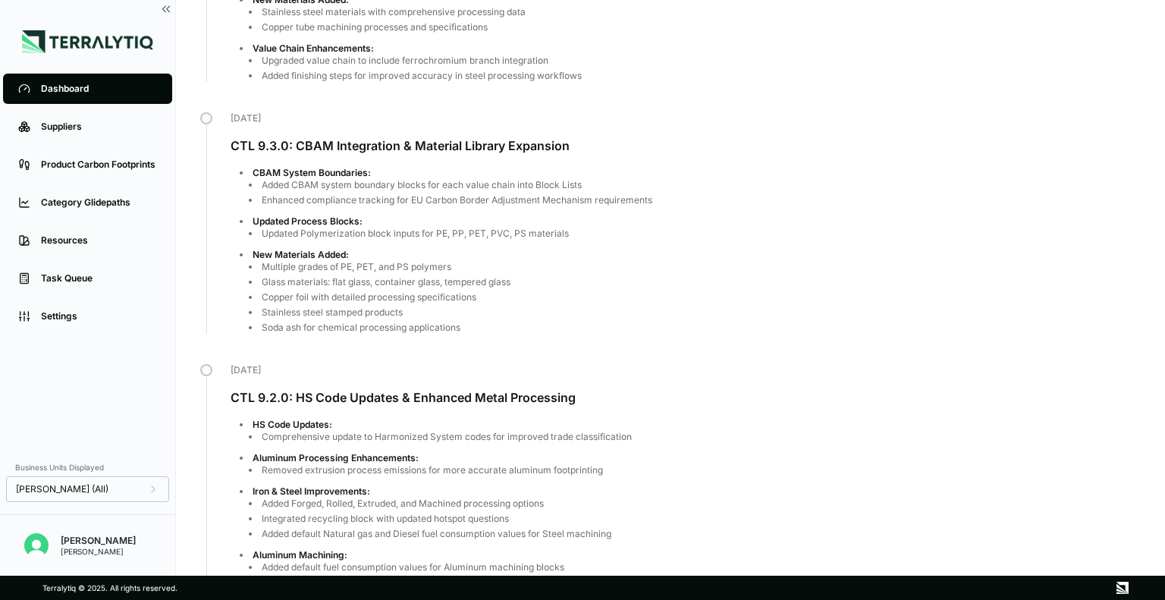
scroll to position [1343, 0]
click at [334, 145] on h3 "CTL 9.3.0: CBAM Integration & Material Library Expansion" at bounding box center [686, 145] width 910 height 18
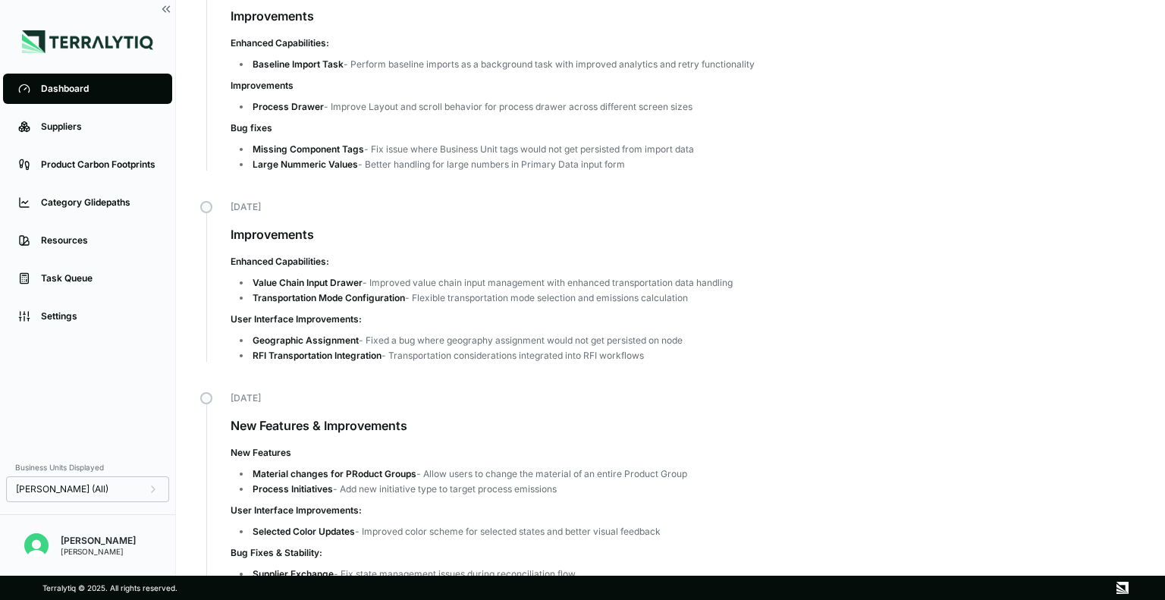
scroll to position [0, 0]
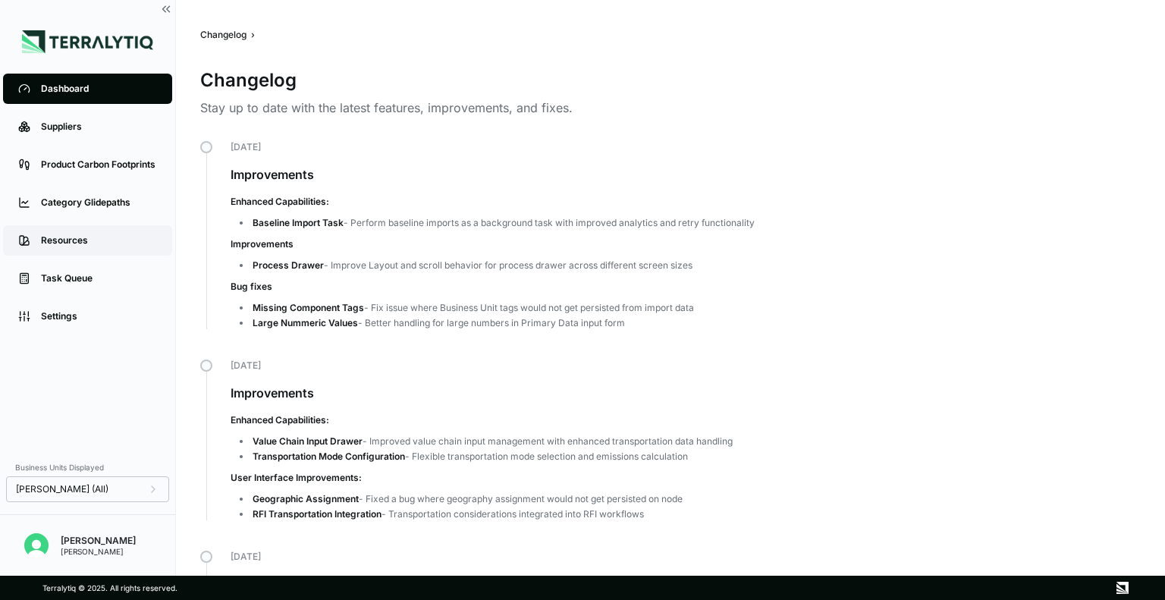
click at [73, 240] on div "Resources" at bounding box center [99, 240] width 116 height 12
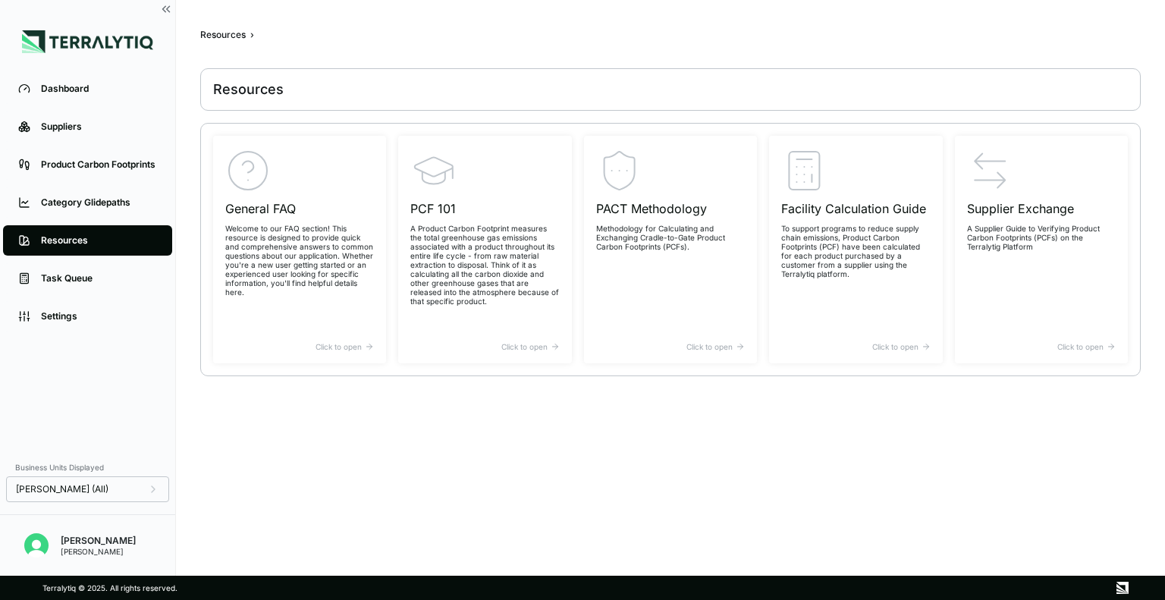
click at [588, 587] on div "Terralytiq © 2025. All rights reserved." at bounding box center [582, 587] width 1092 height 24
click at [513, 290] on p "A Product Carbon Footprint measures the total greenhouse gas emissions associat…" at bounding box center [484, 265] width 149 height 82
click at [303, 289] on p "Welcome to our FAQ section! This resource is designed to provide quick and comp…" at bounding box center [299, 260] width 149 height 73
click at [1007, 303] on div "Supplier Exchange A Supplier Guide to Verifying Product Carbon Footprints (PCFs…" at bounding box center [1041, 245] width 149 height 194
click at [792, 224] on p "To support programs to reduce supply chain emissions, Product Carbon Footprints…" at bounding box center [855, 251] width 149 height 55
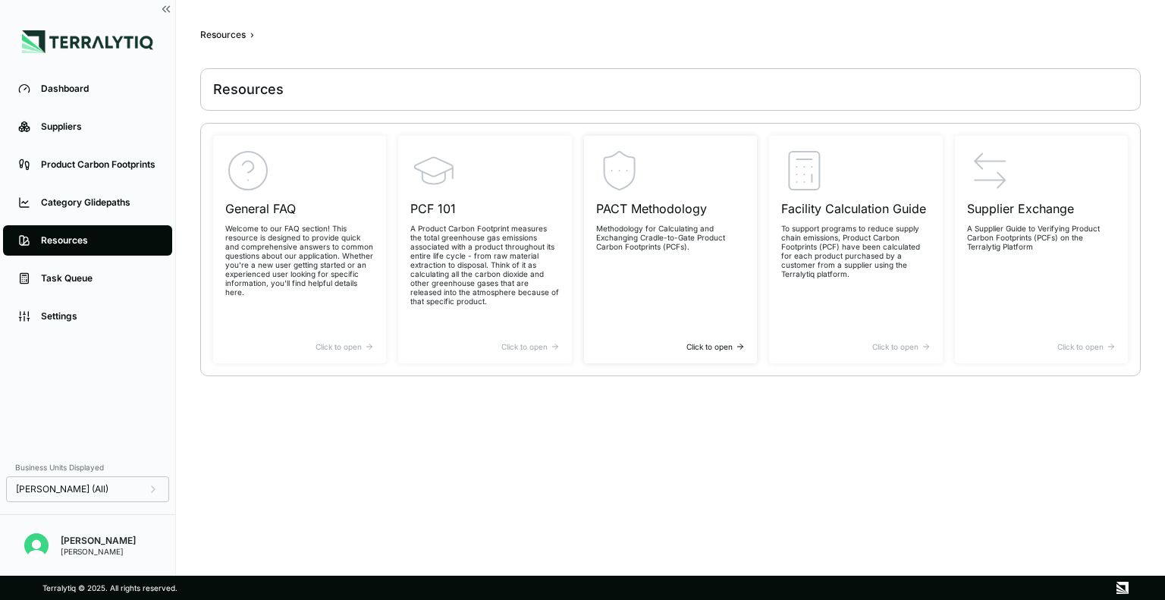
click at [654, 152] on div "PACT Methodology Methodology for Calculating and Exchanging Cradle-to-Gate Prod…" at bounding box center [670, 245] width 149 height 194
click at [493, 269] on p "A Product Carbon Footprint measures the total greenhouse gas emissions associat…" at bounding box center [484, 265] width 149 height 82
